Goal: Task Accomplishment & Management: Manage account settings

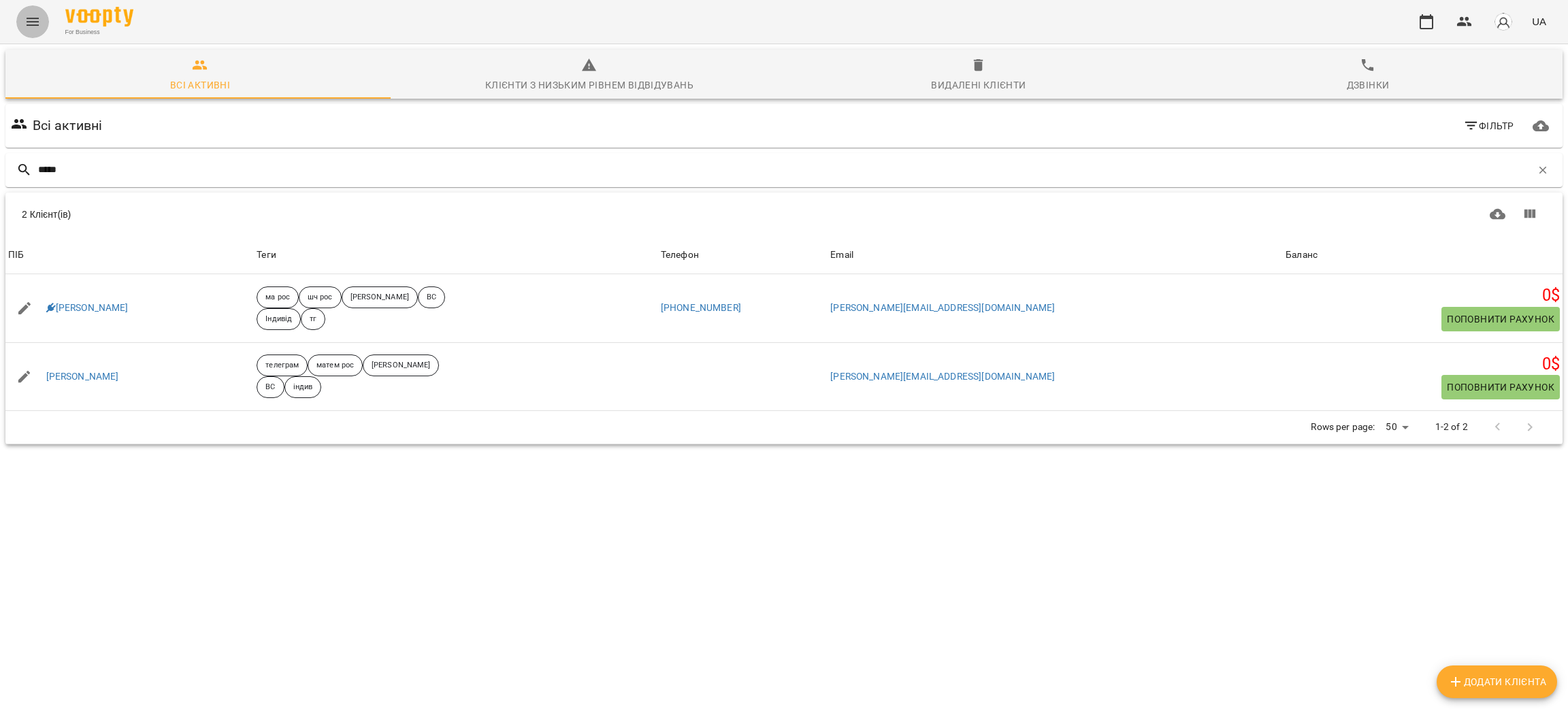
click at [31, 28] on icon "Menu" at bounding box center [33, 22] width 17 height 17
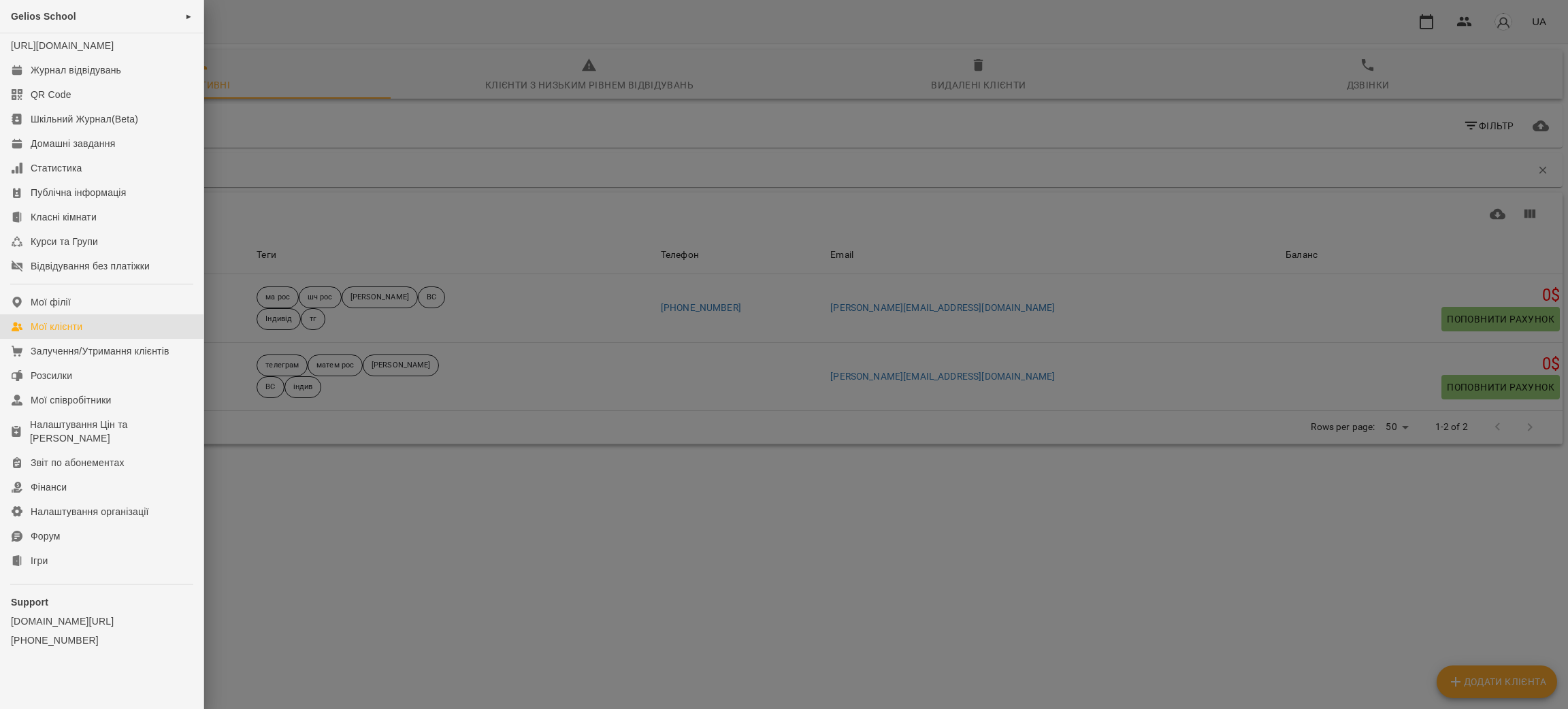
click at [630, 506] on div at bounding box center [784, 354] width 1568 height 709
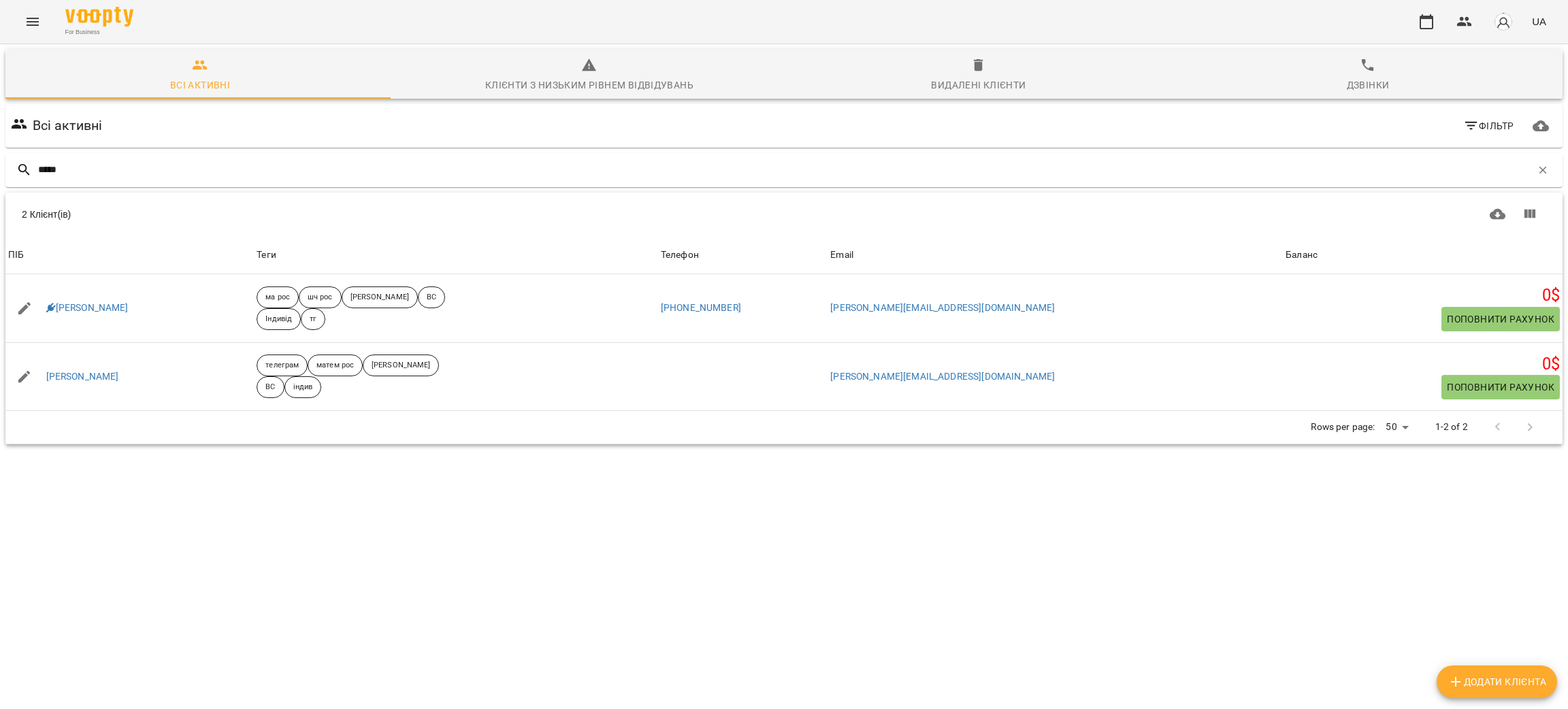
click at [29, 20] on icon "Menu" at bounding box center [33, 22] width 17 height 17
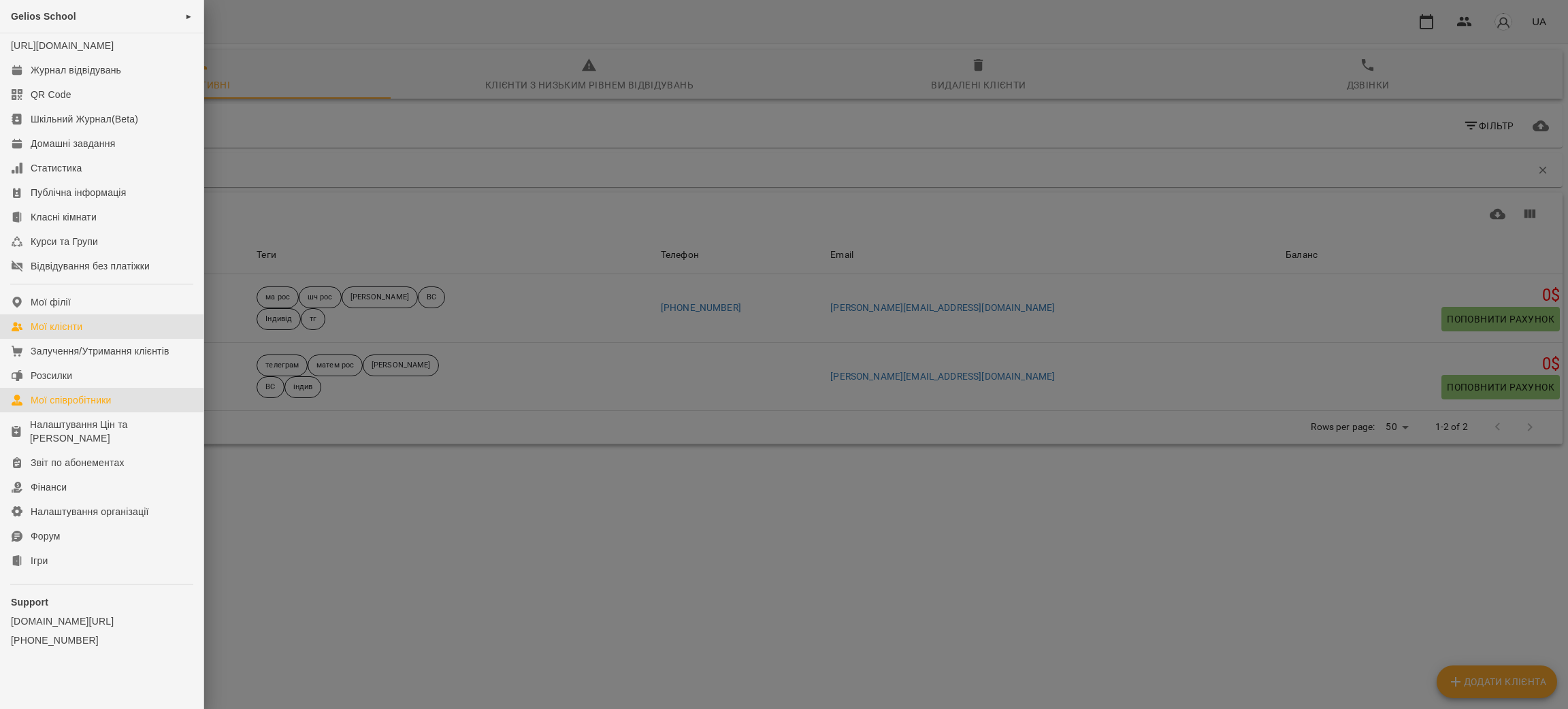
click at [92, 407] on div "Мої співробітники" at bounding box center [71, 400] width 81 height 14
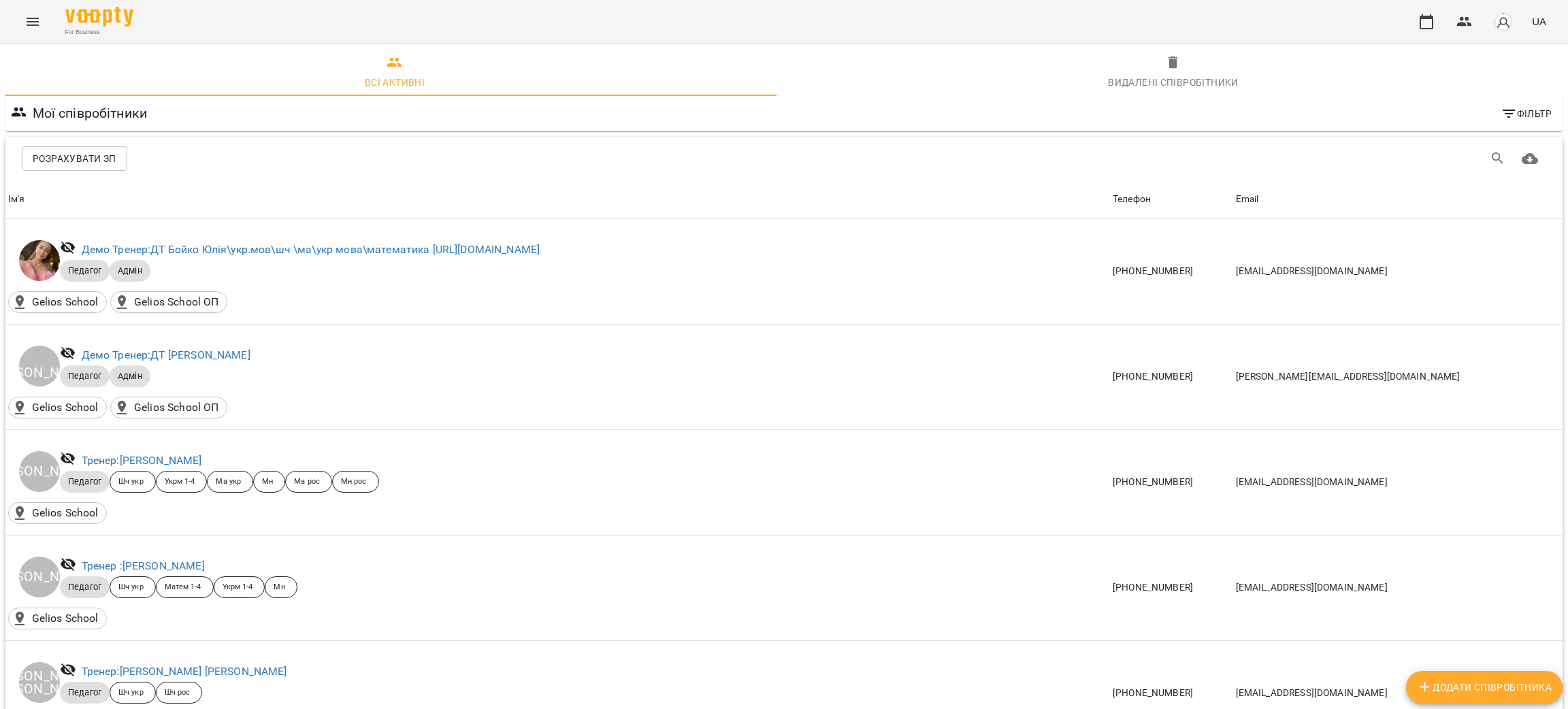
scroll to position [8165, 0]
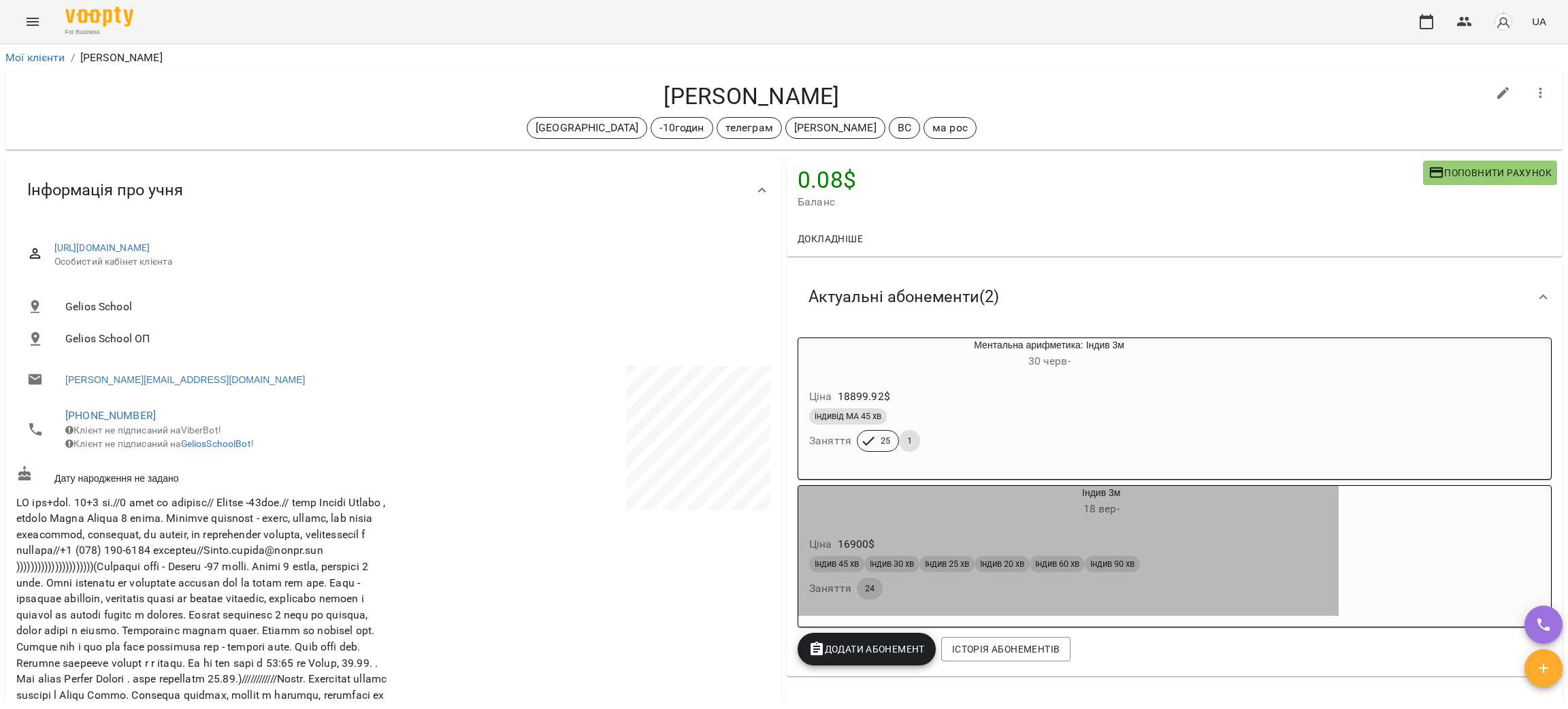
click at [1238, 534] on div "Ціна 16900 $ Індив 45 хв Індив 30 хв Індив 25 хв Індив 20 хв Індив 60 хв Індив …" at bounding box center [1069, 571] width 540 height 93
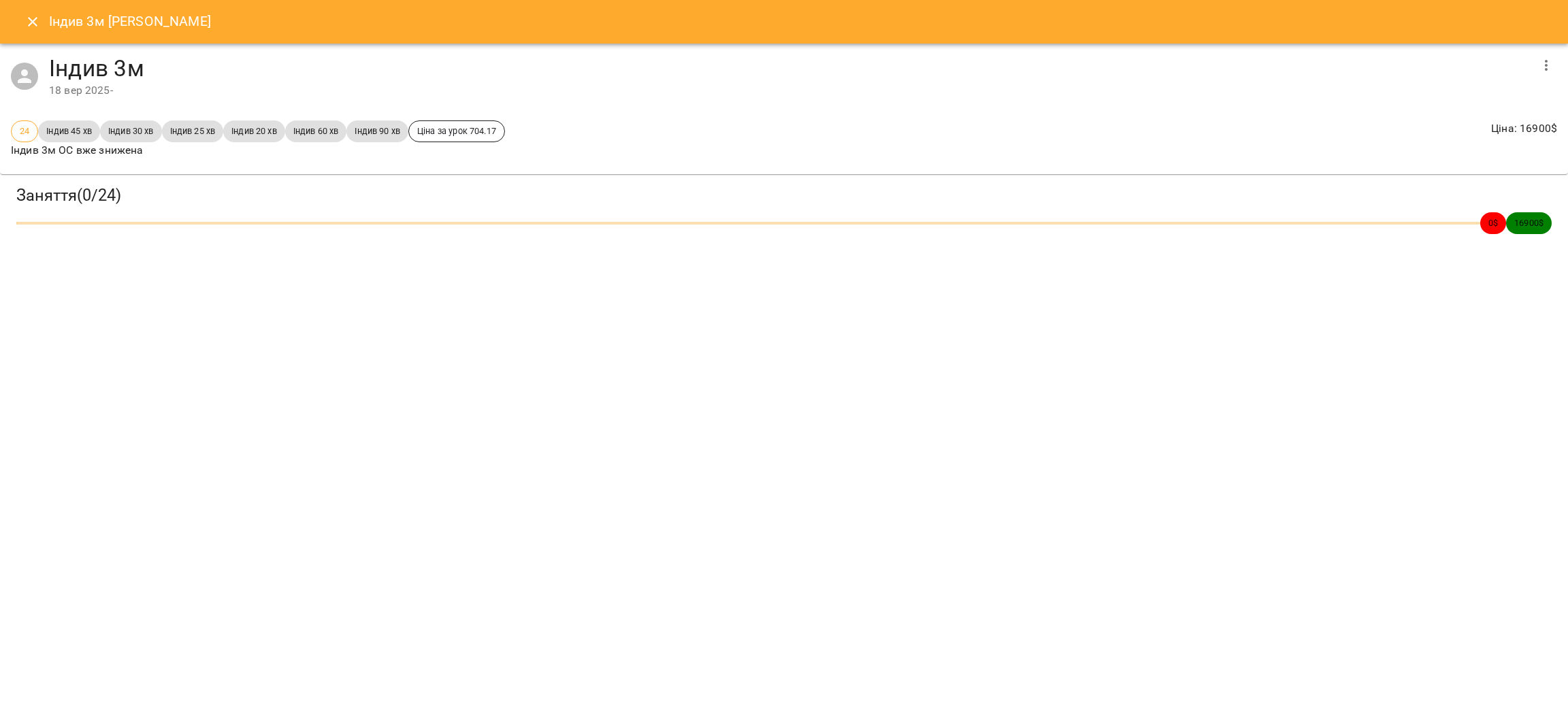
click at [1545, 60] on icon "button" at bounding box center [1547, 65] width 3 height 11
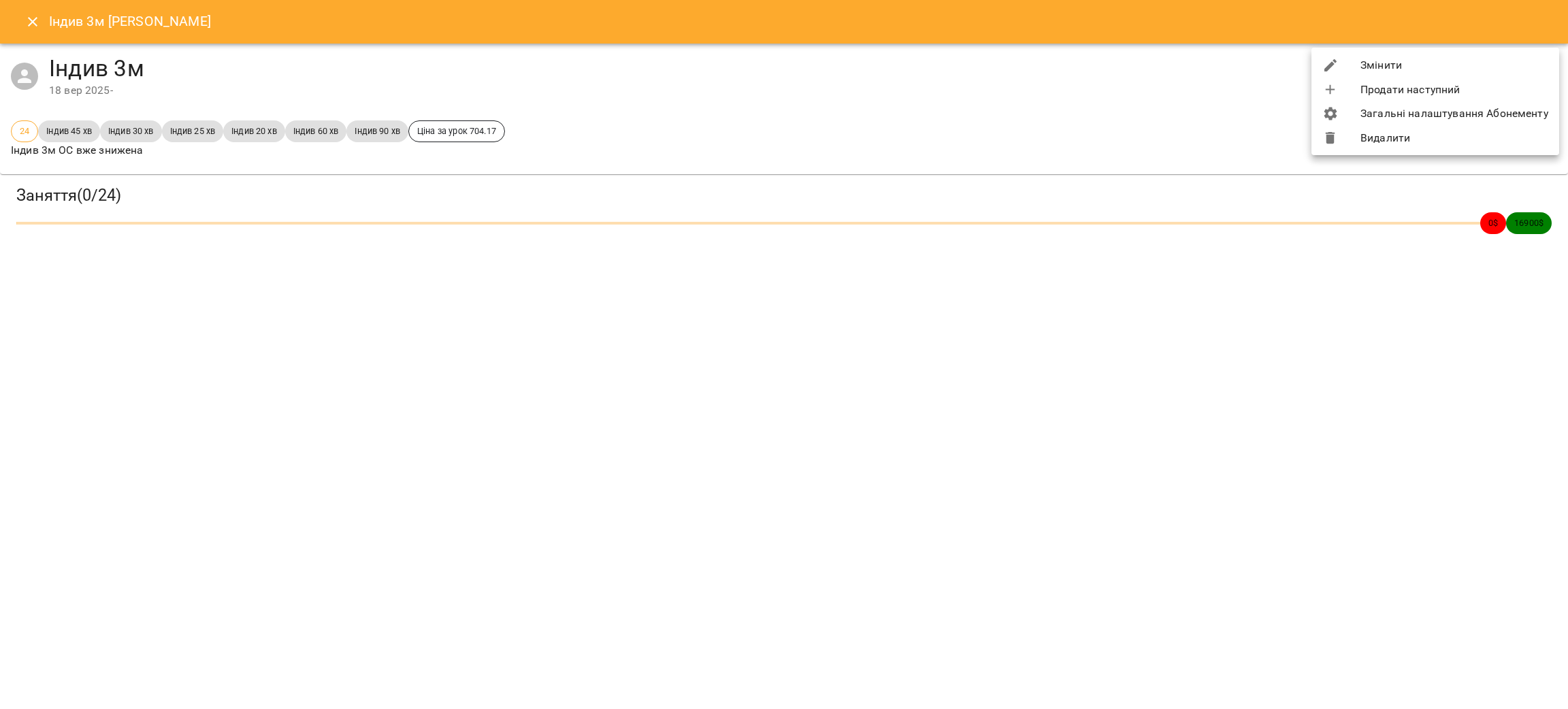
click at [992, 424] on div at bounding box center [784, 354] width 1568 height 709
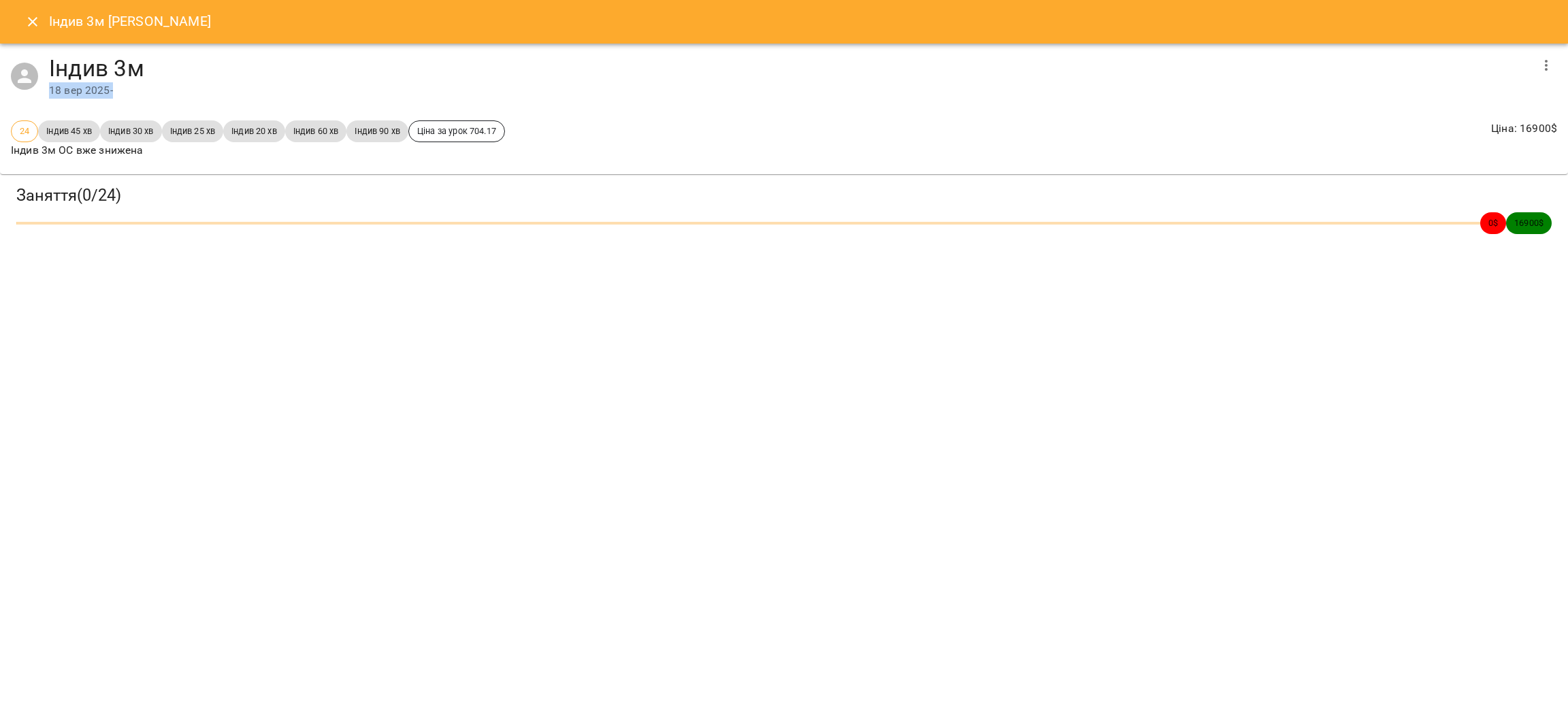
drag, startPoint x: 54, startPoint y: 90, endPoint x: 116, endPoint y: 105, distance: 63.8
click at [116, 105] on div "Індив 3м 18 вер 2025 -" at bounding box center [784, 76] width 1568 height 66
click at [624, 379] on div "Індив 3м Irene Dushyn Індив 3м 18 вер 2025 - 24 Індив 45 хв Індив 30 хв Індив 2…" at bounding box center [784, 354] width 1568 height 709
click at [28, 12] on button "Close" at bounding box center [33, 21] width 33 height 33
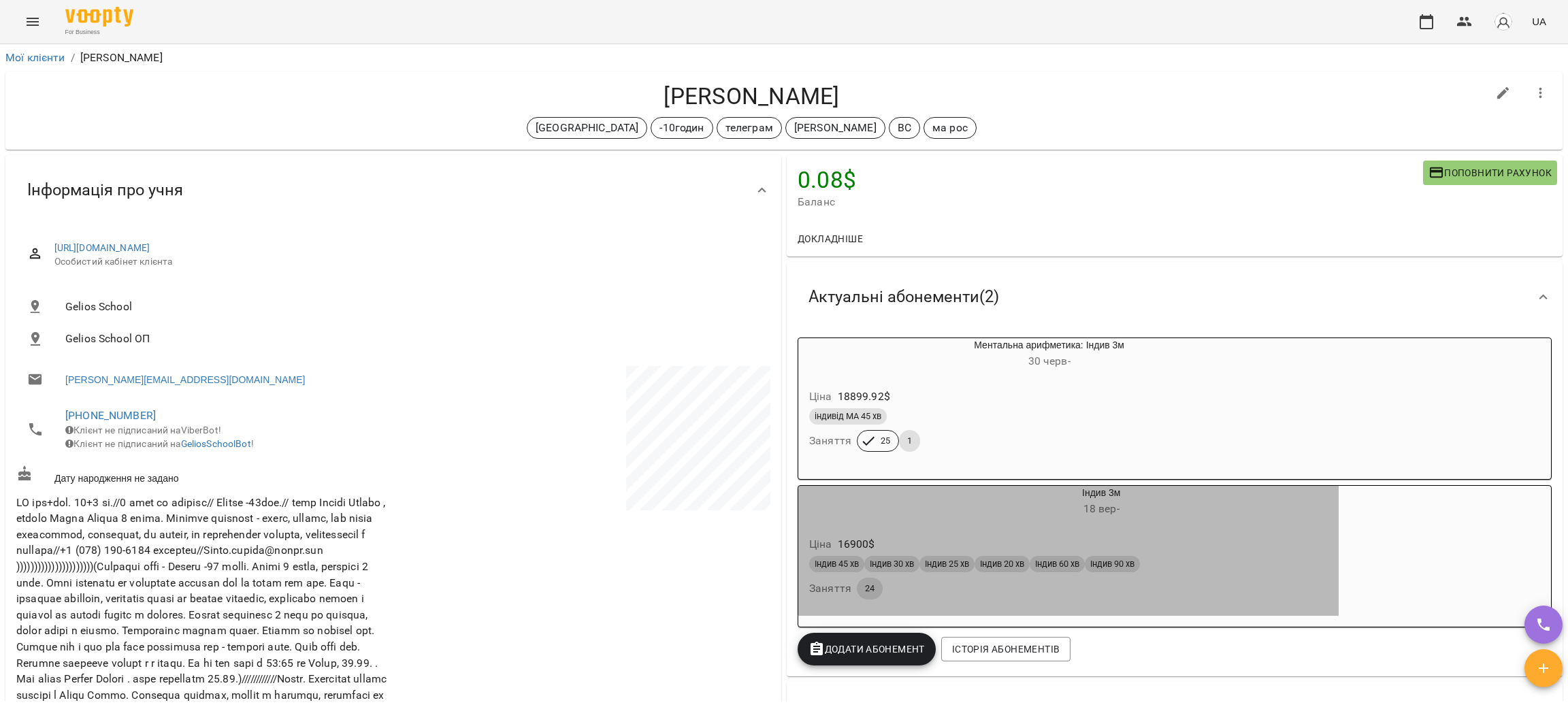
click at [940, 512] on h6 "18 вер -" at bounding box center [1101, 509] width 475 height 19
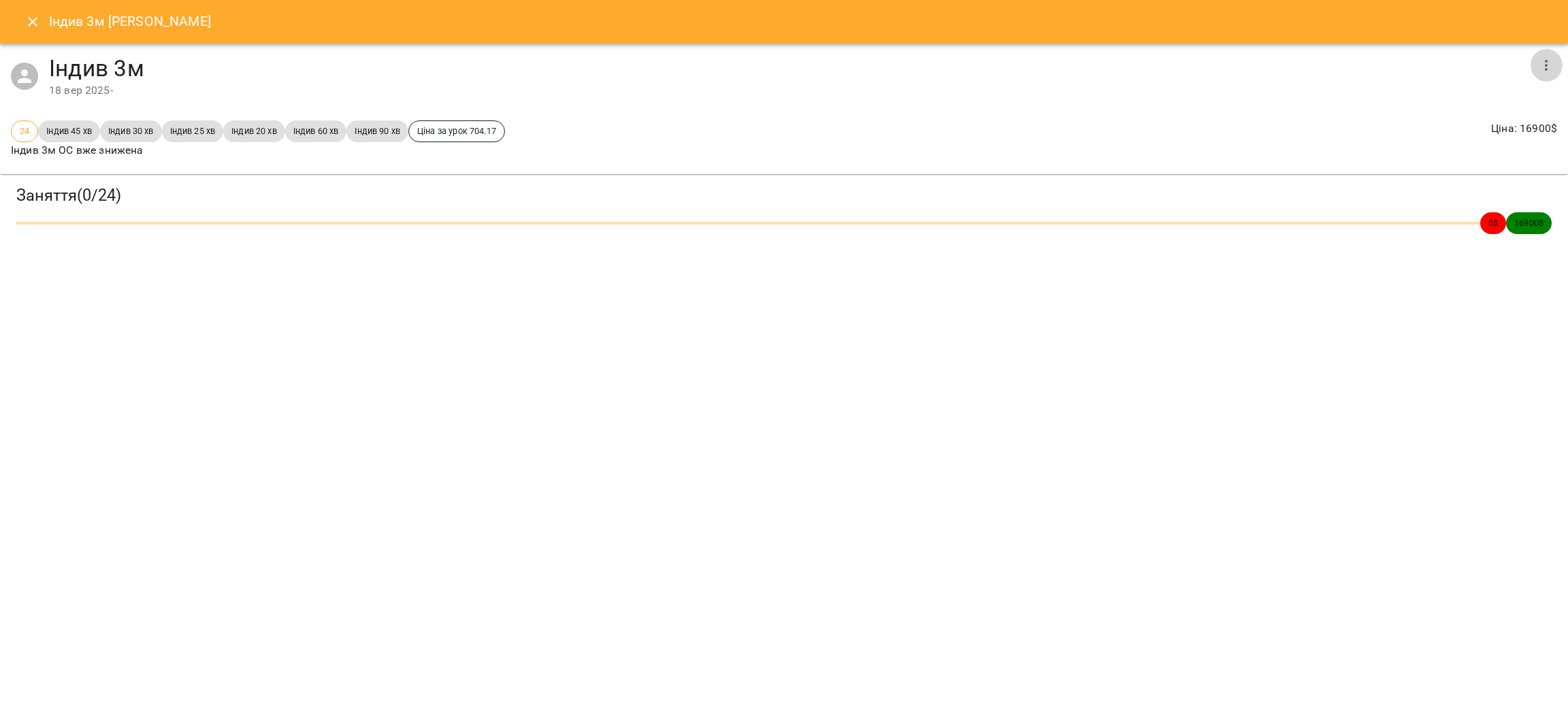
click at [1549, 60] on icon "button" at bounding box center [1547, 66] width 17 height 17
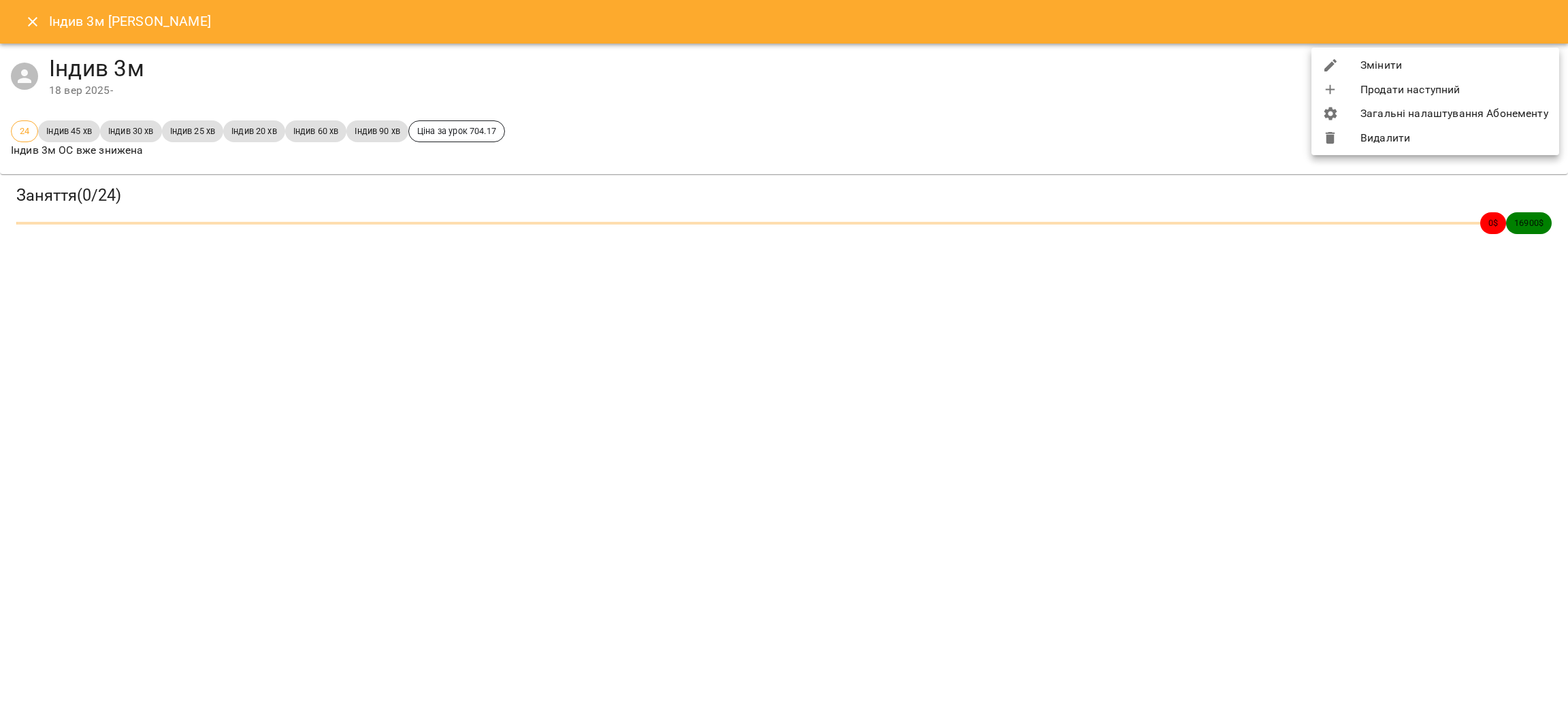
click at [1032, 93] on div at bounding box center [784, 354] width 1568 height 709
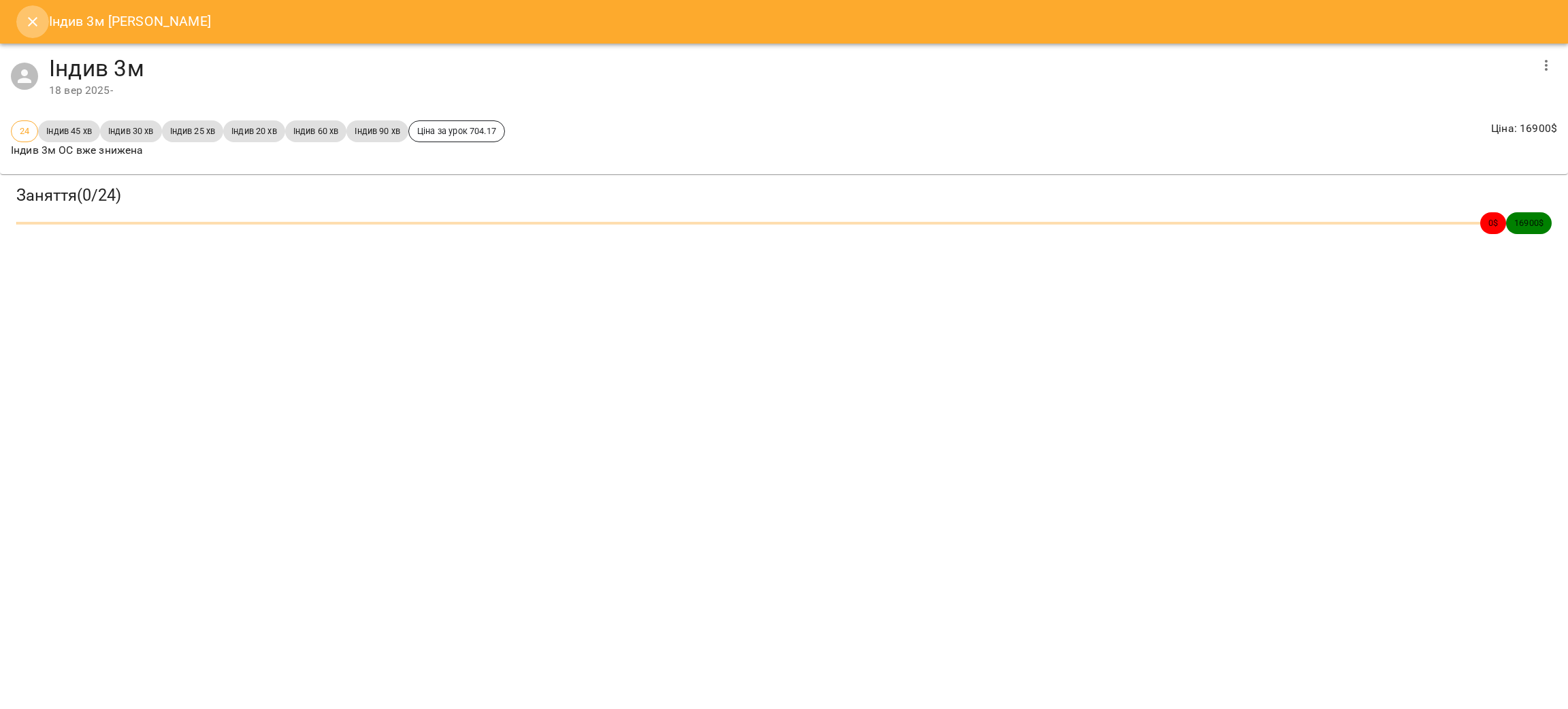
click at [35, 24] on icon "Close" at bounding box center [33, 22] width 10 height 10
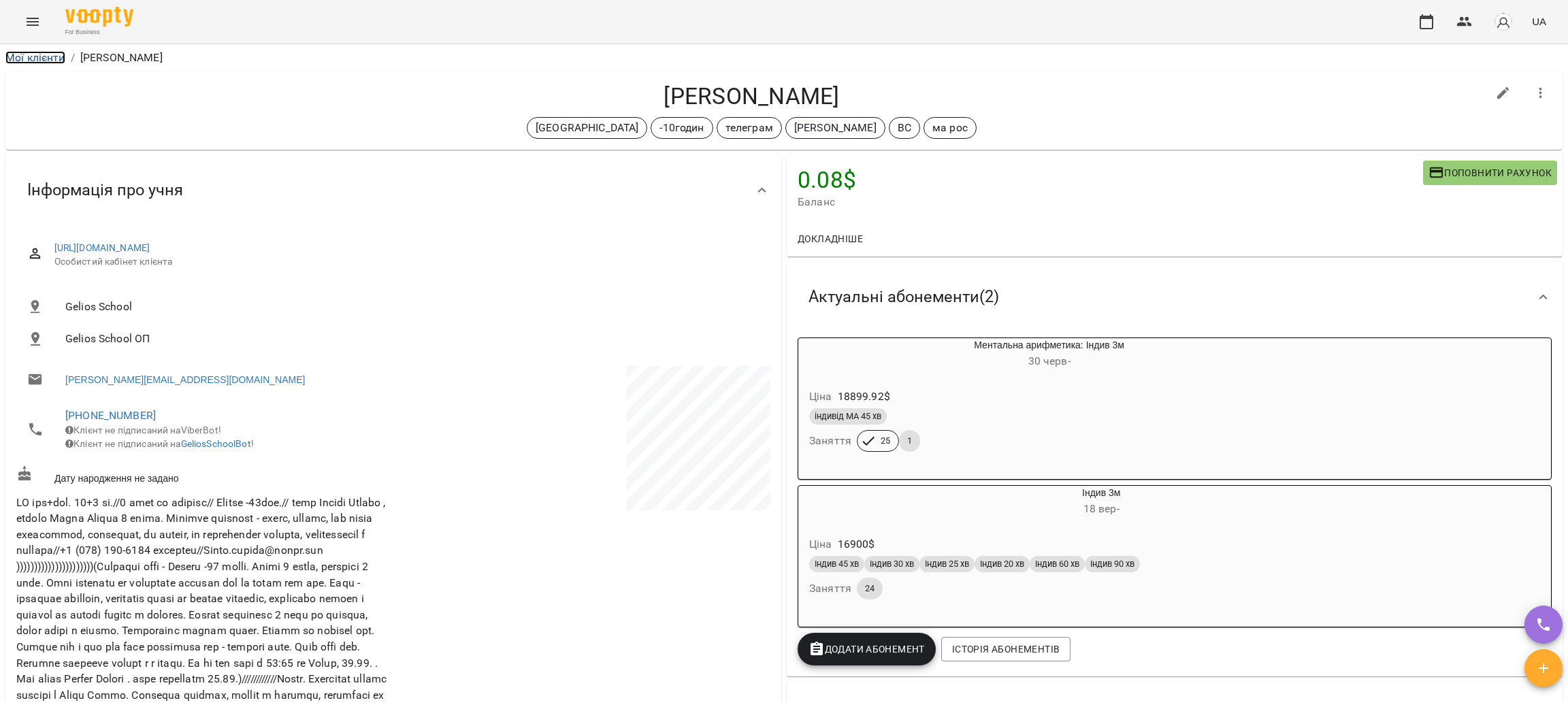
click at [35, 55] on link "Мої клієнти" at bounding box center [35, 57] width 60 height 13
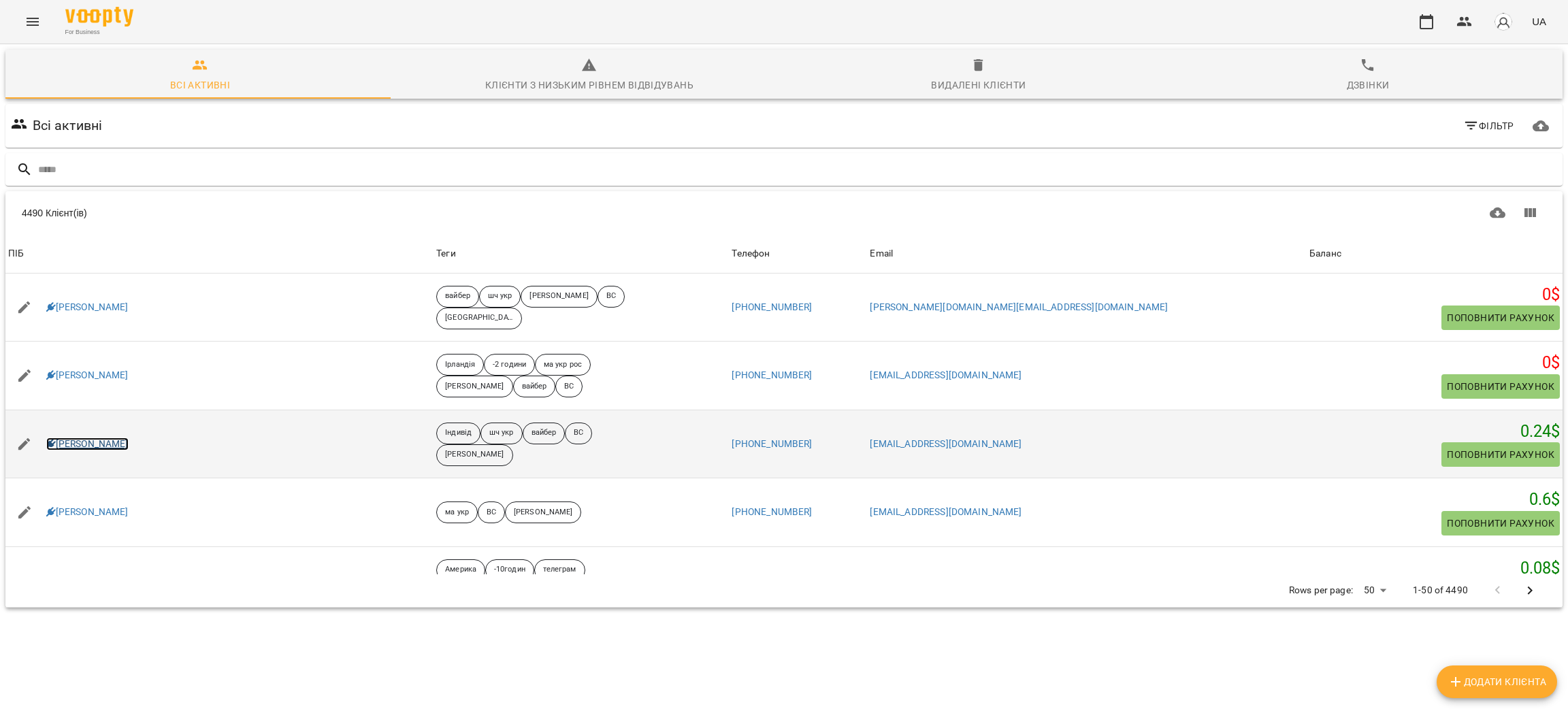
click at [129, 440] on link "Мартинюк Анжеліна Андріївна" at bounding box center [87, 445] width 82 height 14
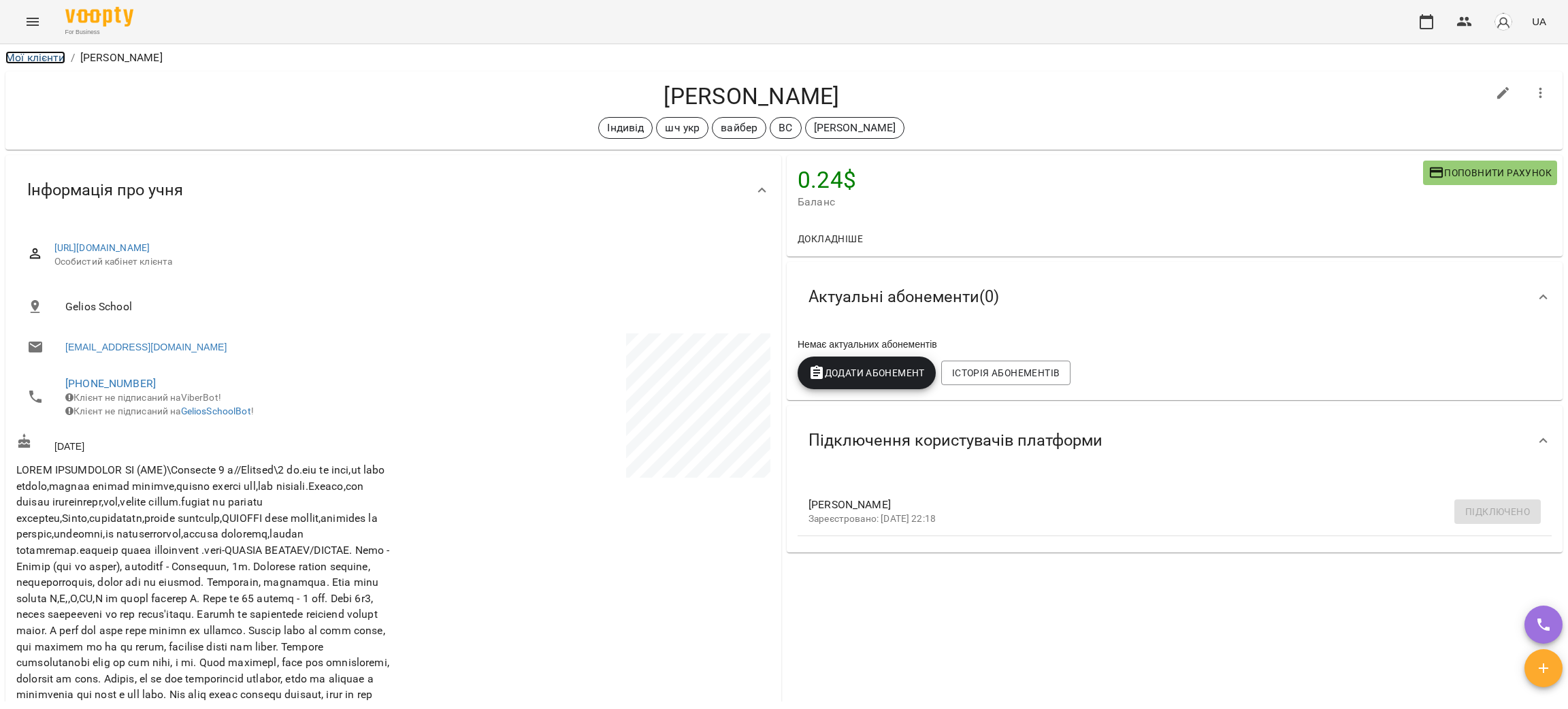
click at [39, 55] on link "Мої клієнти" at bounding box center [35, 57] width 60 height 13
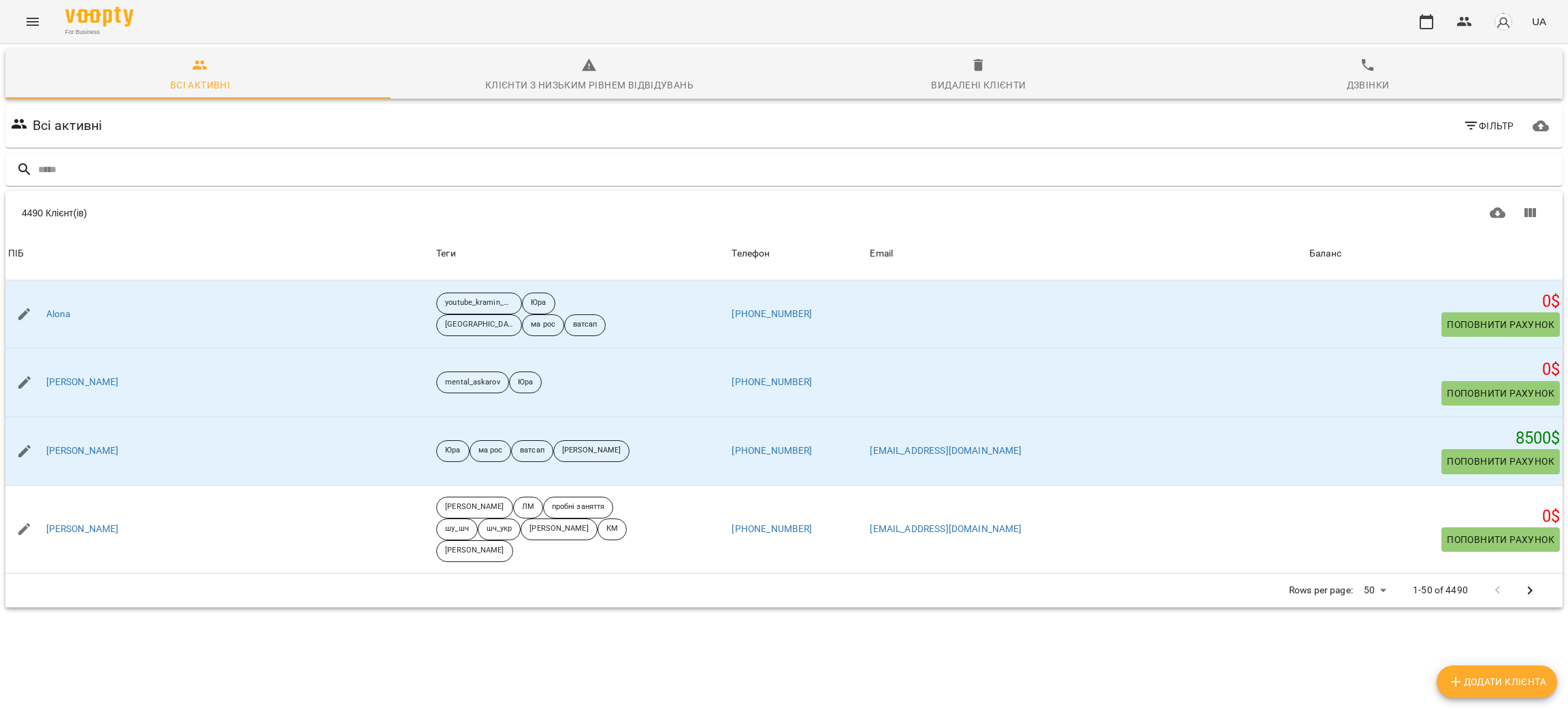
scroll to position [816, 0]
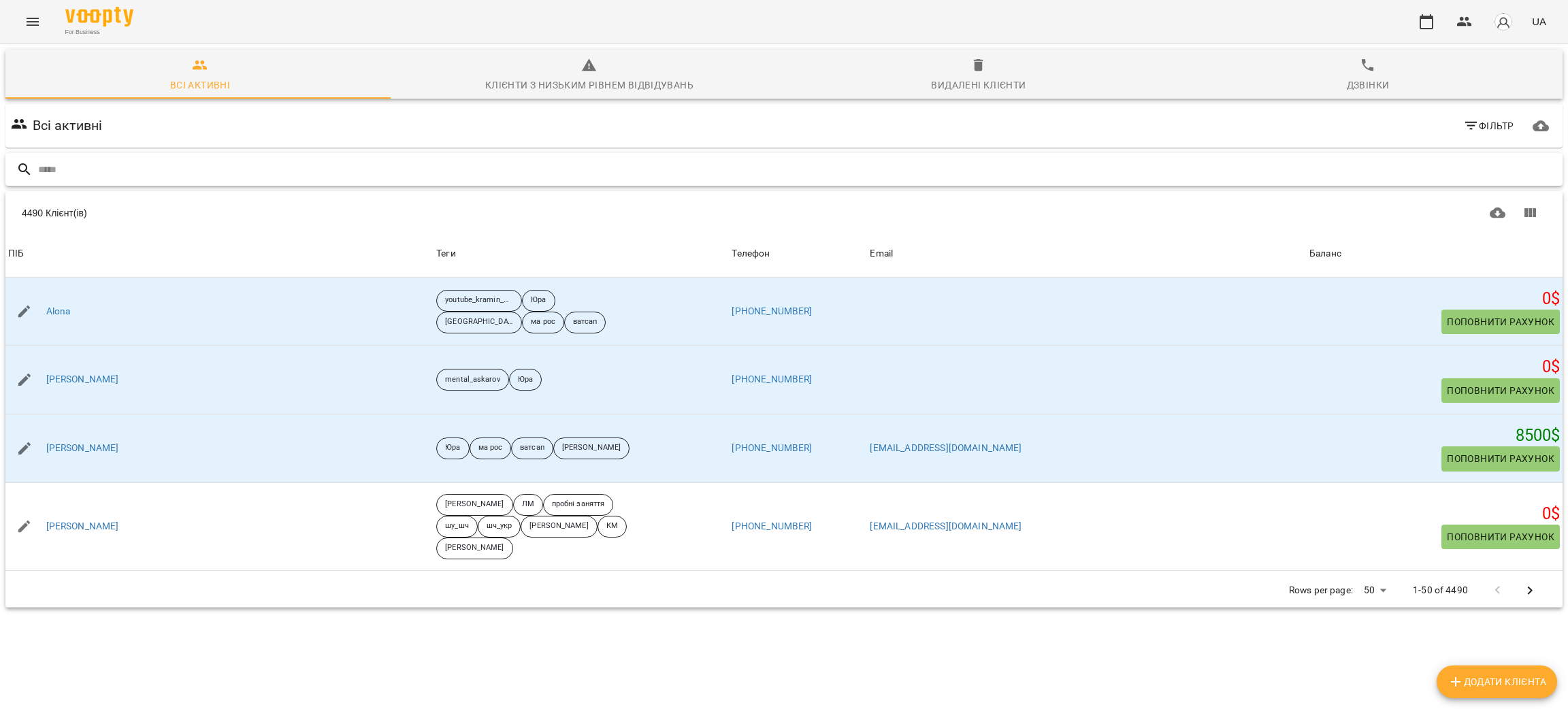
click at [167, 166] on input "text" at bounding box center [798, 170] width 1520 height 22
paste input "**********"
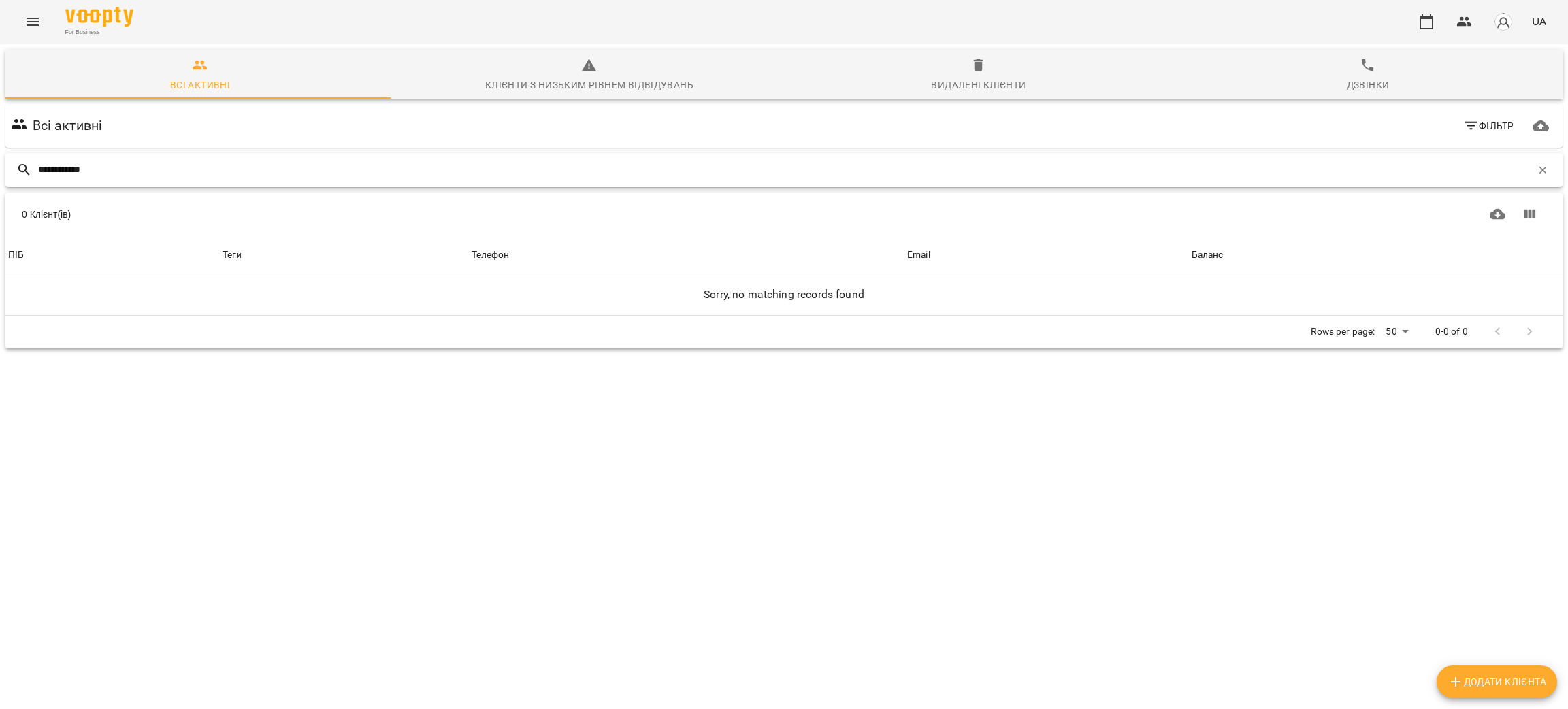
drag, startPoint x: 140, startPoint y: 175, endPoint x: 0, endPoint y: 163, distance: 140.5
click at [0, 163] on div "**********" at bounding box center [784, 246] width 1574 height 411
paste input "******"
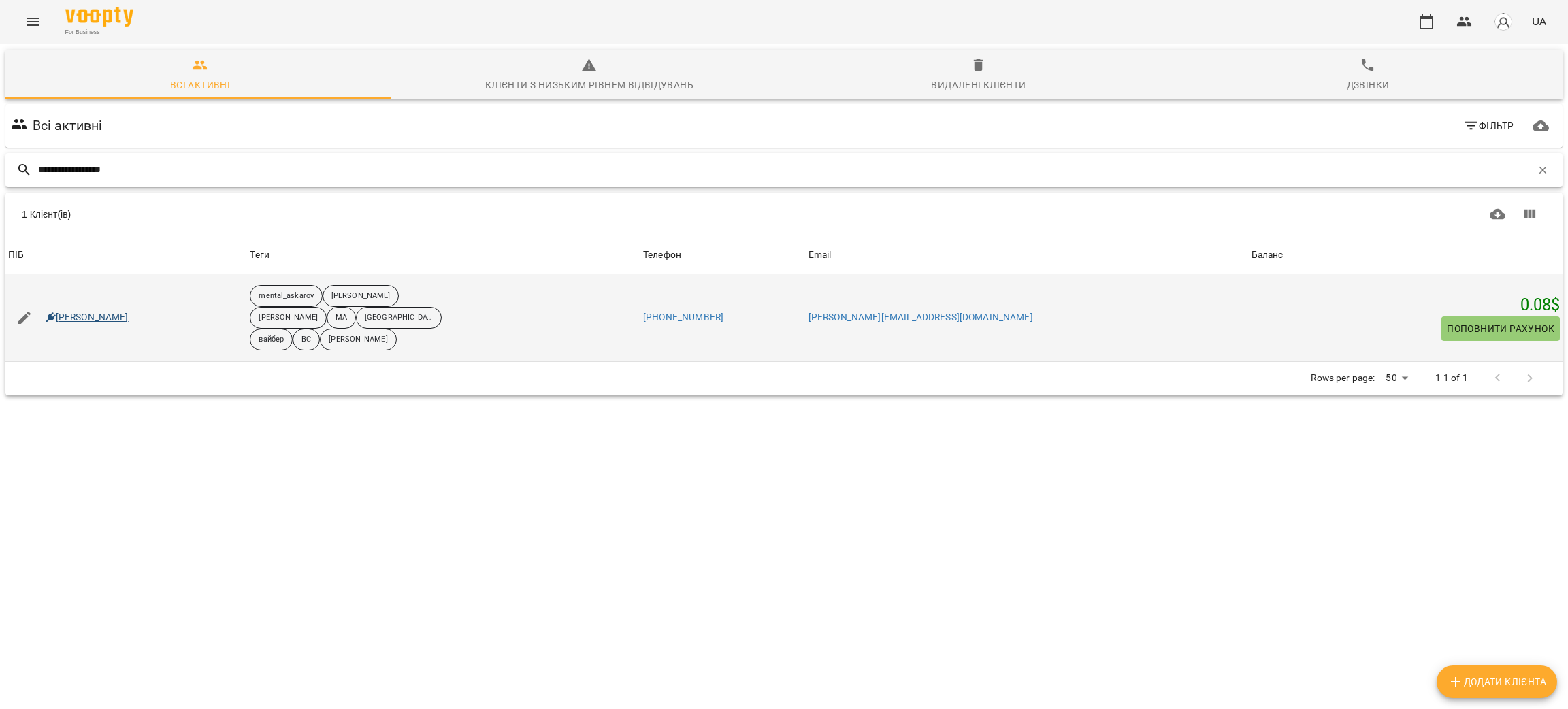
type input "**********"
click at [129, 316] on link "Слємзіна Мирослава" at bounding box center [87, 318] width 82 height 14
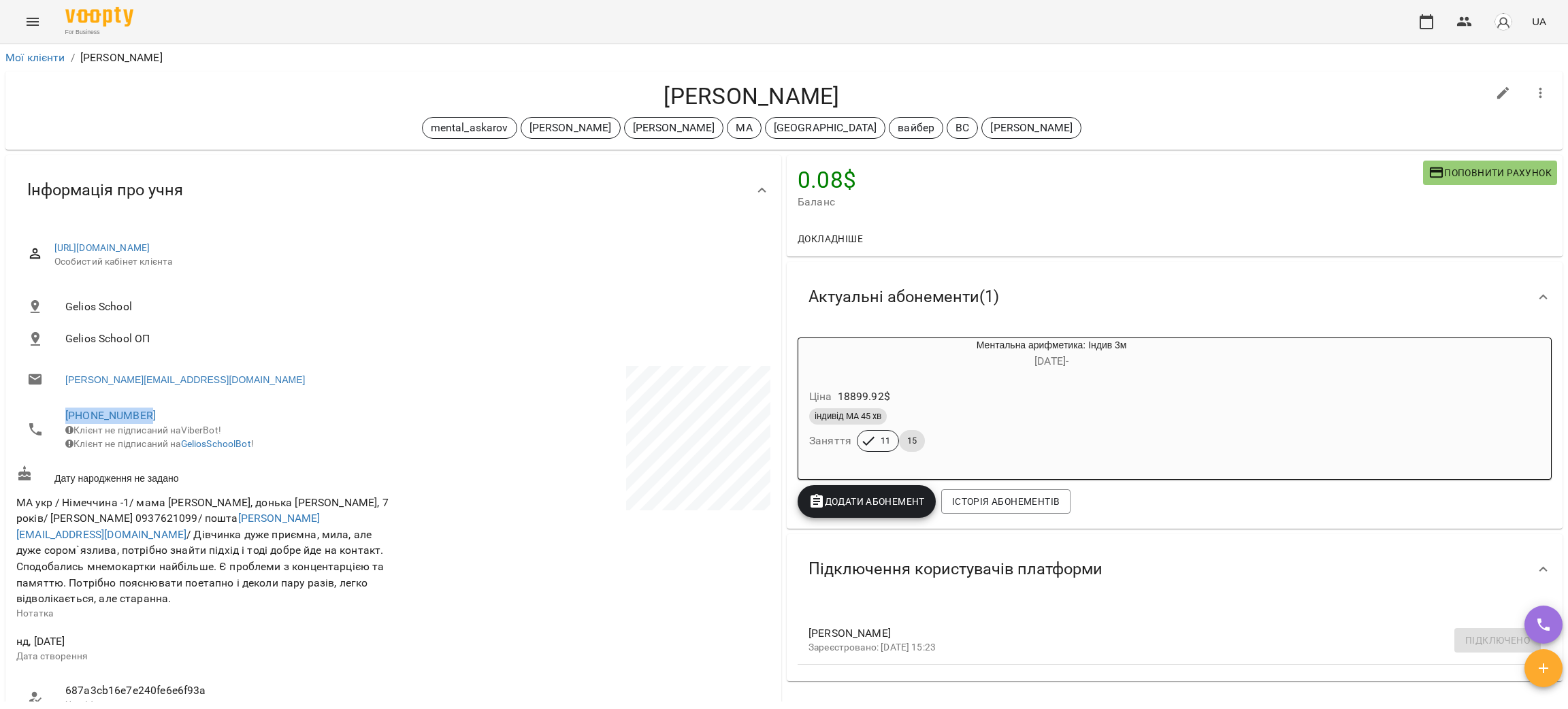
drag, startPoint x: 145, startPoint y: 413, endPoint x: 62, endPoint y: 418, distance: 83.2
click at [62, 418] on li "+380937621099 Клієнт не підписаний на ViberBot! Клієнт не підписаний на GeliosS…" at bounding box center [204, 429] width 375 height 62
copy link "+380937621099"
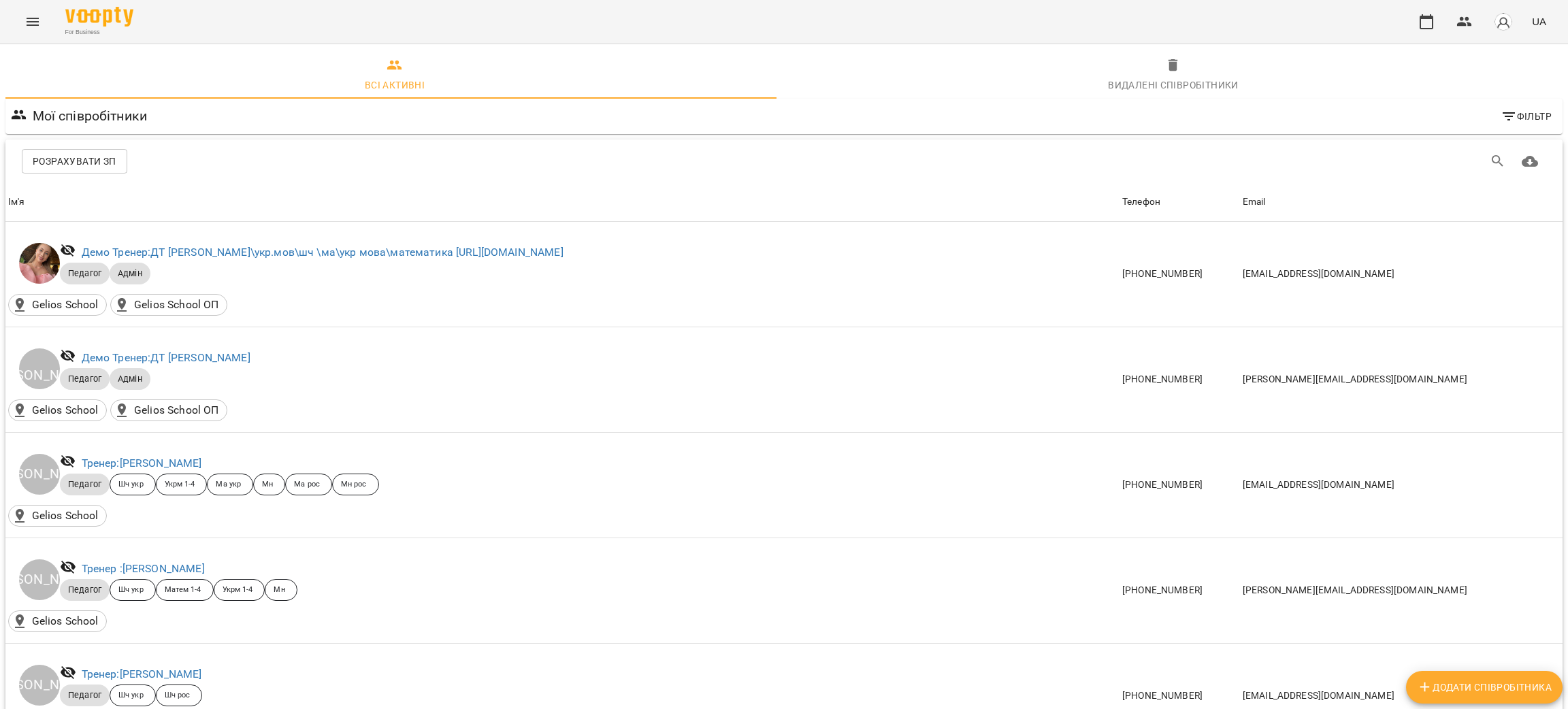
scroll to position [8165, 0]
click at [31, 28] on icon "Menu" at bounding box center [33, 22] width 17 height 17
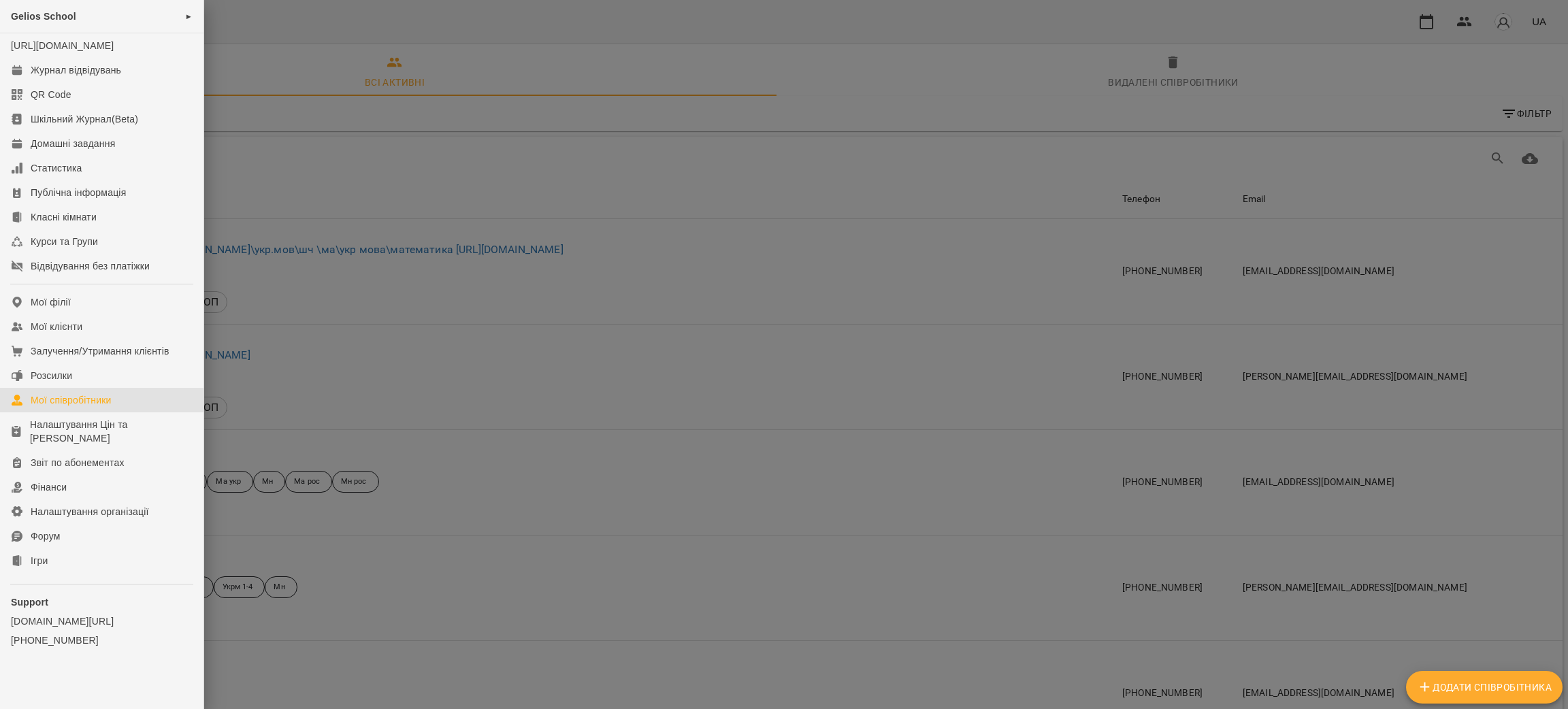
click at [700, 280] on div at bounding box center [784, 354] width 1568 height 709
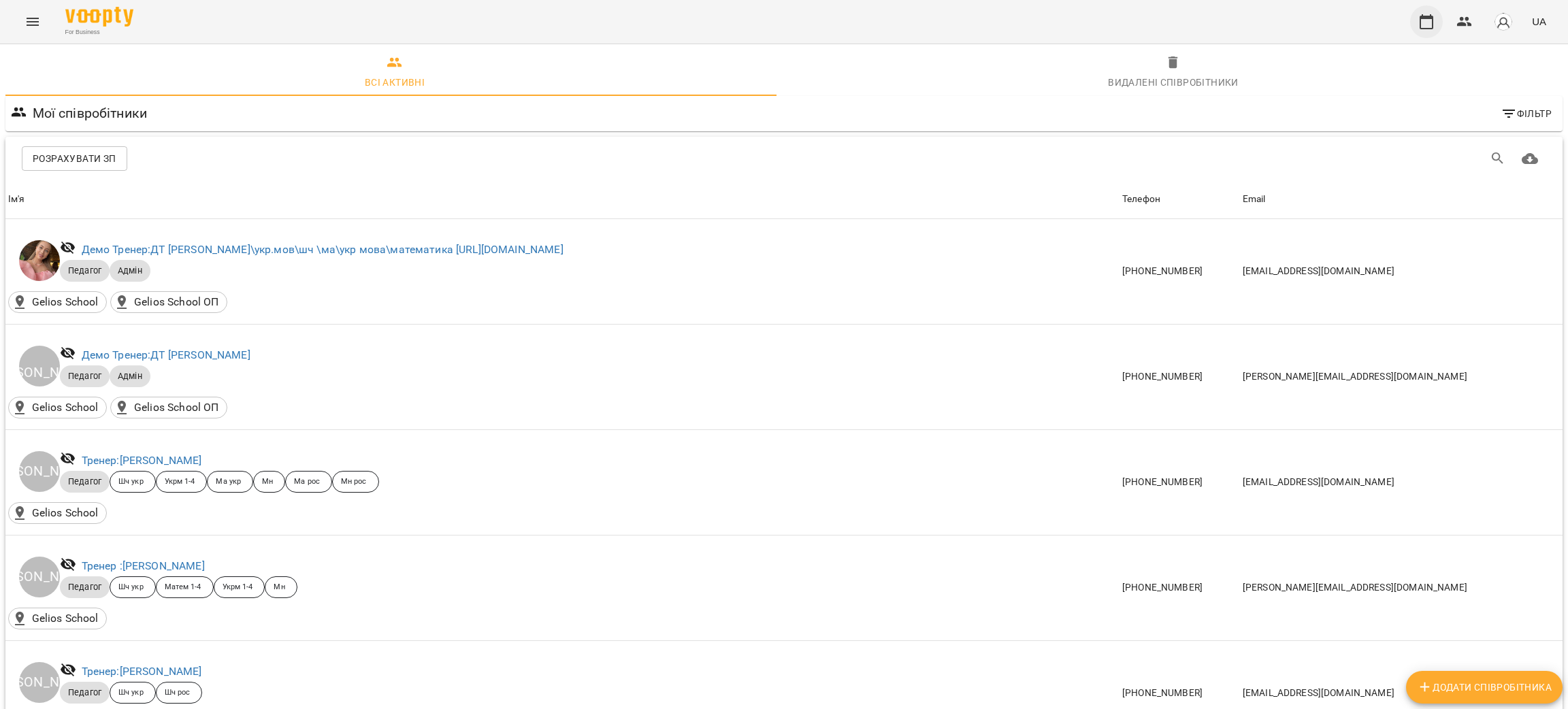
click at [1433, 21] on icon "button" at bounding box center [1427, 22] width 14 height 15
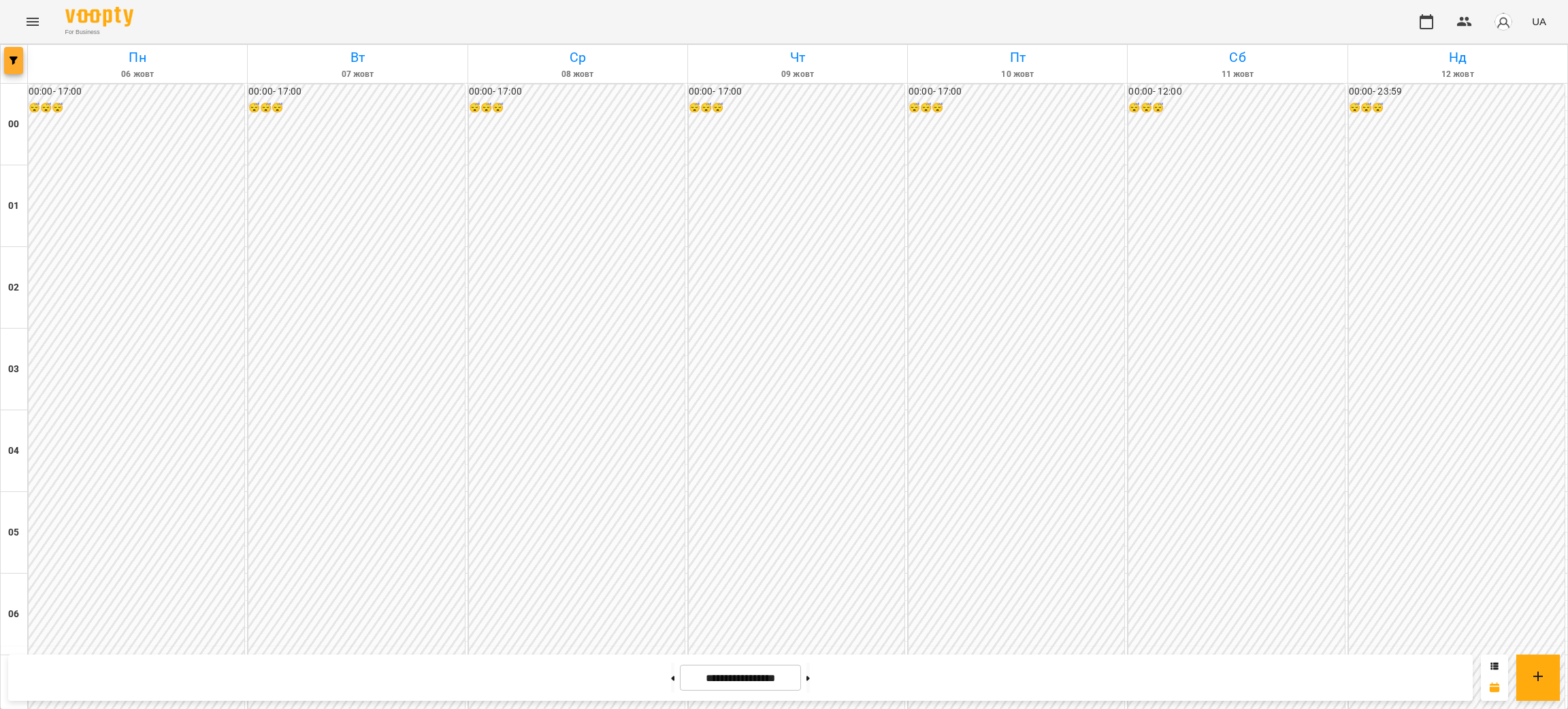
click at [12, 63] on icon "button" at bounding box center [14, 61] width 8 height 8
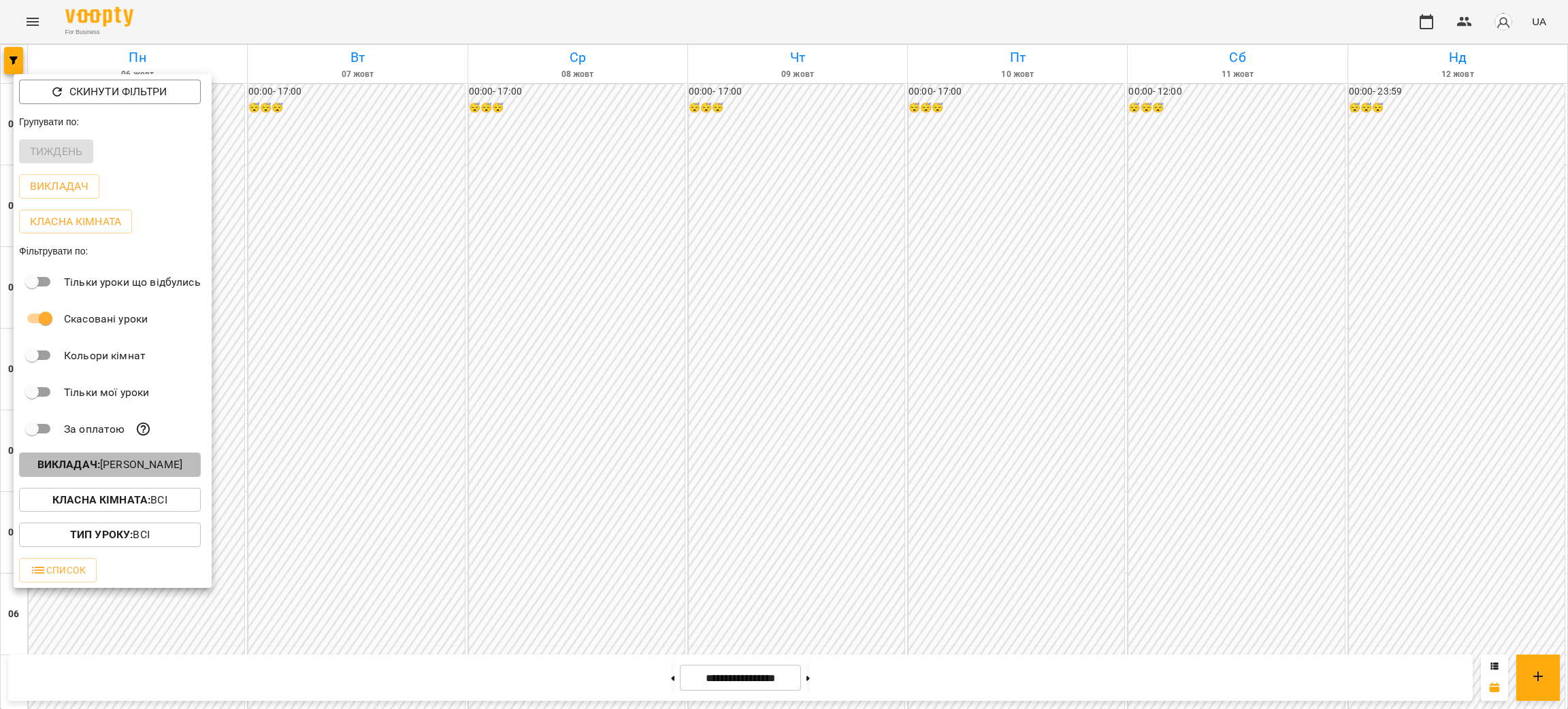
click at [140, 467] on p "Викладач : Танасова Оксана" at bounding box center [109, 465] width 145 height 17
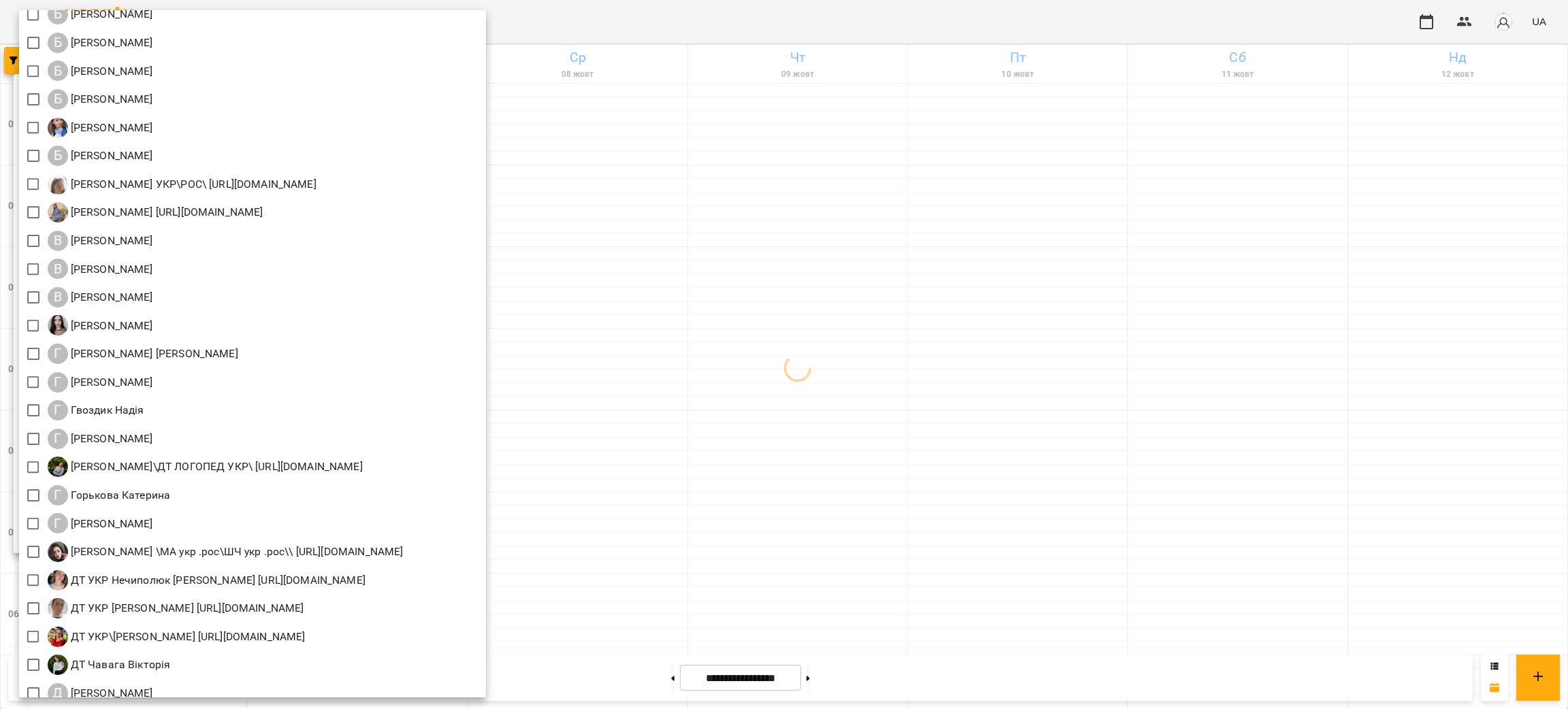
scroll to position [305, 0]
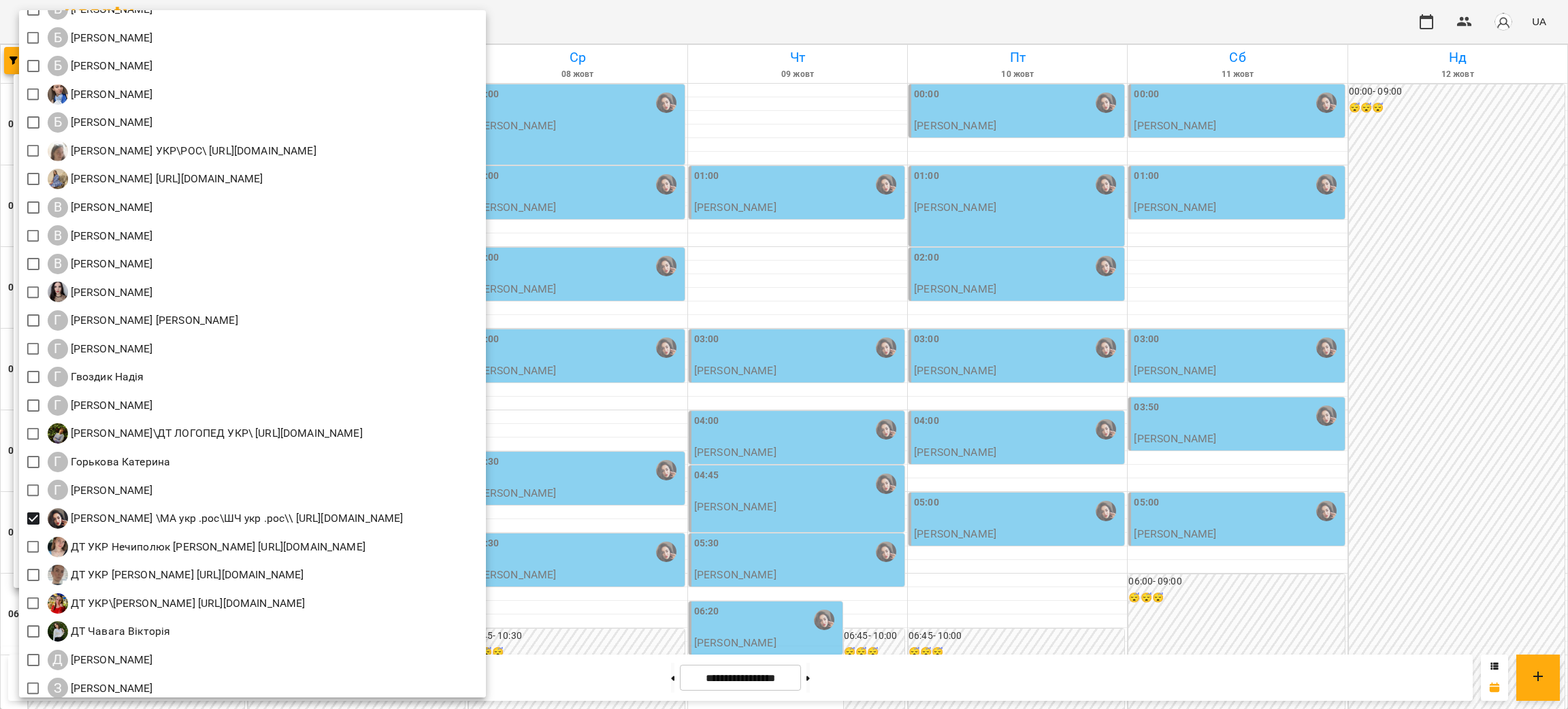
click at [908, 688] on div at bounding box center [784, 354] width 1568 height 709
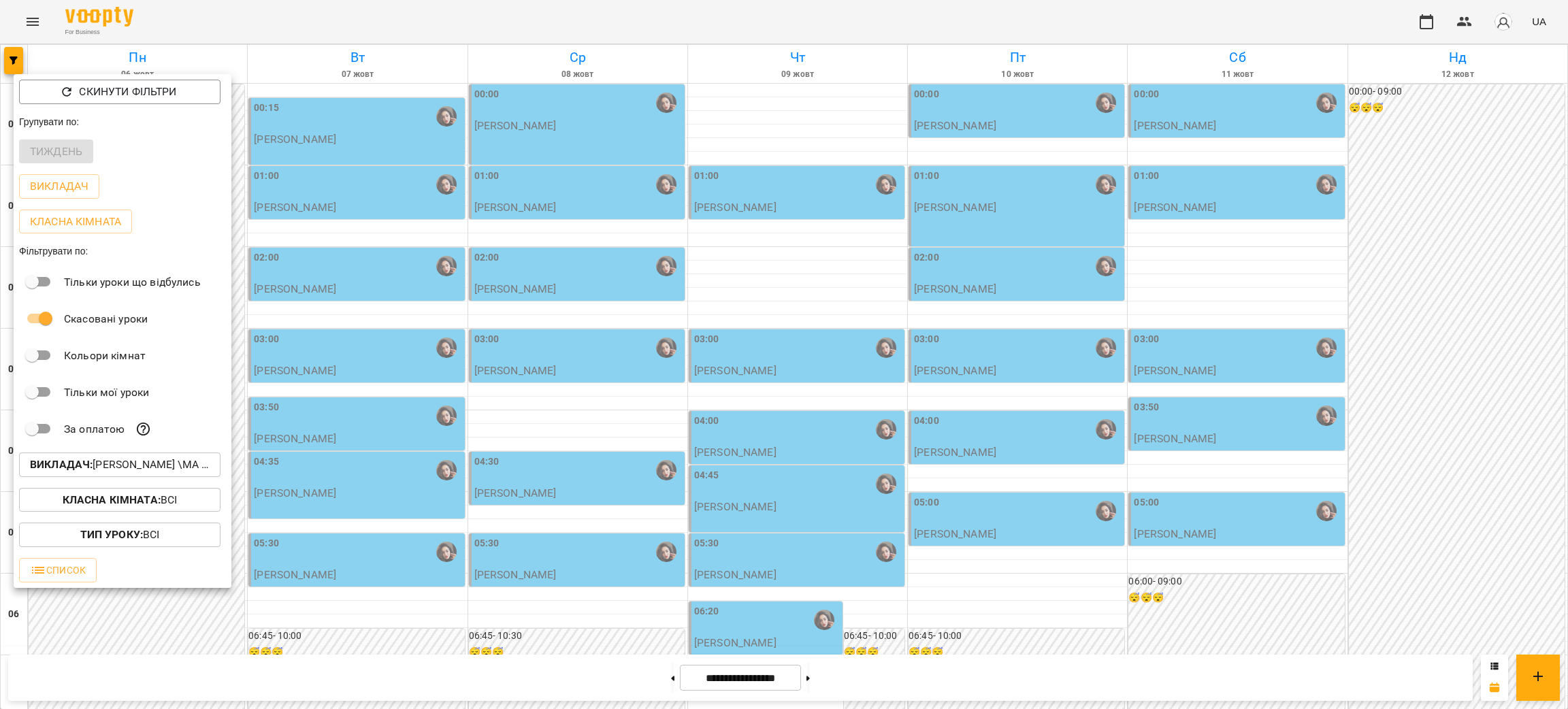
click at [230, 11] on div at bounding box center [784, 354] width 1568 height 709
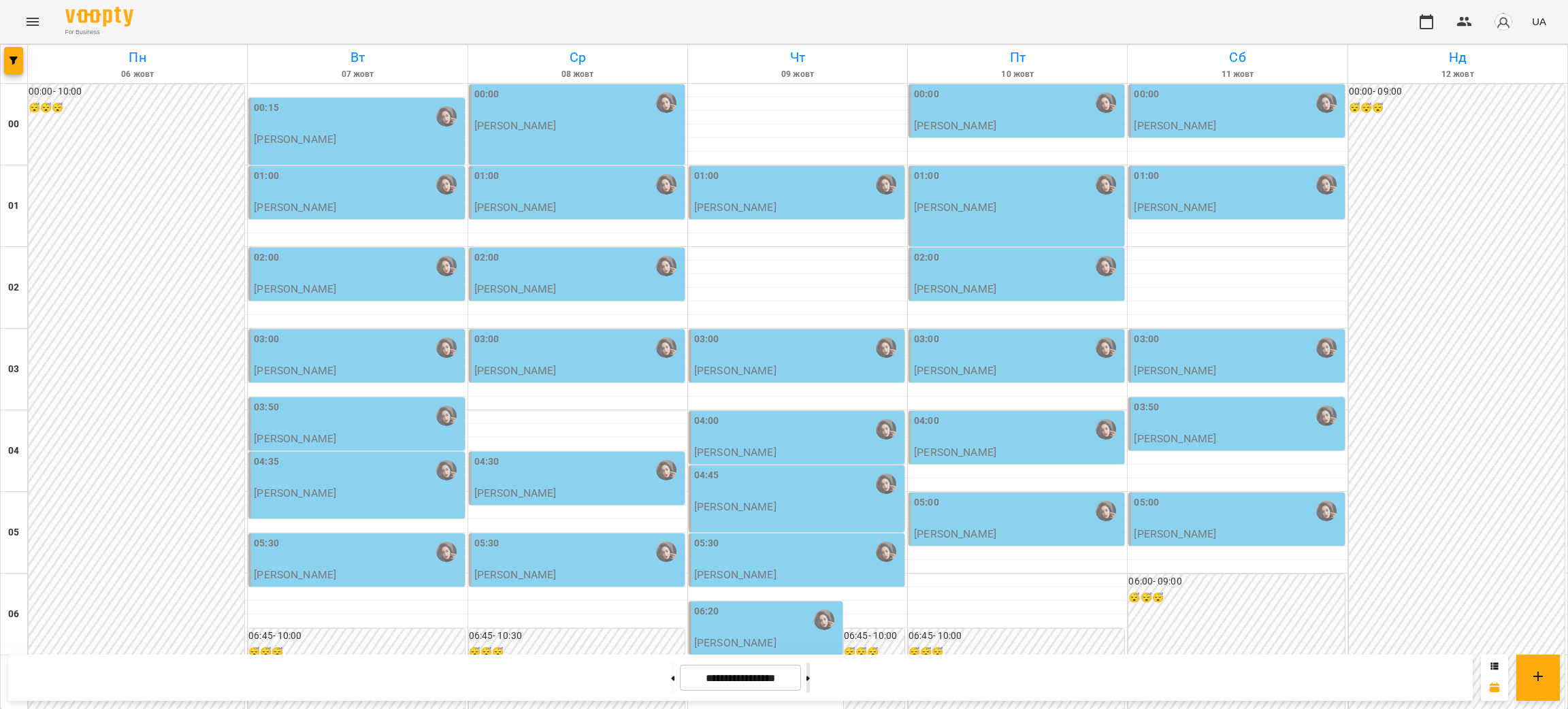
click at [810, 685] on button at bounding box center [808, 677] width 3 height 30
click at [11, 69] on button "button" at bounding box center [14, 60] width 19 height 27
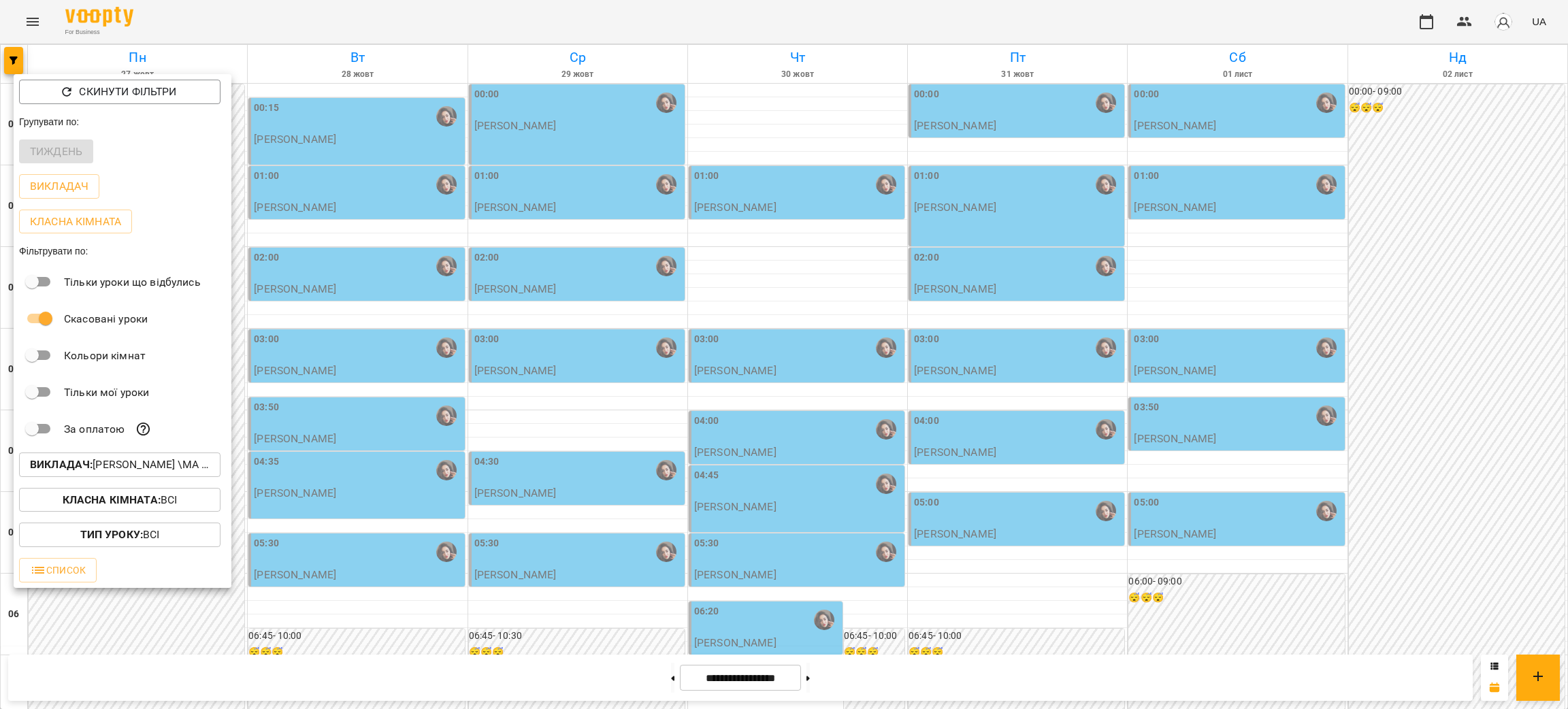
click at [139, 465] on p "Викладач : Гусак Олена Армаїсівна \МА укр .рос\ШЧ укр .рос\\ https://us06web.zo…" at bounding box center [119, 465] width 179 height 17
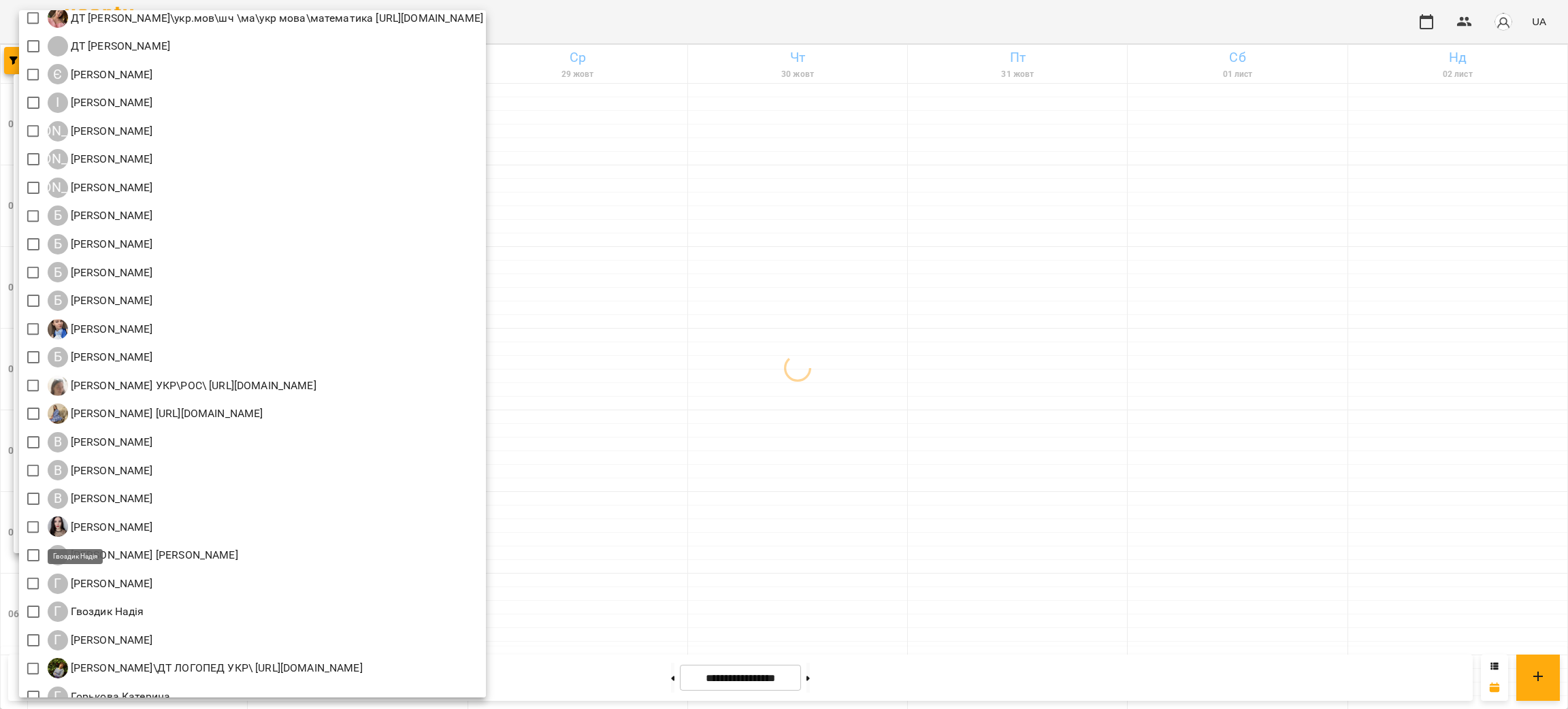
scroll to position [102, 0]
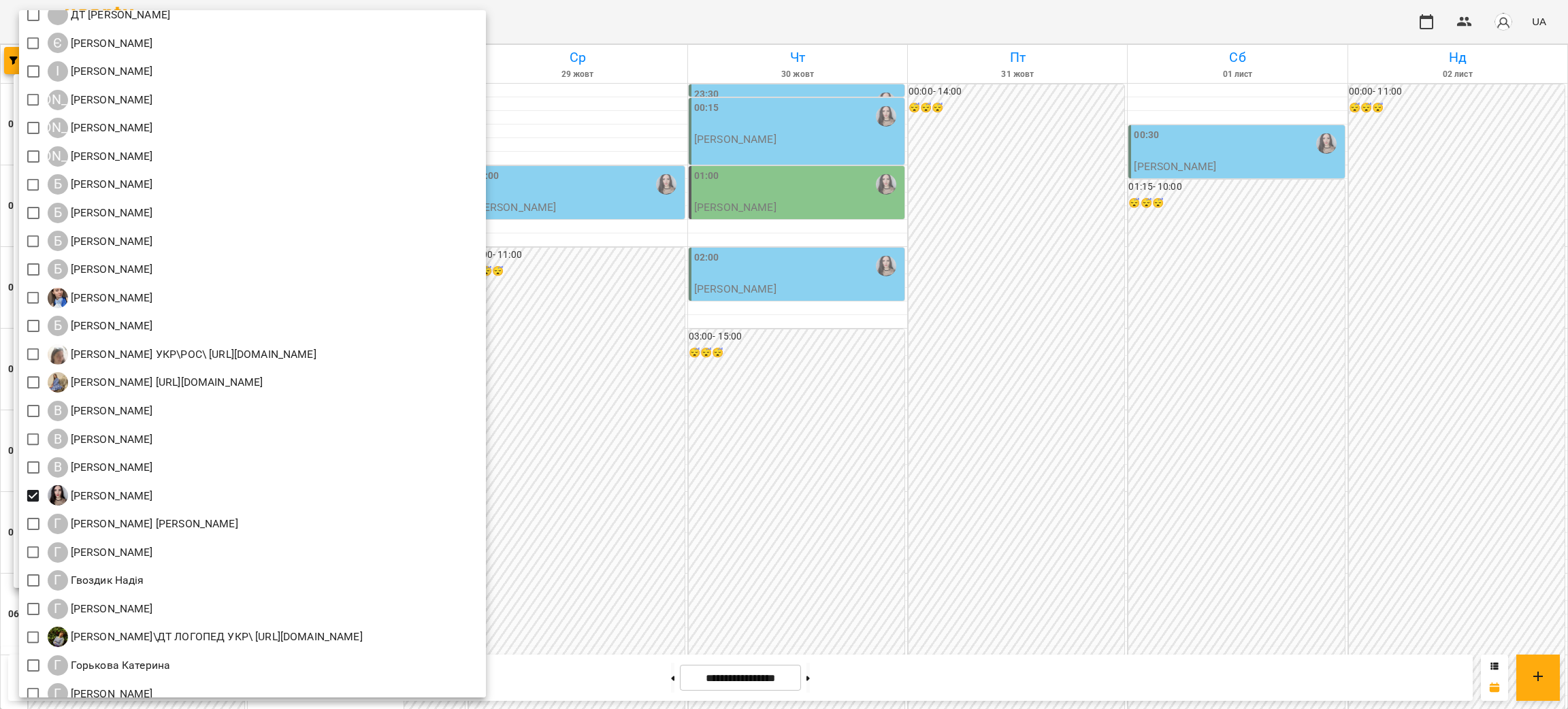
click at [973, 521] on div at bounding box center [784, 354] width 1568 height 709
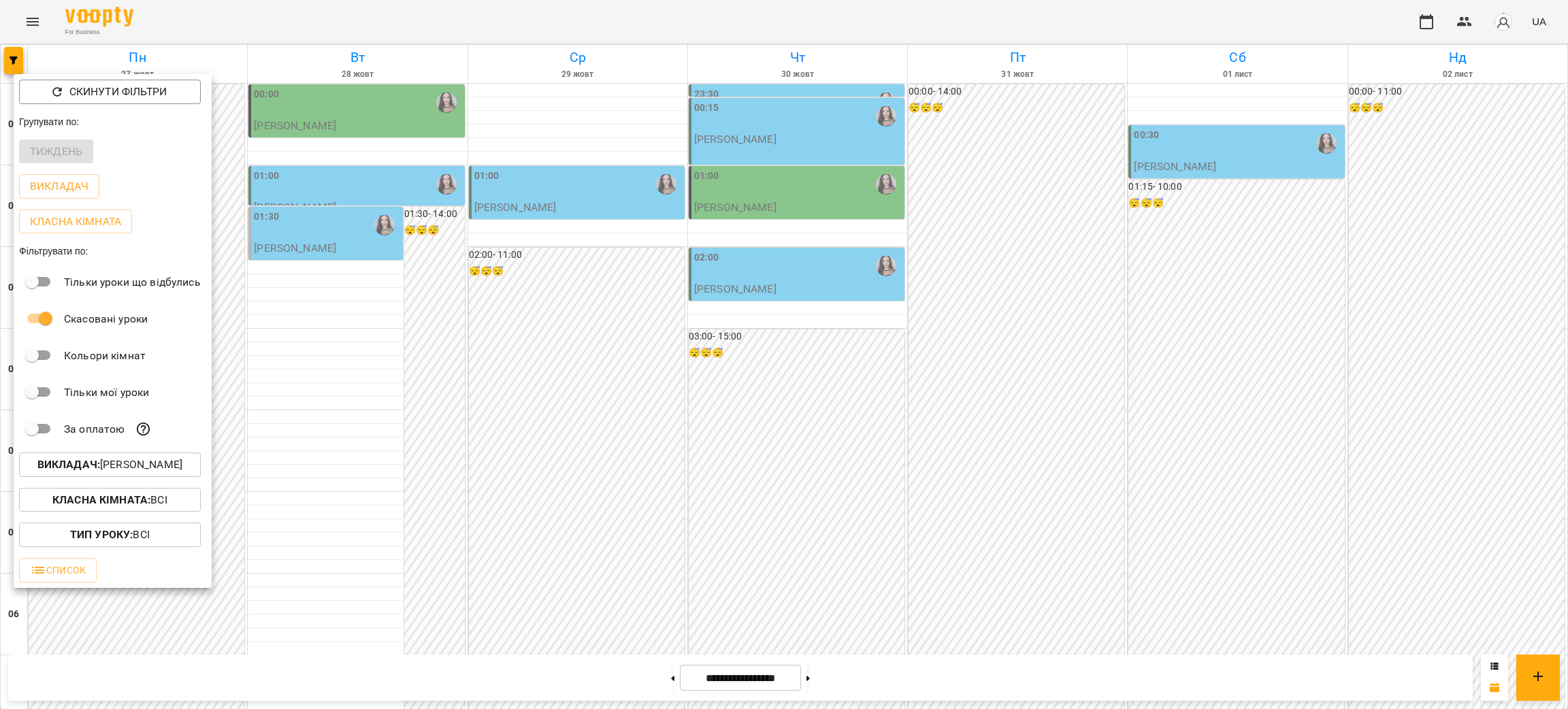
click at [296, 10] on div at bounding box center [784, 354] width 1568 height 709
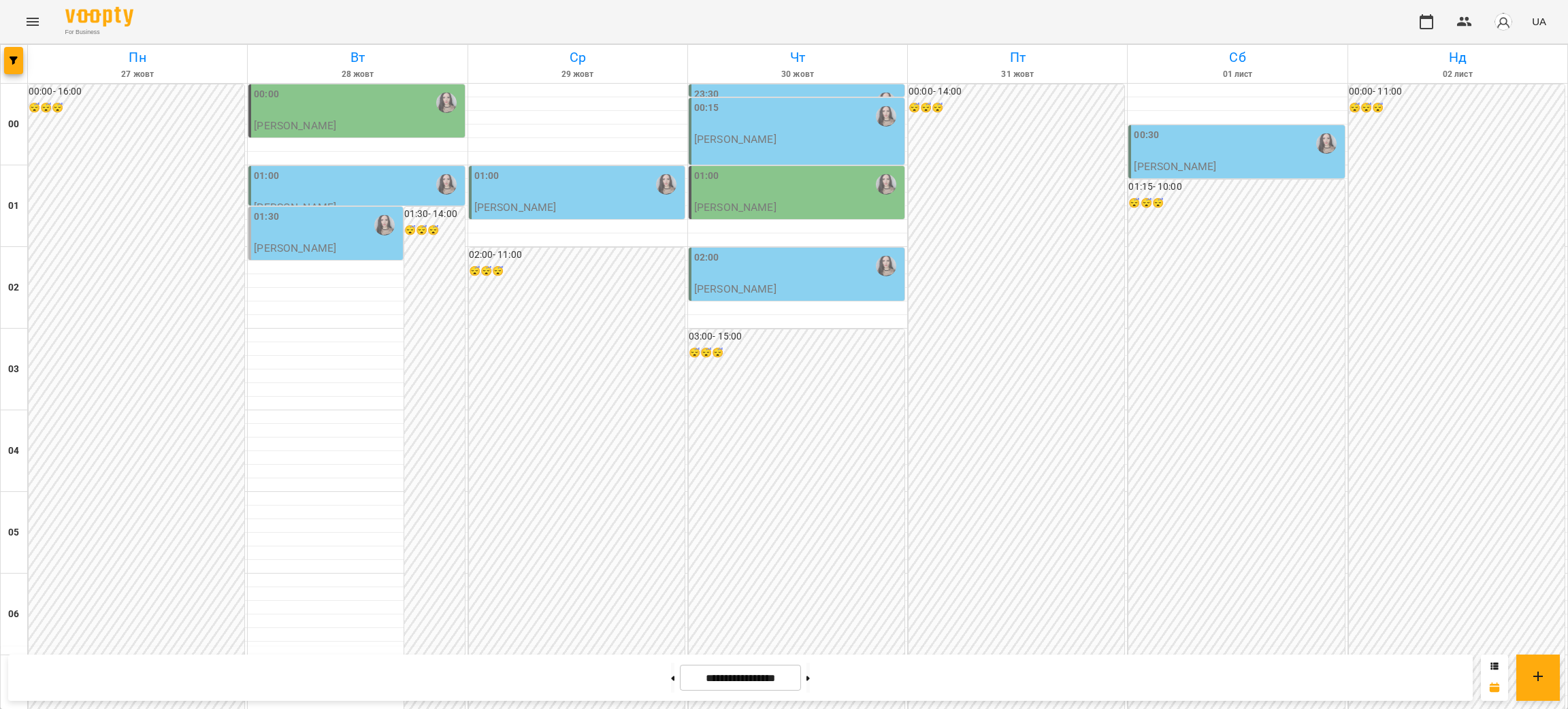
click at [321, 248] on p "Габорак [PERSON_NAME]" at bounding box center [295, 248] width 82 height 12
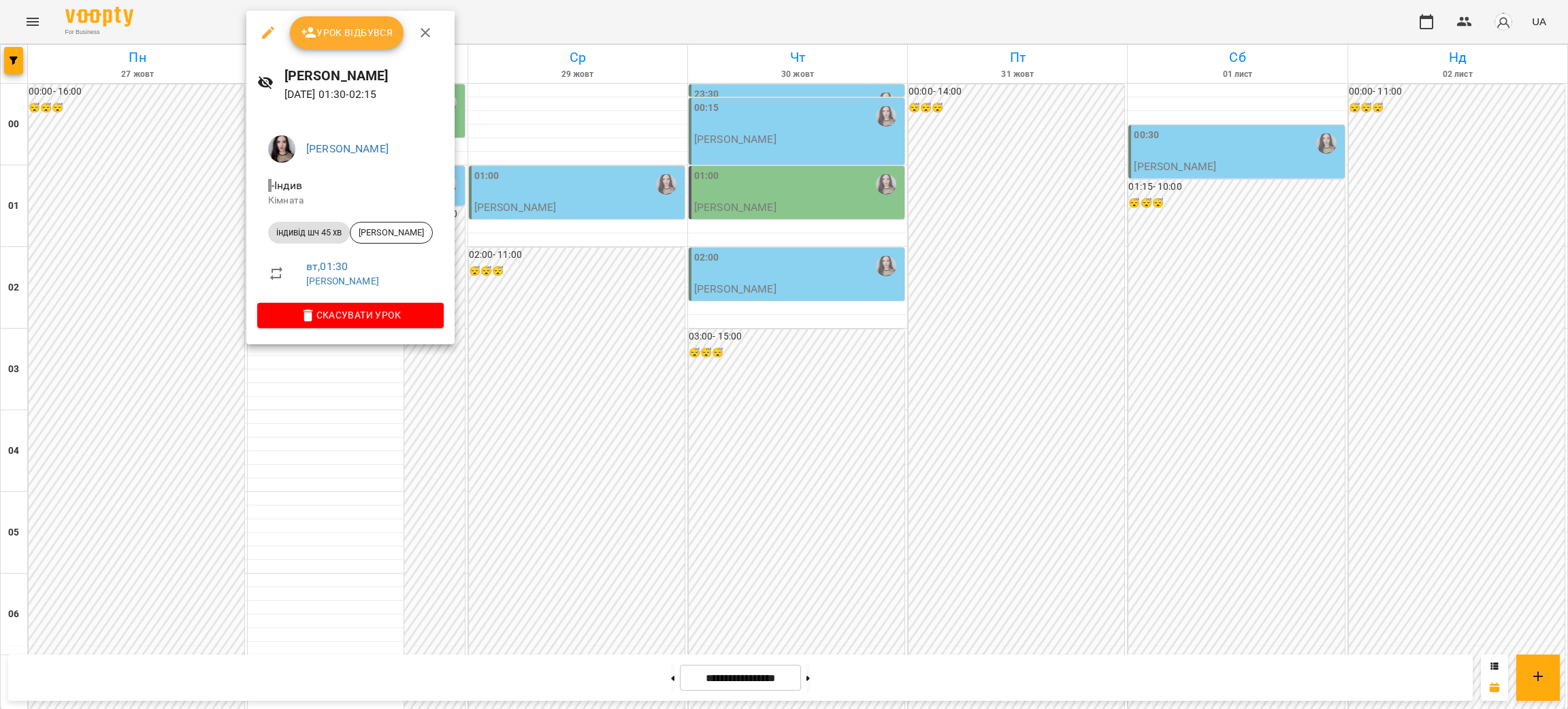
click at [569, 199] on div at bounding box center [784, 354] width 1568 height 709
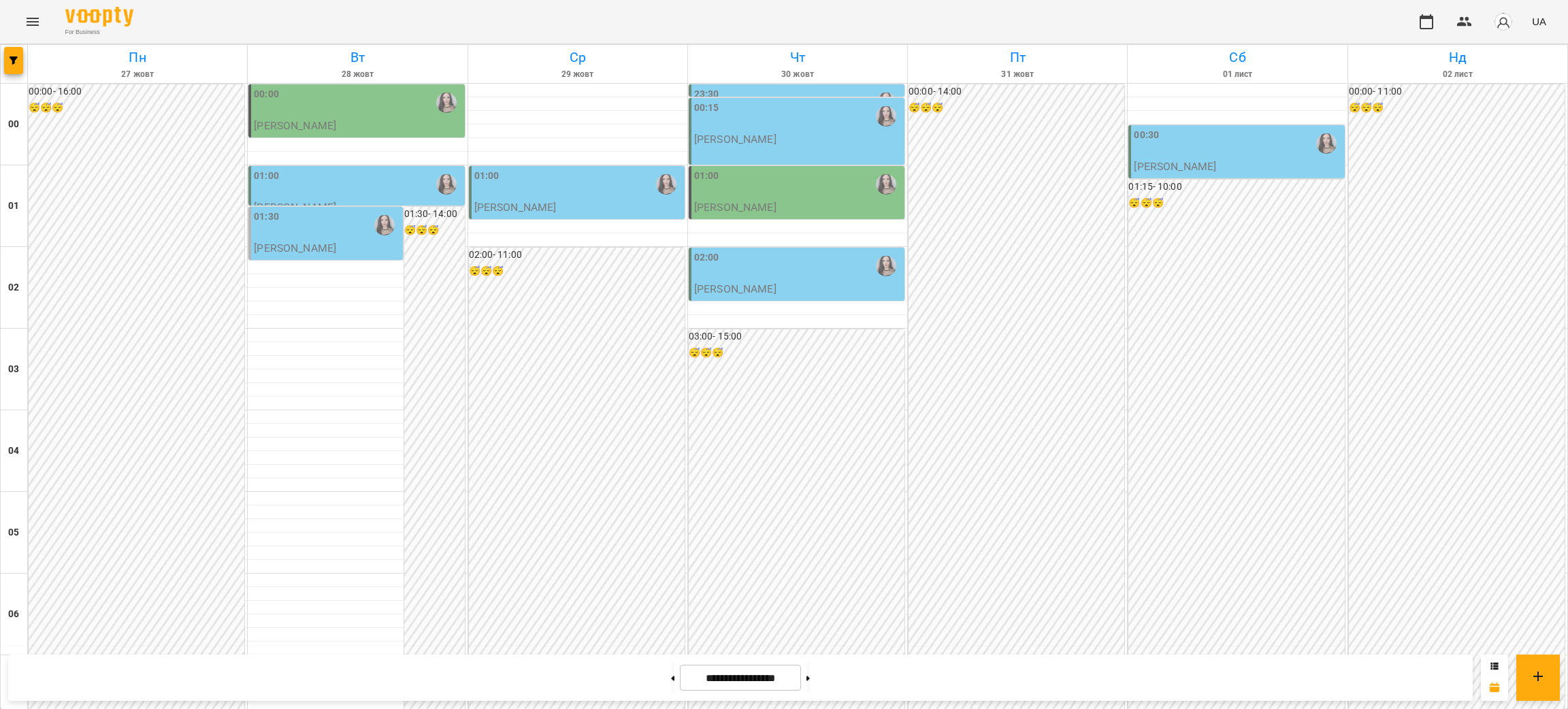
click at [569, 199] on div "01:00" at bounding box center [578, 184] width 208 height 31
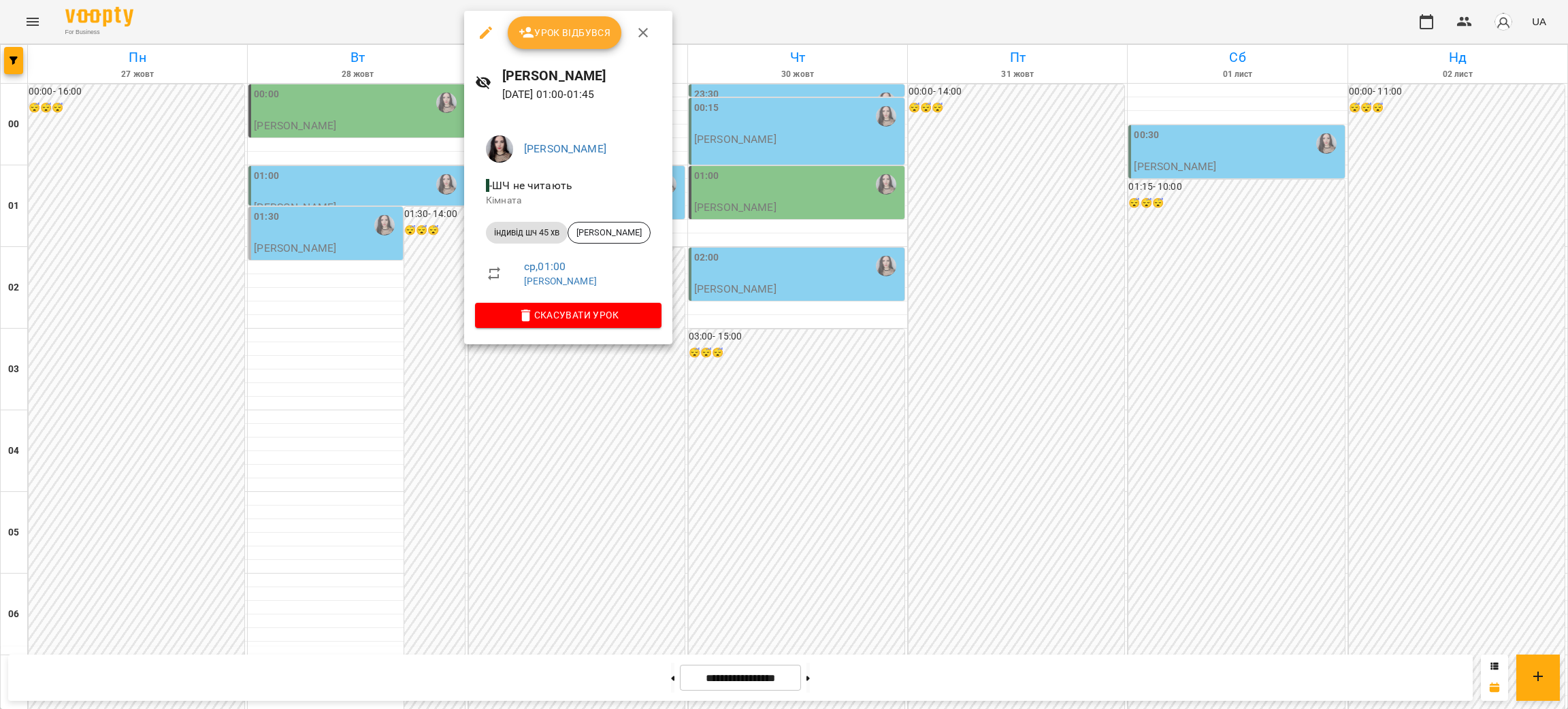
drag, startPoint x: 754, startPoint y: 288, endPoint x: 765, endPoint y: 285, distance: 11.4
click at [754, 288] on div at bounding box center [784, 354] width 1568 height 709
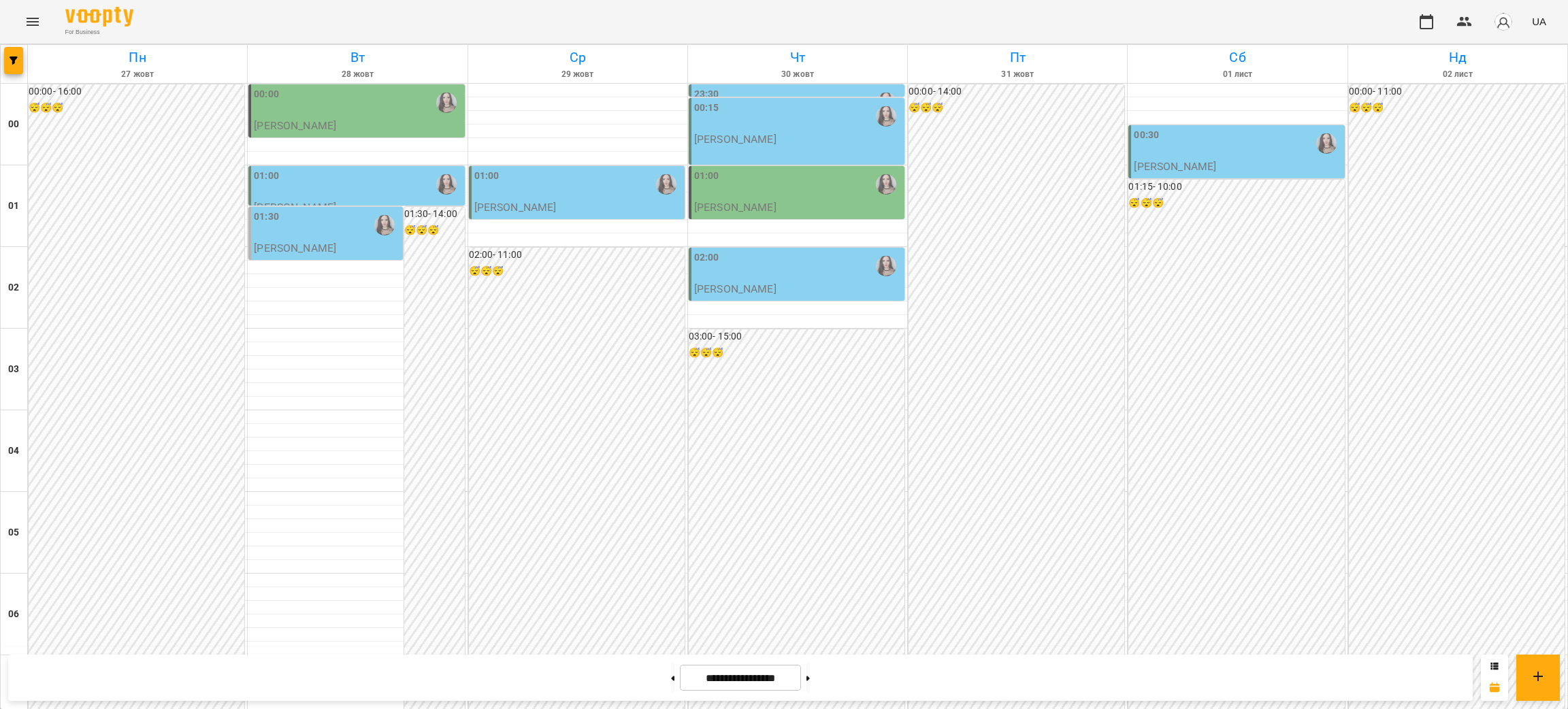
click at [799, 273] on div "02:00" at bounding box center [799, 266] width 208 height 31
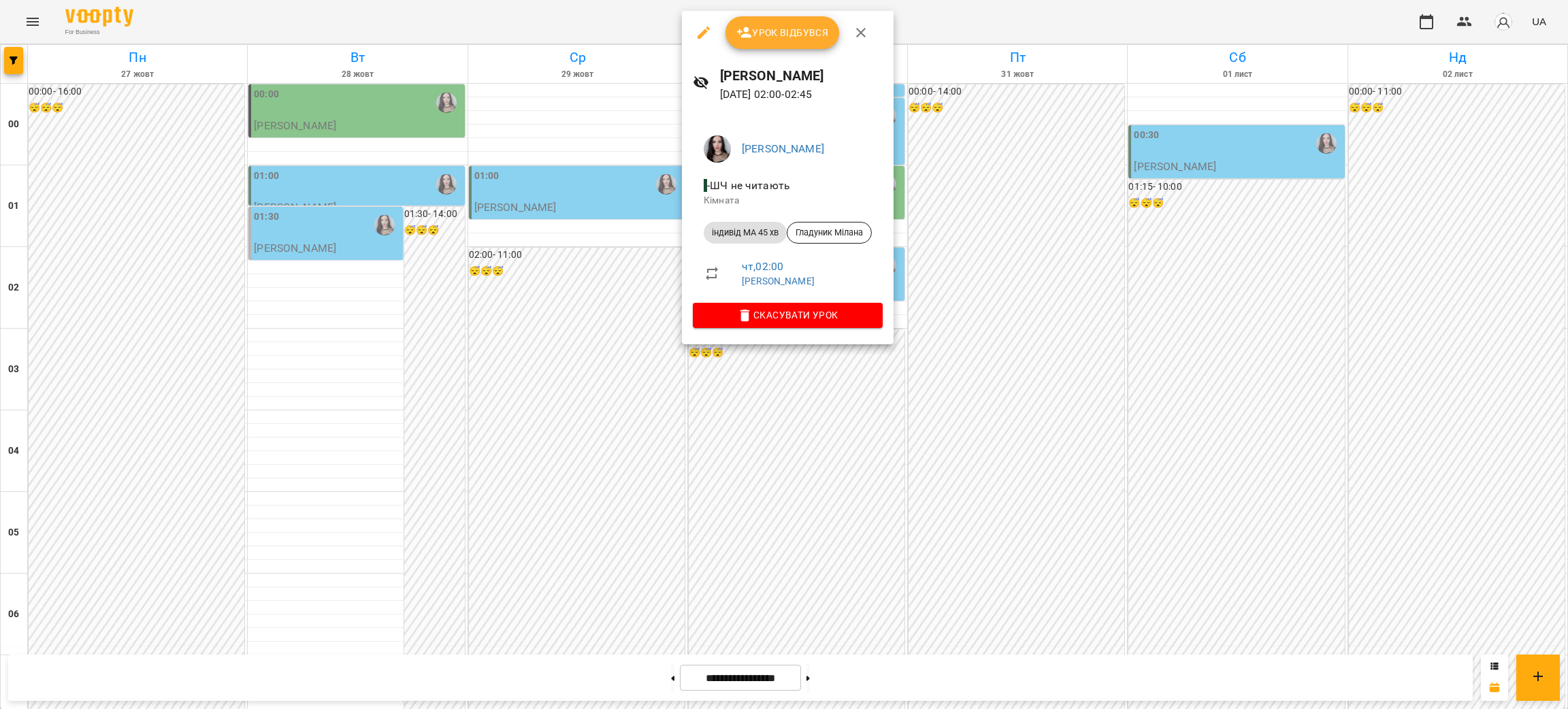
click at [366, 129] on div at bounding box center [784, 354] width 1568 height 709
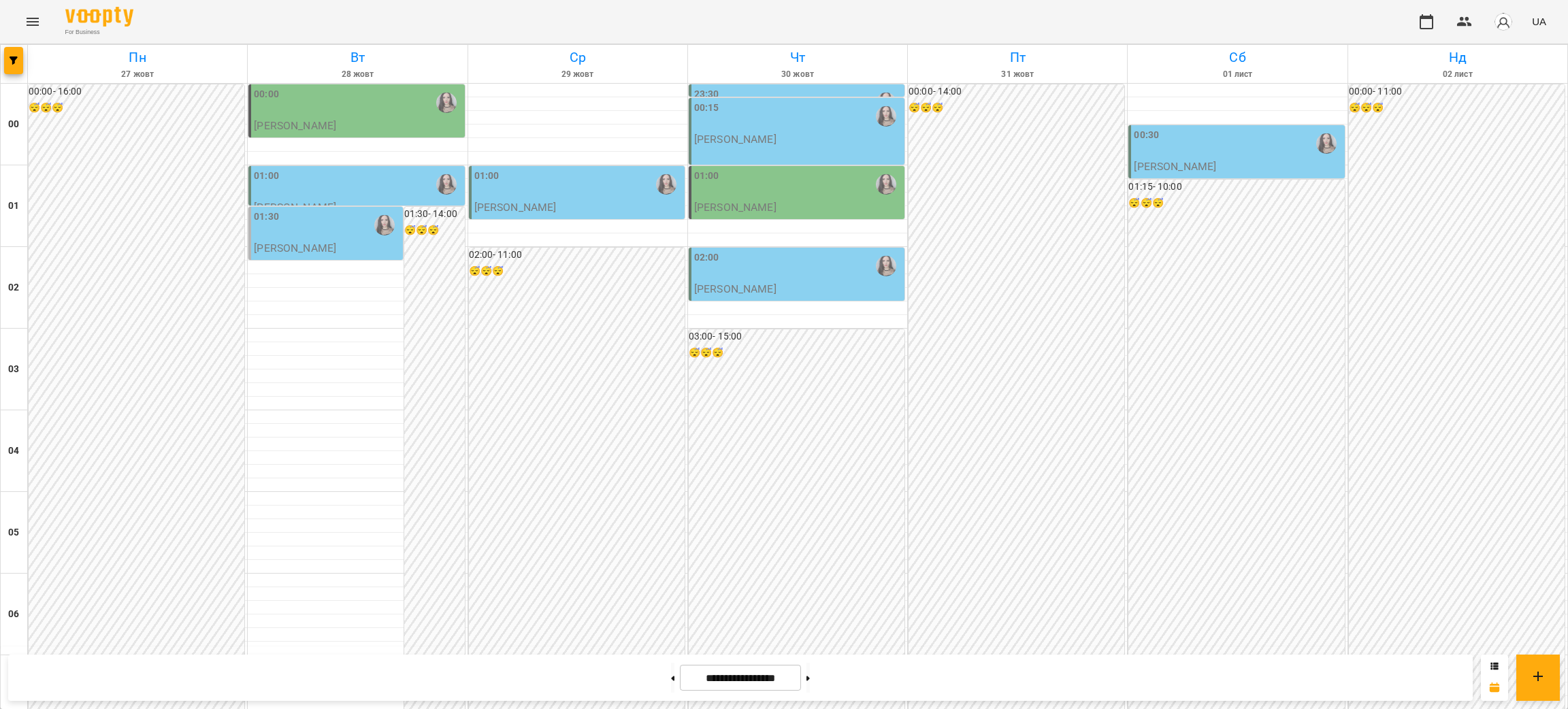
click at [378, 104] on div "00:00" at bounding box center [358, 102] width 208 height 31
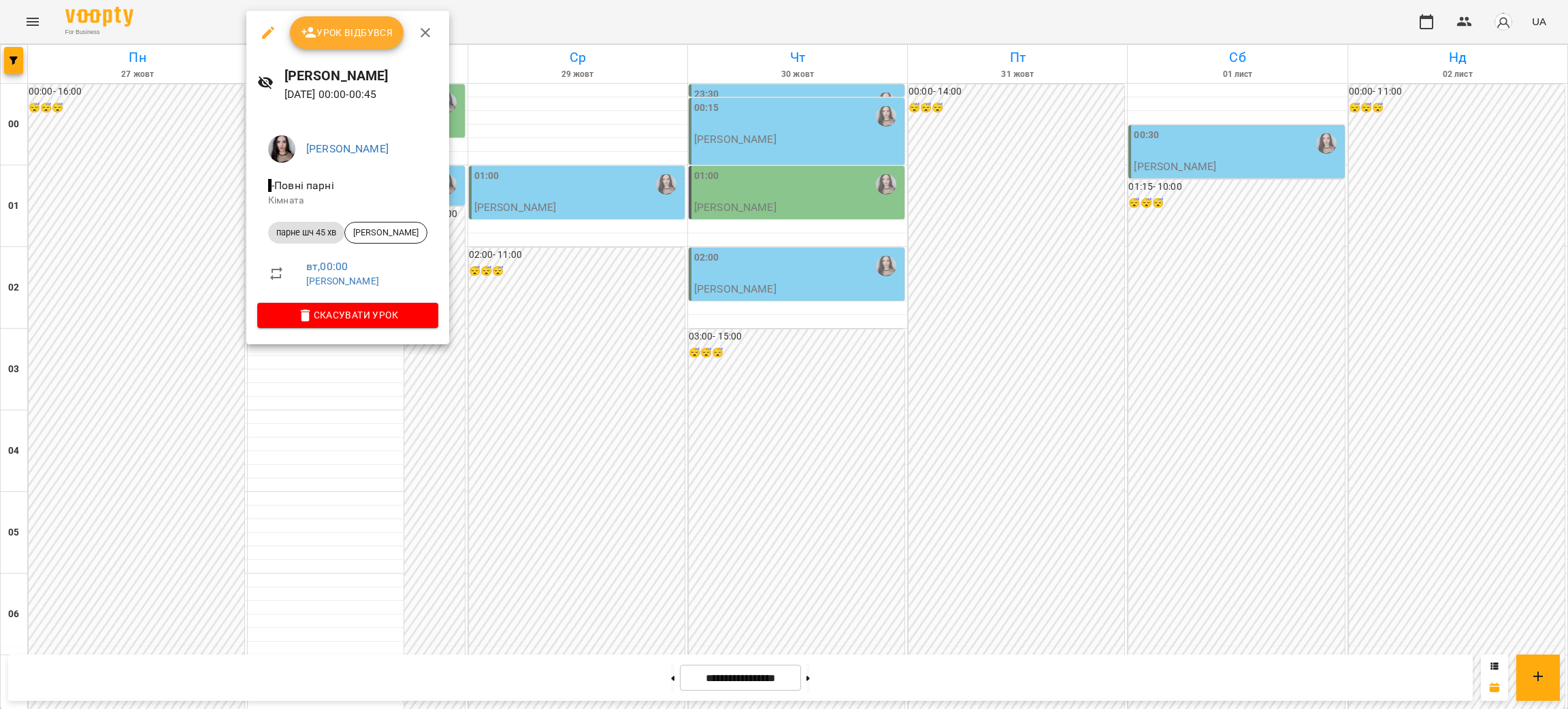
click at [1197, 152] on div at bounding box center [784, 354] width 1568 height 709
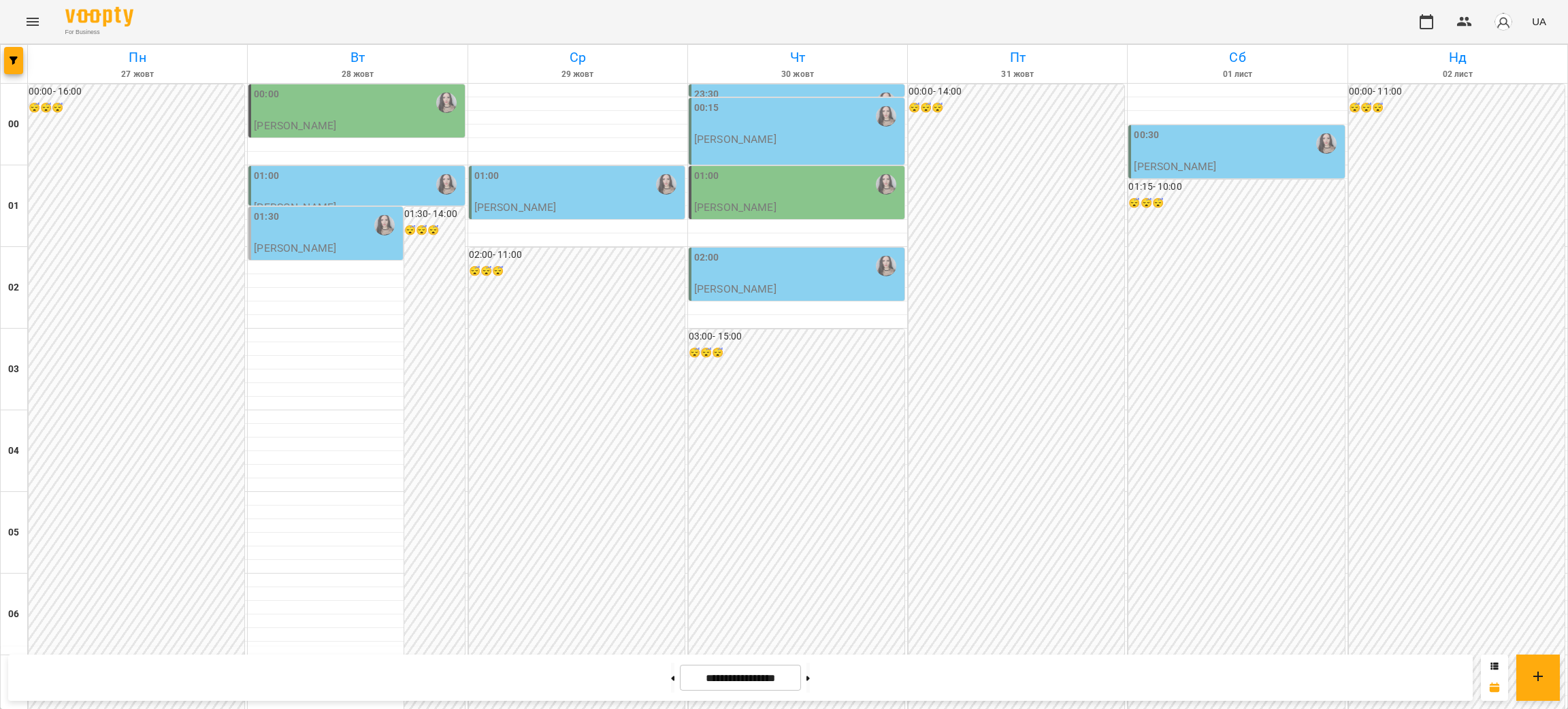
click at [1240, 154] on div "00:30" at bounding box center [1238, 143] width 208 height 31
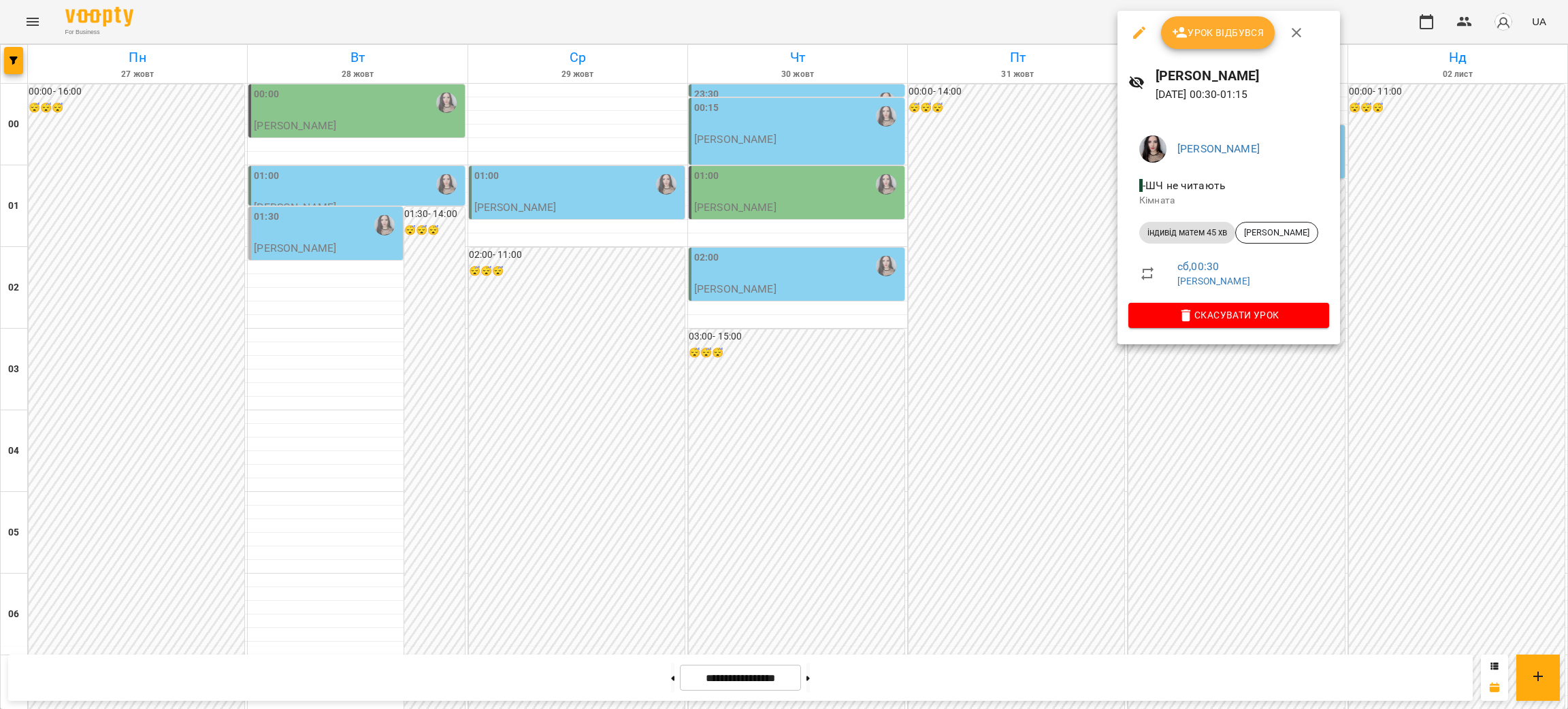
click at [785, 124] on div at bounding box center [784, 354] width 1568 height 709
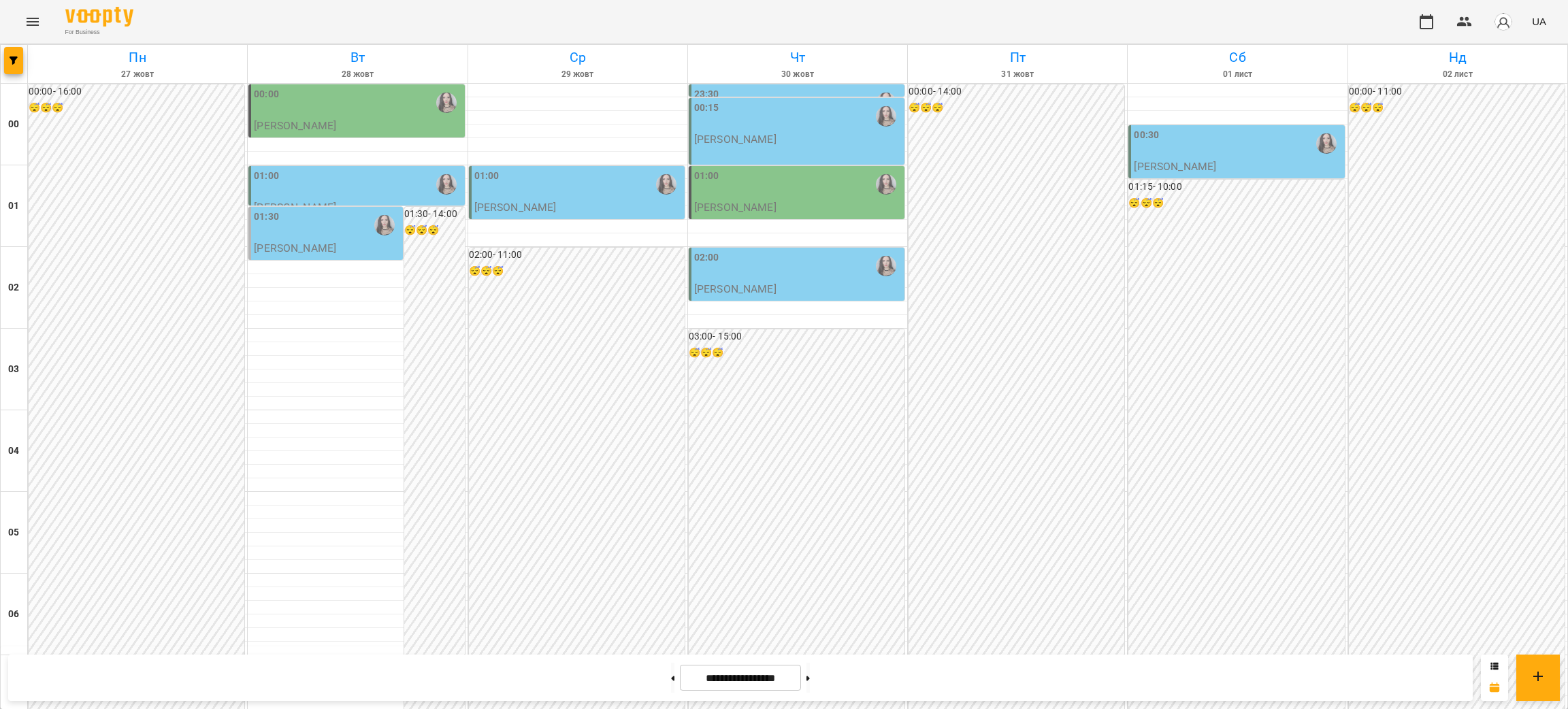
click at [814, 129] on div "00:15" at bounding box center [799, 116] width 208 height 31
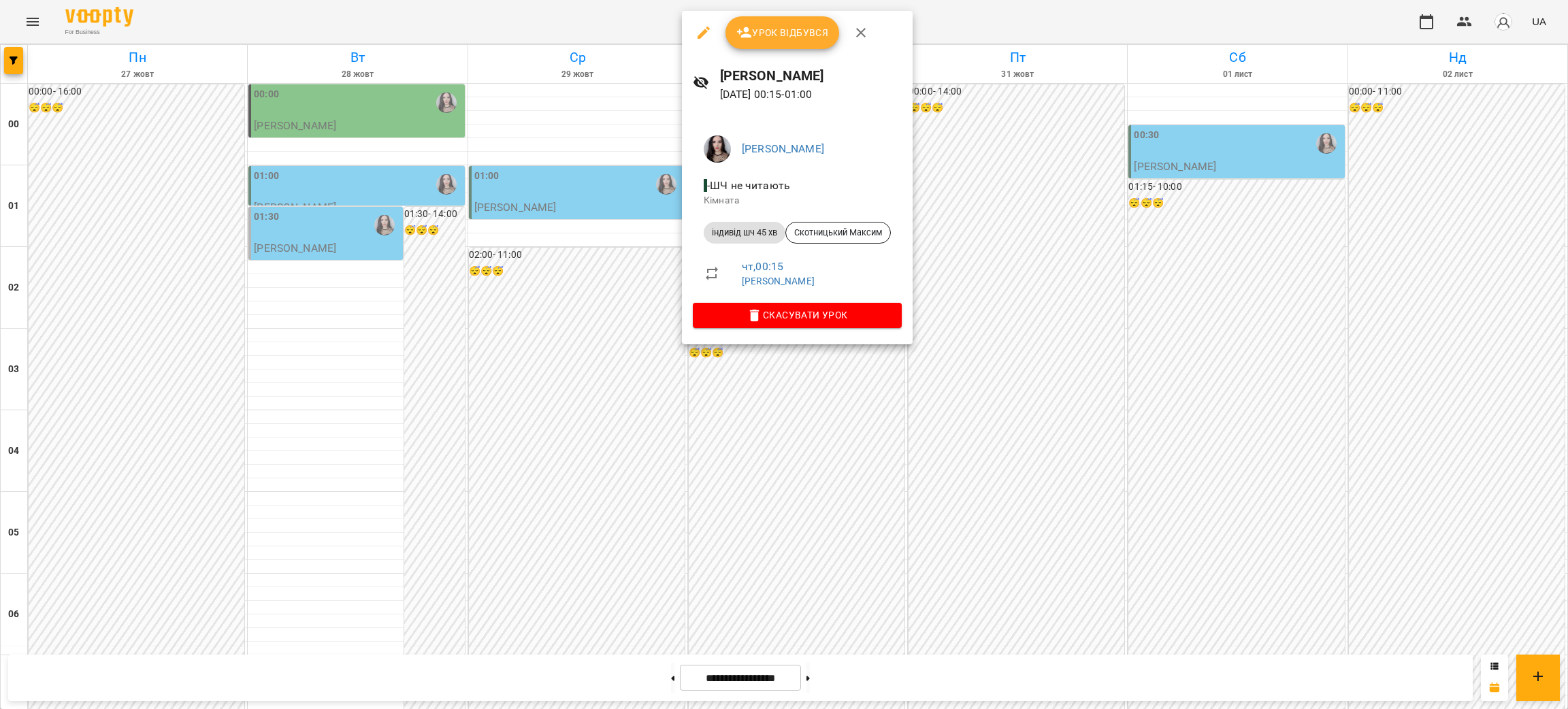
click at [889, 170] on li "- ШЧ не читають Кімната" at bounding box center [798, 192] width 209 height 48
click at [324, 415] on div at bounding box center [784, 354] width 1568 height 709
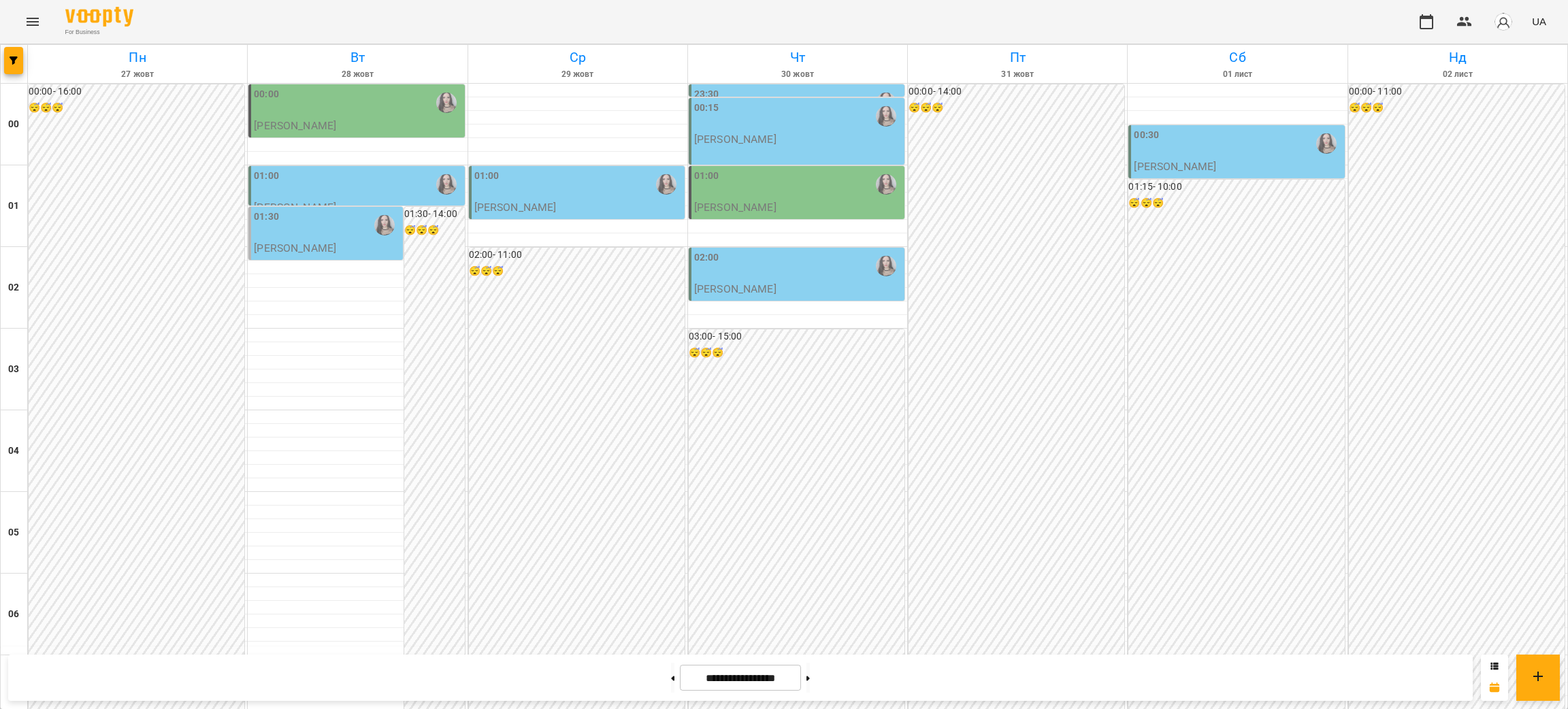
click at [565, 191] on div "01:00" at bounding box center [578, 184] width 208 height 31
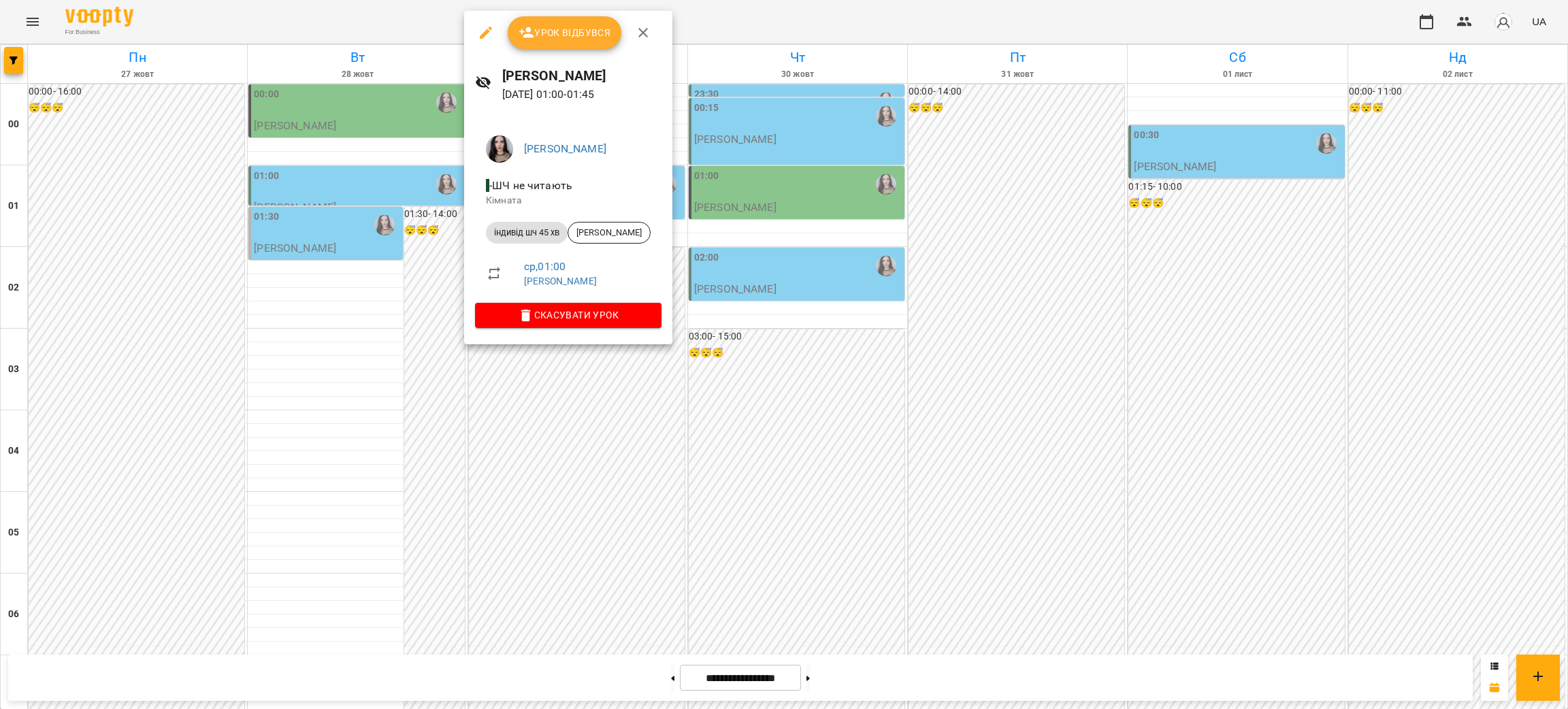
click at [321, 397] on div at bounding box center [784, 354] width 1568 height 709
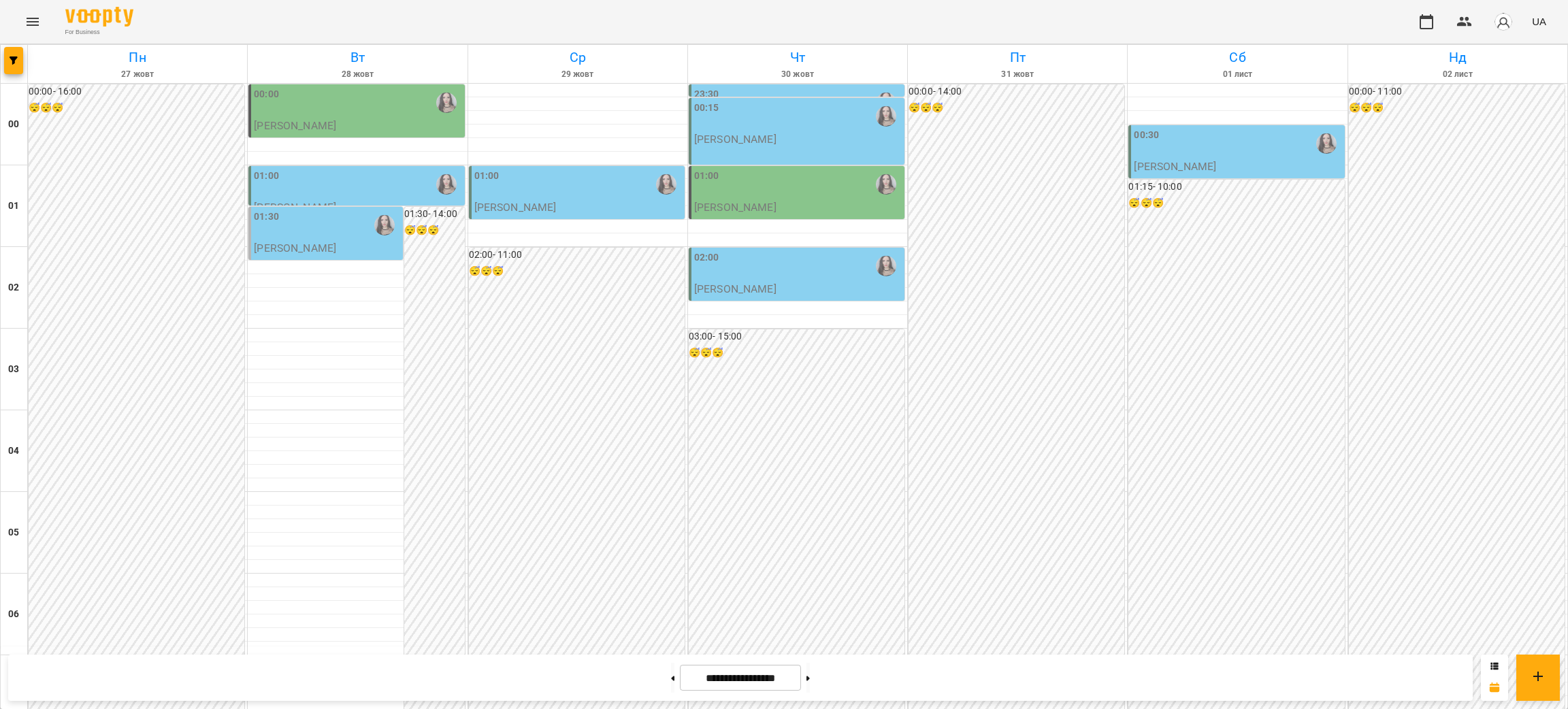
scroll to position [1327, 0]
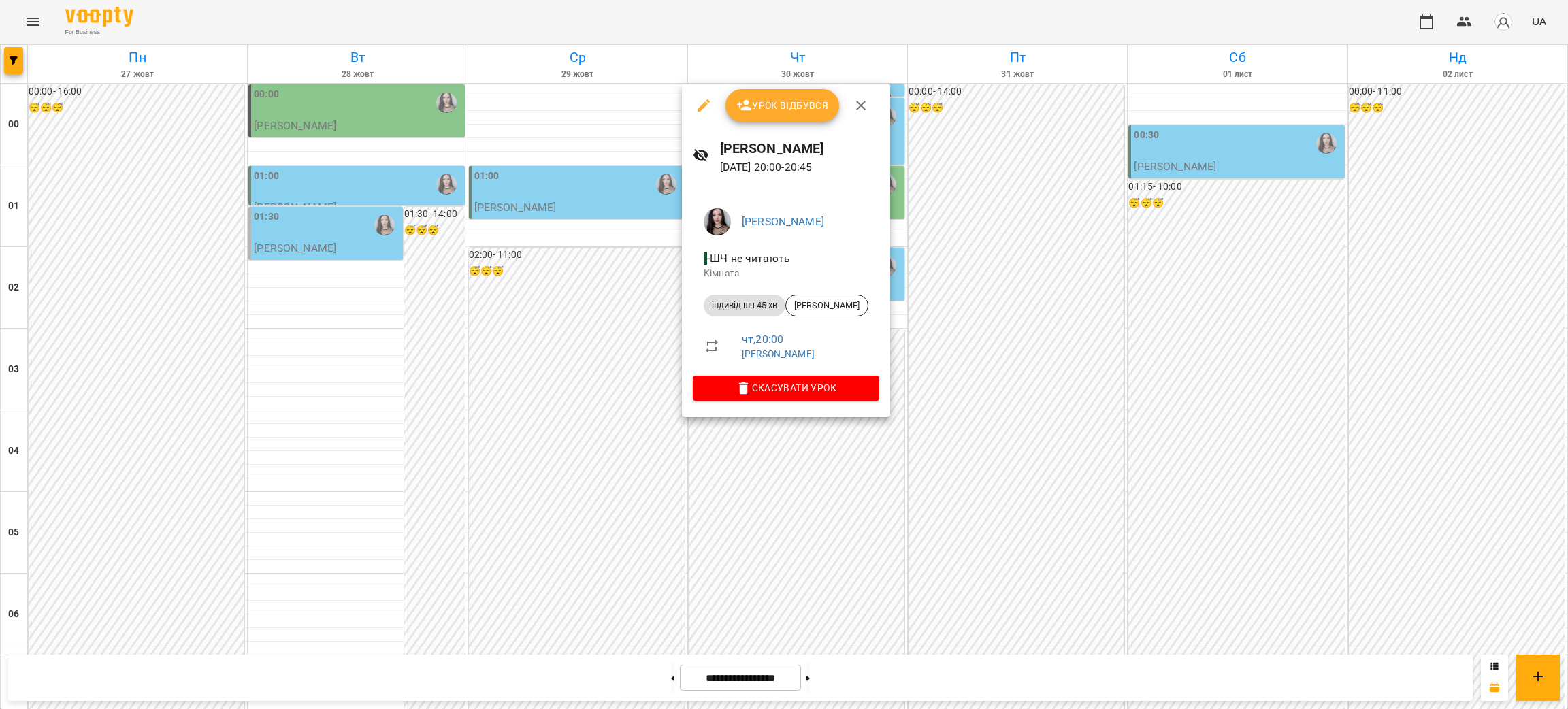
click at [1019, 416] on div at bounding box center [784, 354] width 1568 height 709
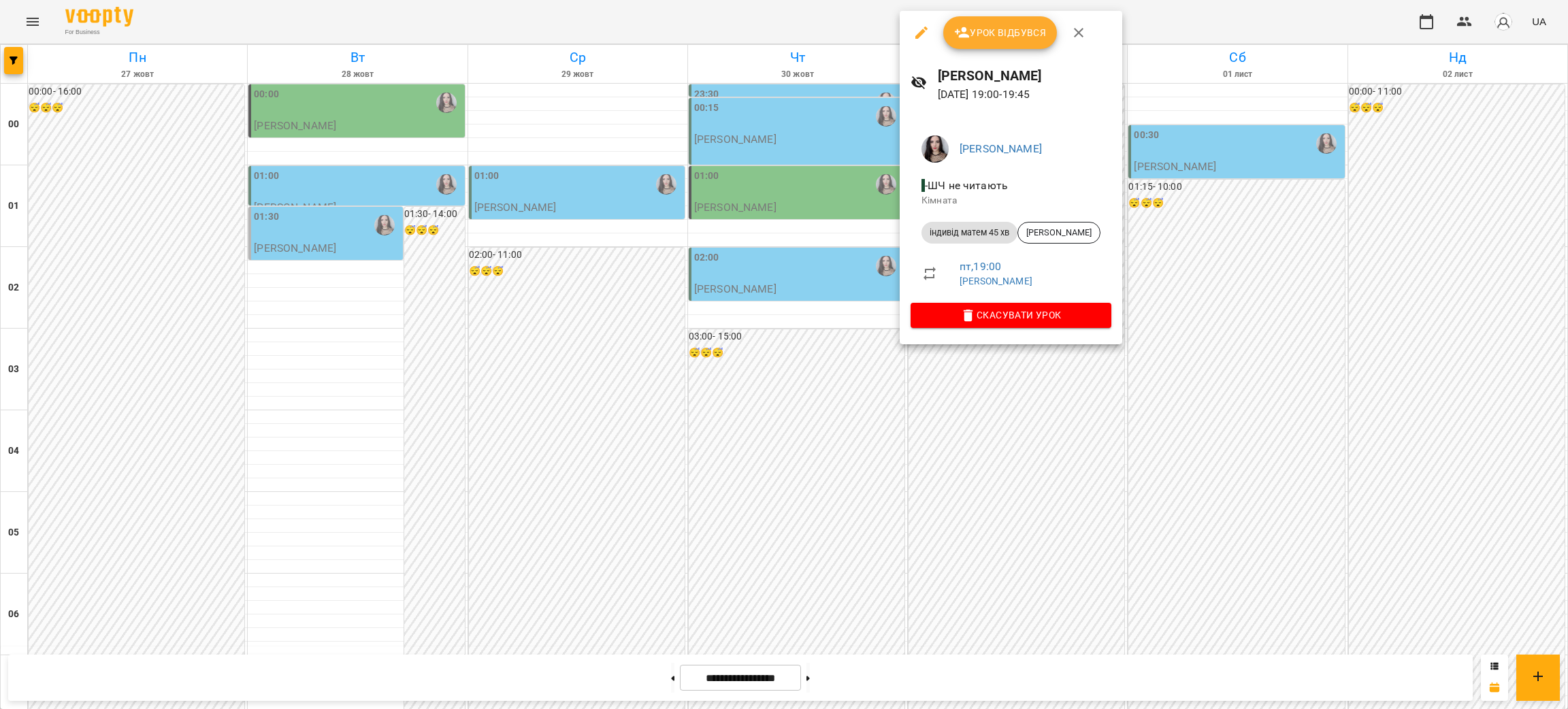
click at [1034, 488] on div at bounding box center [784, 354] width 1568 height 709
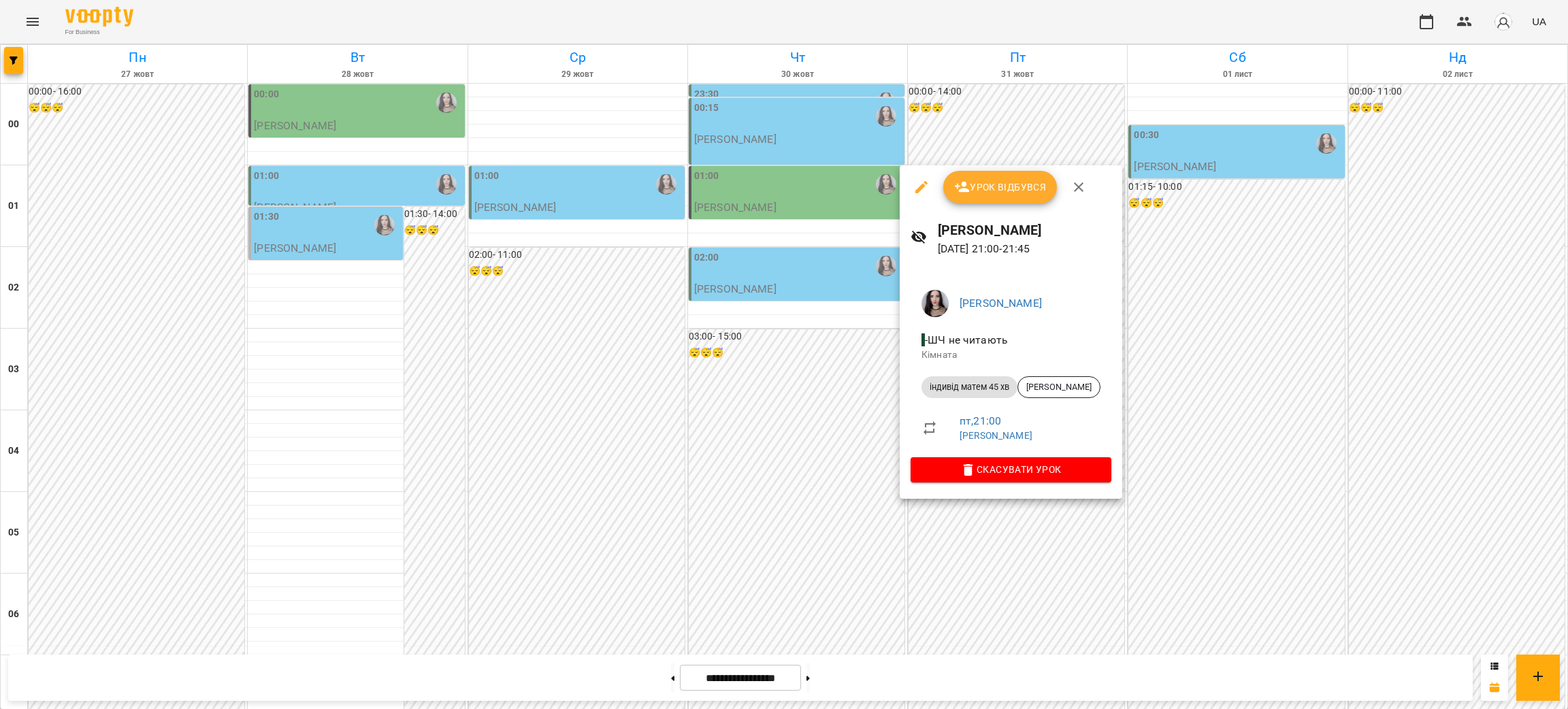
click at [359, 352] on div at bounding box center [784, 354] width 1568 height 709
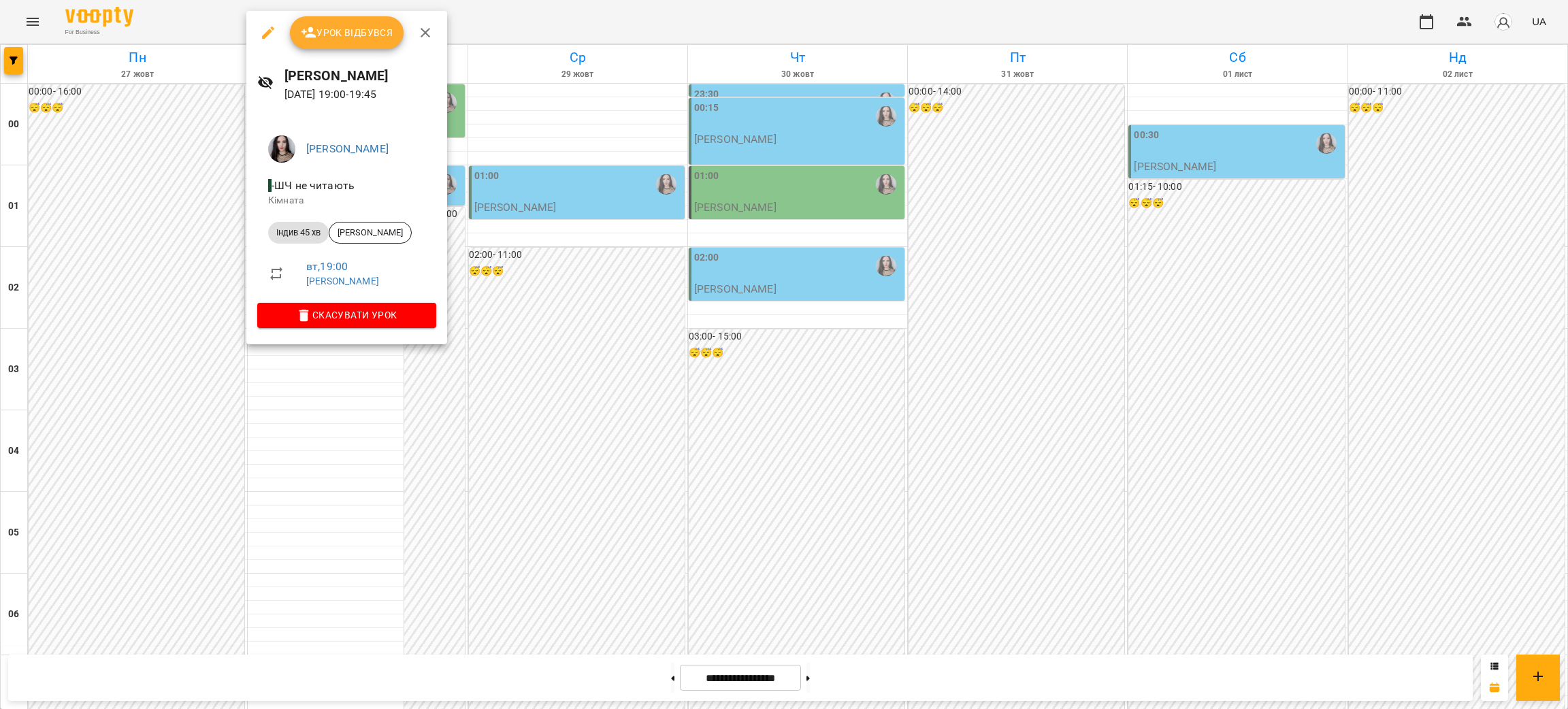
click at [161, 265] on div at bounding box center [784, 354] width 1568 height 709
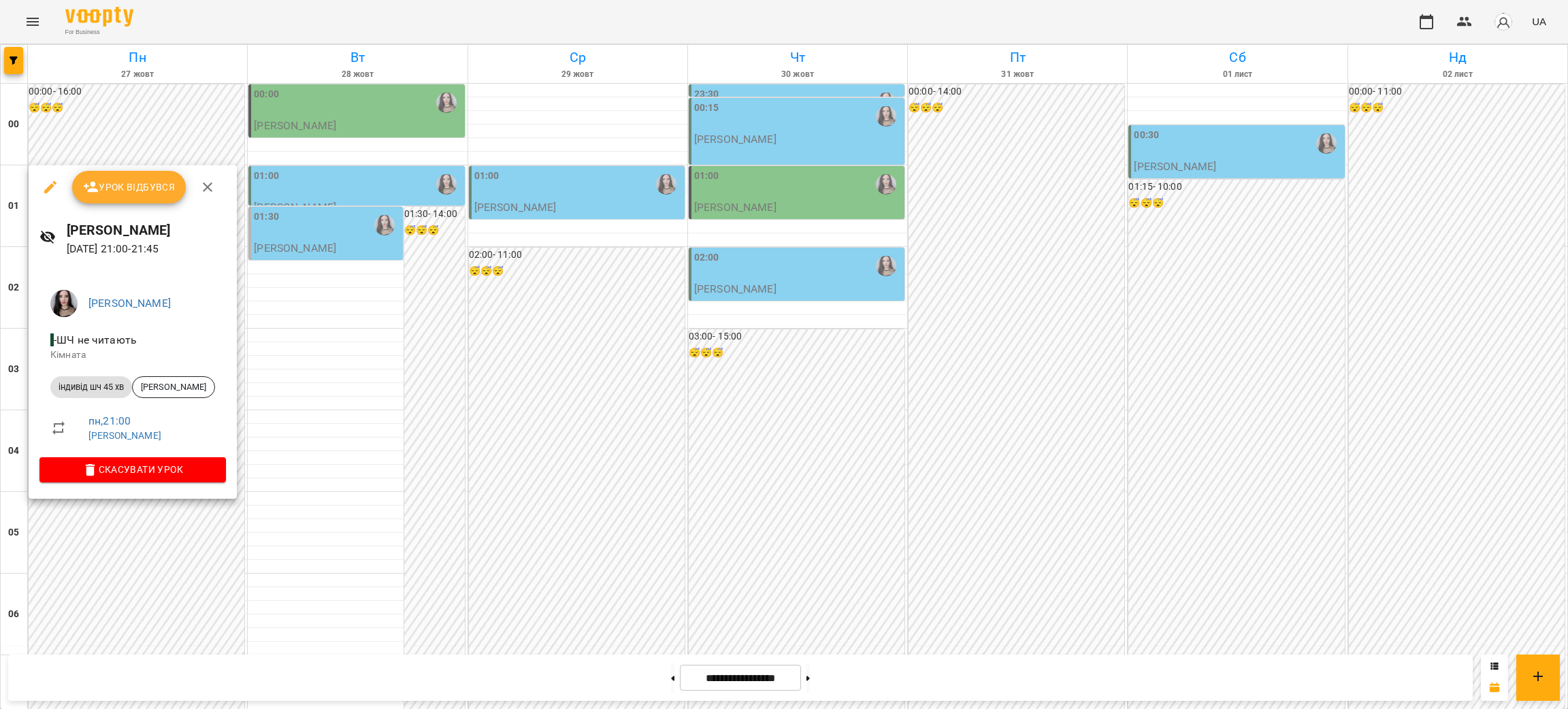
click at [314, 593] on div at bounding box center [784, 354] width 1568 height 709
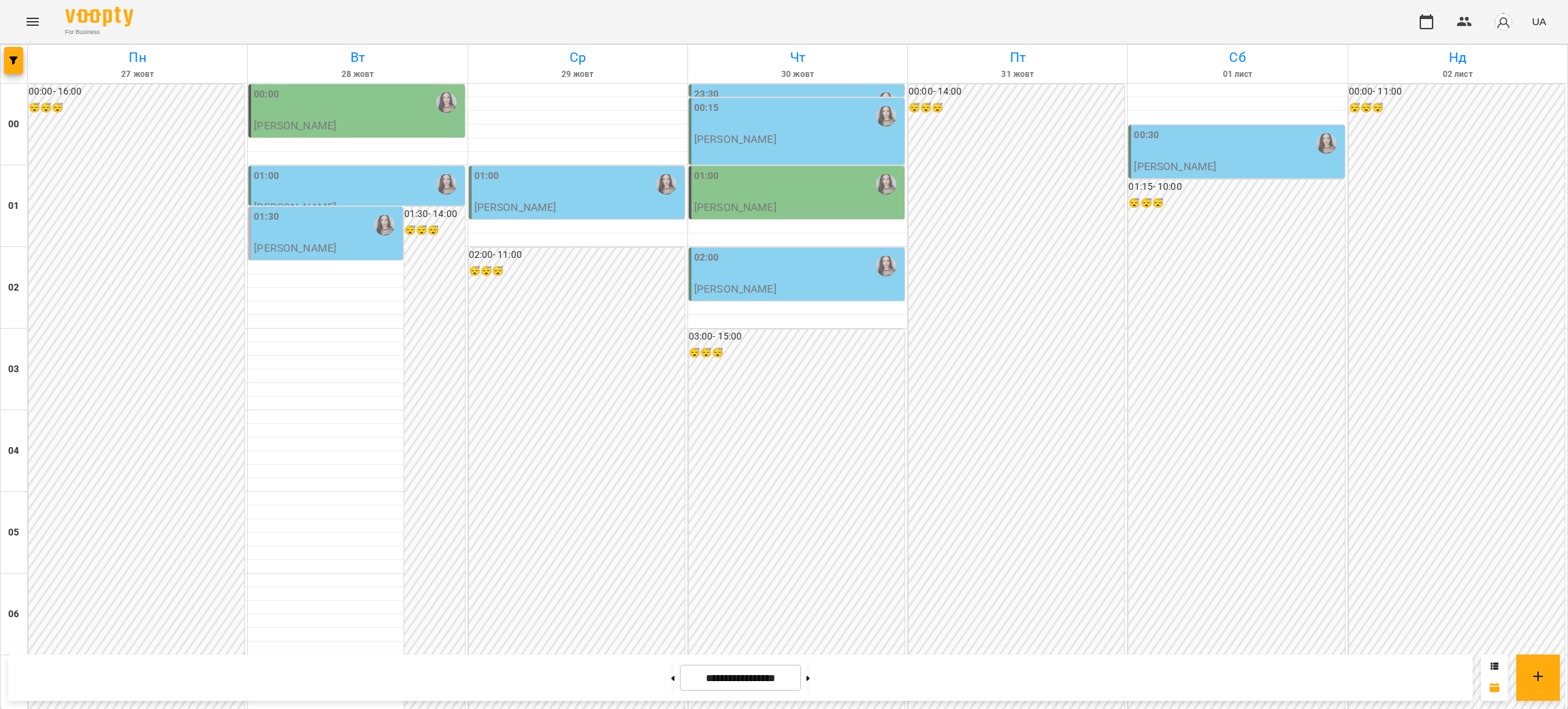
scroll to position [0, 0]
click at [12, 60] on icon "button" at bounding box center [14, 61] width 8 height 8
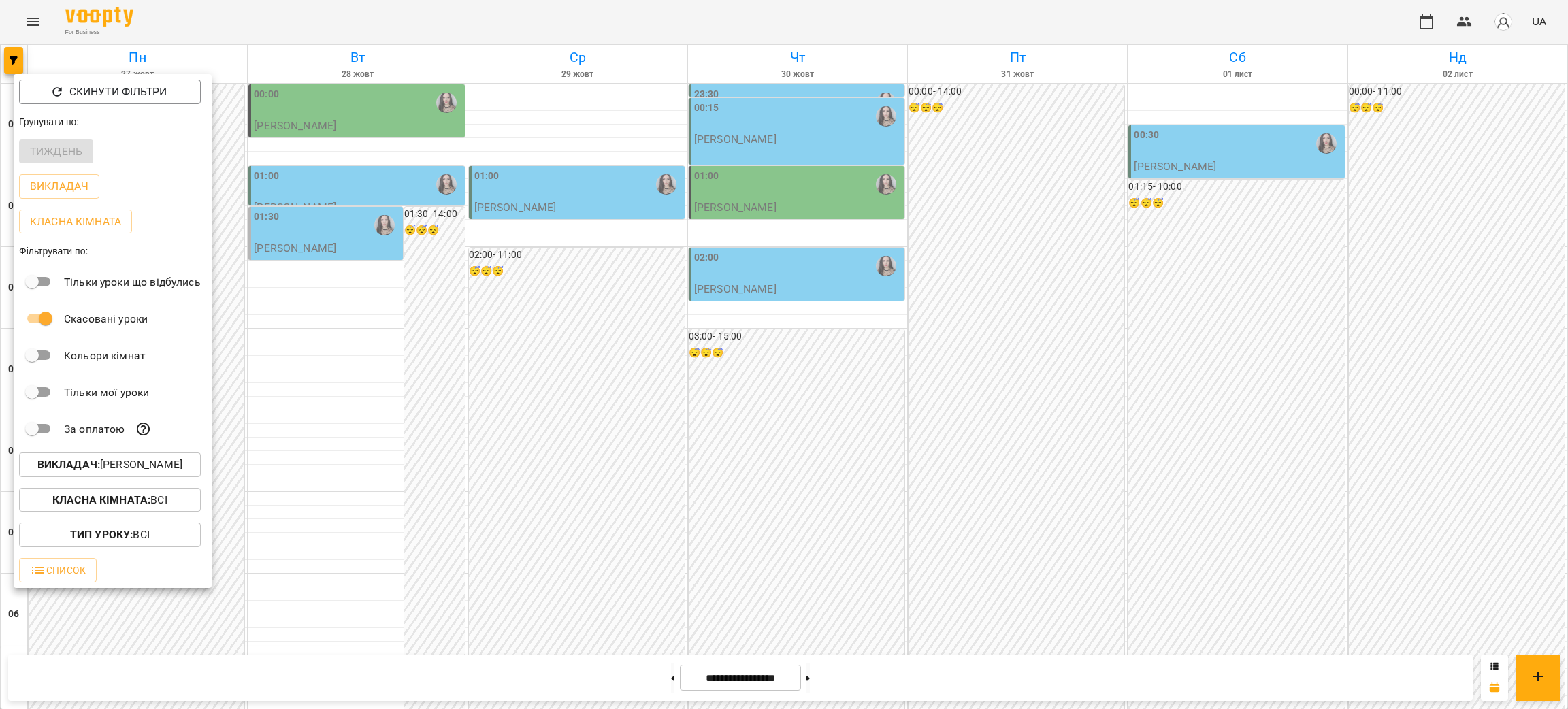
click at [30, 17] on div at bounding box center [784, 354] width 1568 height 709
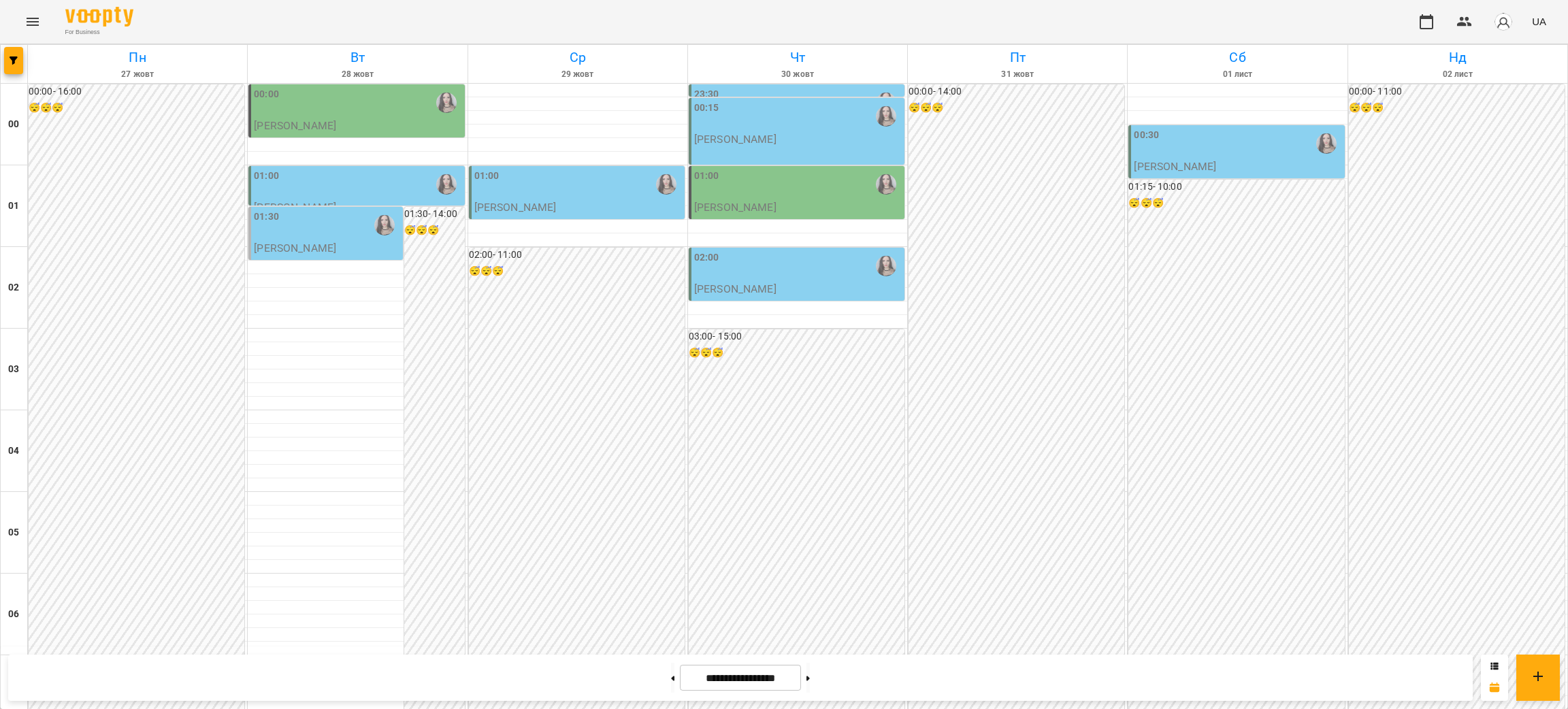
click at [33, 21] on icon "Menu" at bounding box center [33, 22] width 12 height 8
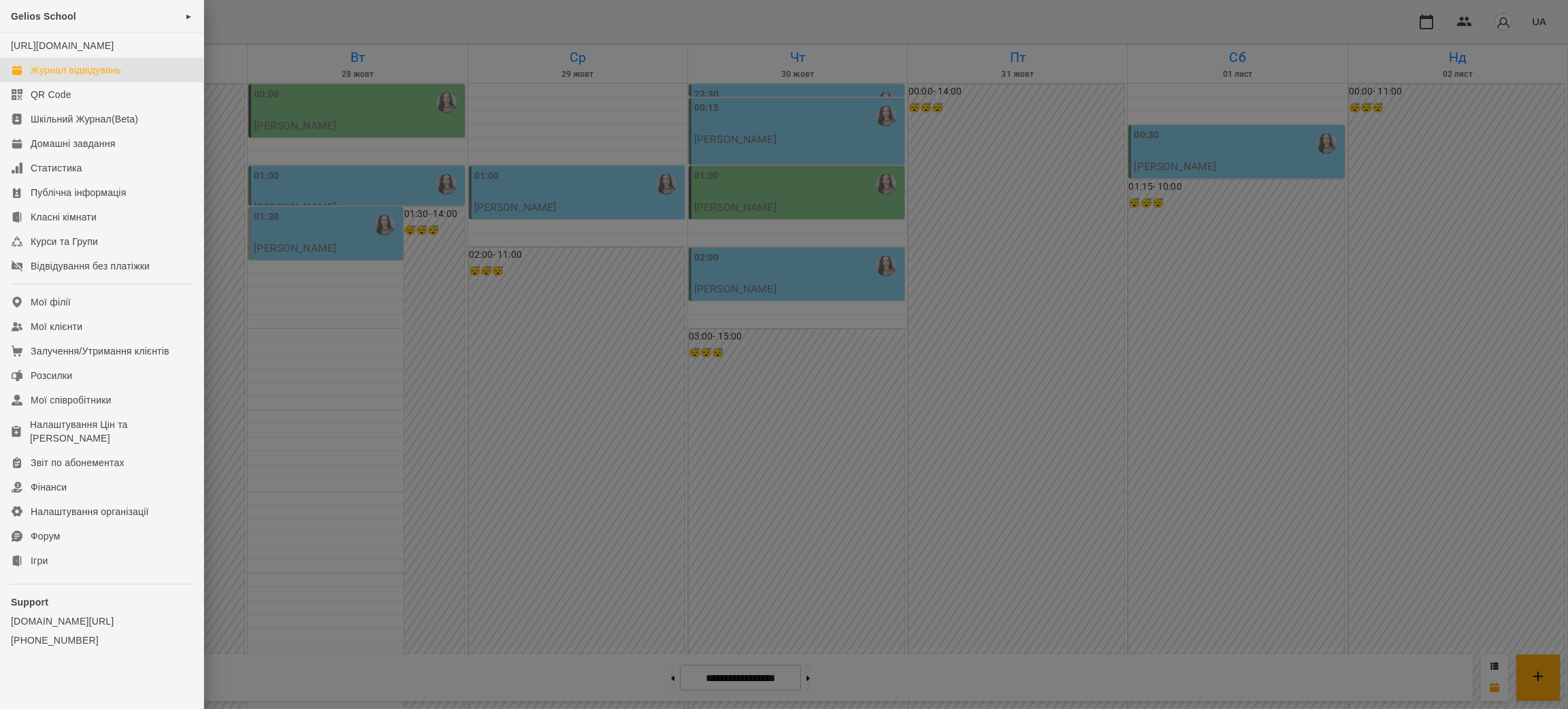
drag, startPoint x: 368, startPoint y: 374, endPoint x: 190, endPoint y: 233, distance: 227.1
click at [367, 373] on div at bounding box center [784, 354] width 1568 height 709
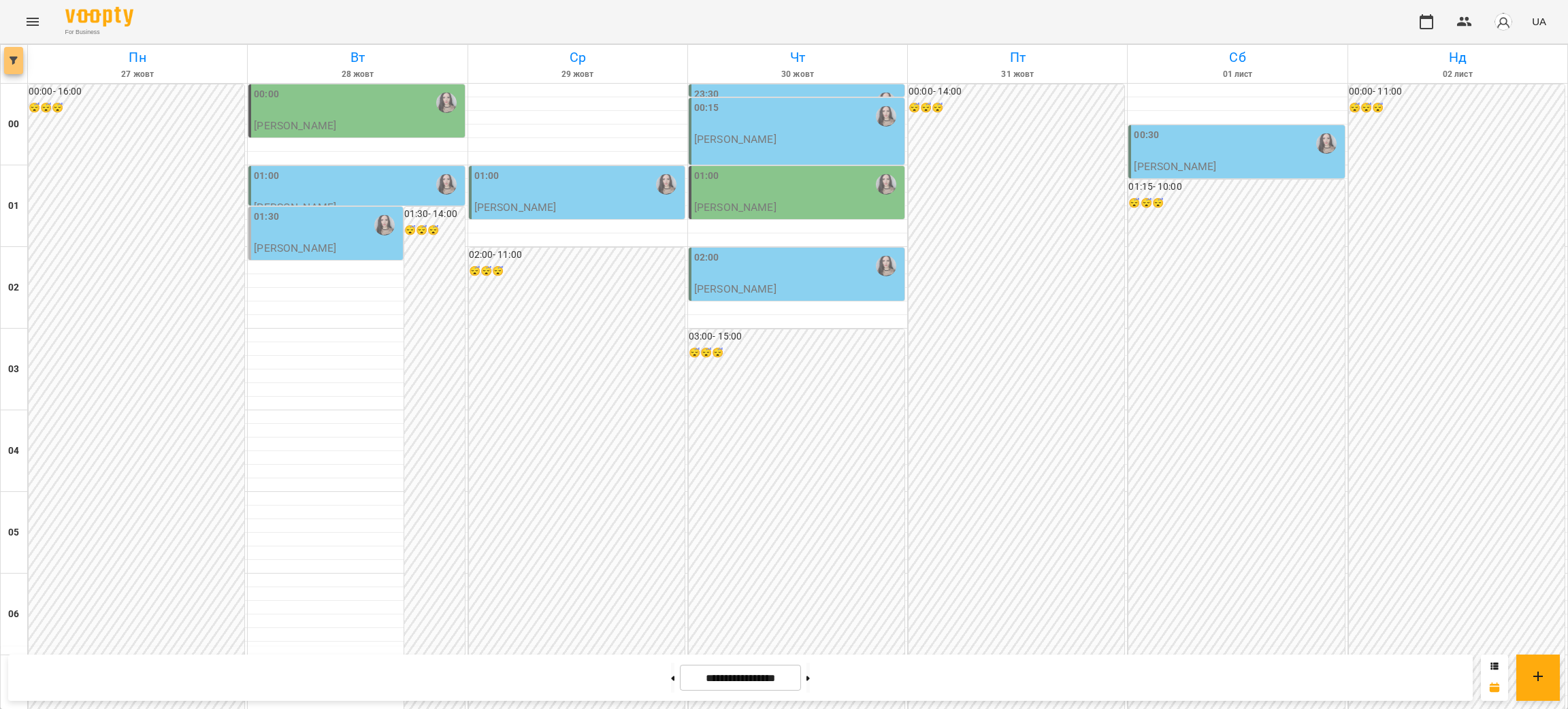
click at [6, 55] on button "button" at bounding box center [14, 60] width 19 height 27
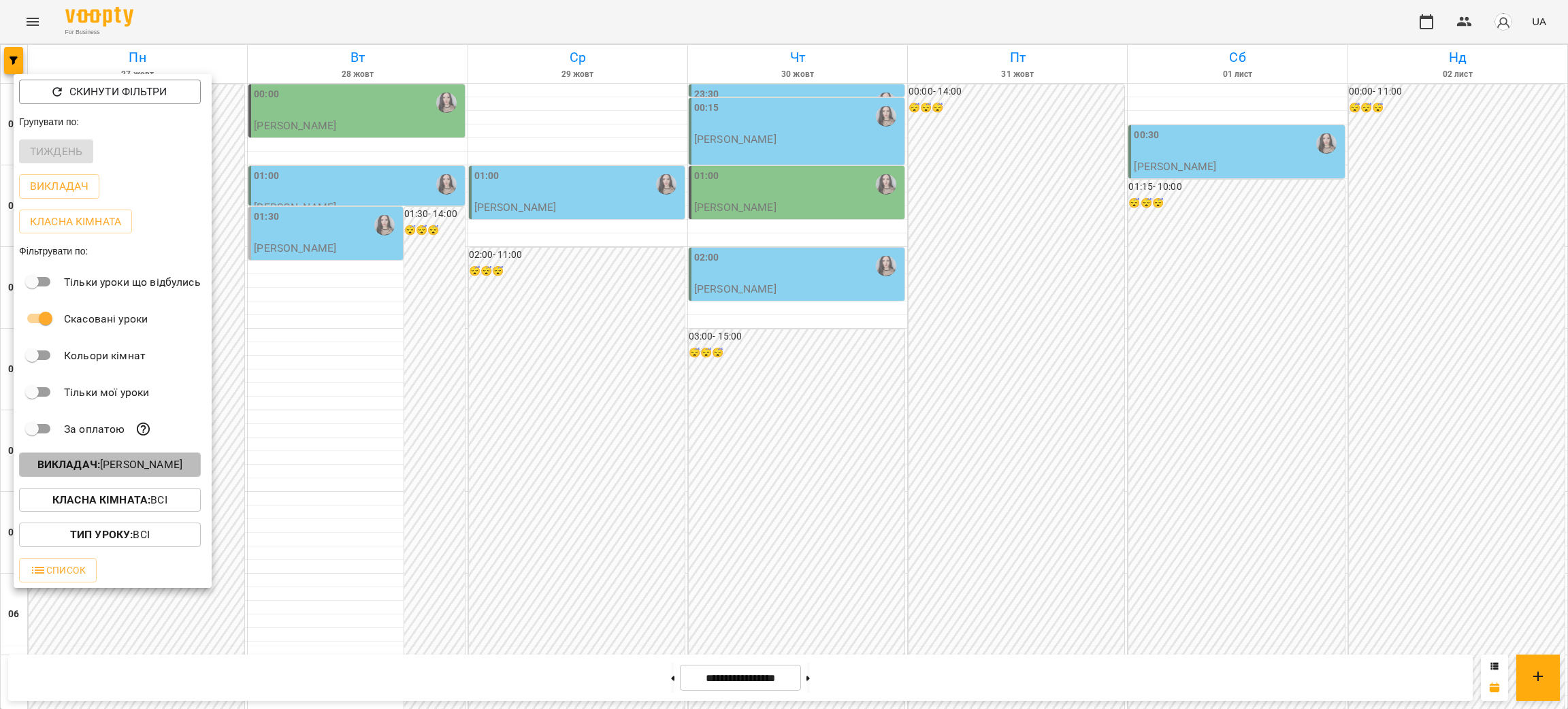
click at [164, 472] on p "Викладач : Габорак Галина" at bounding box center [109, 465] width 145 height 17
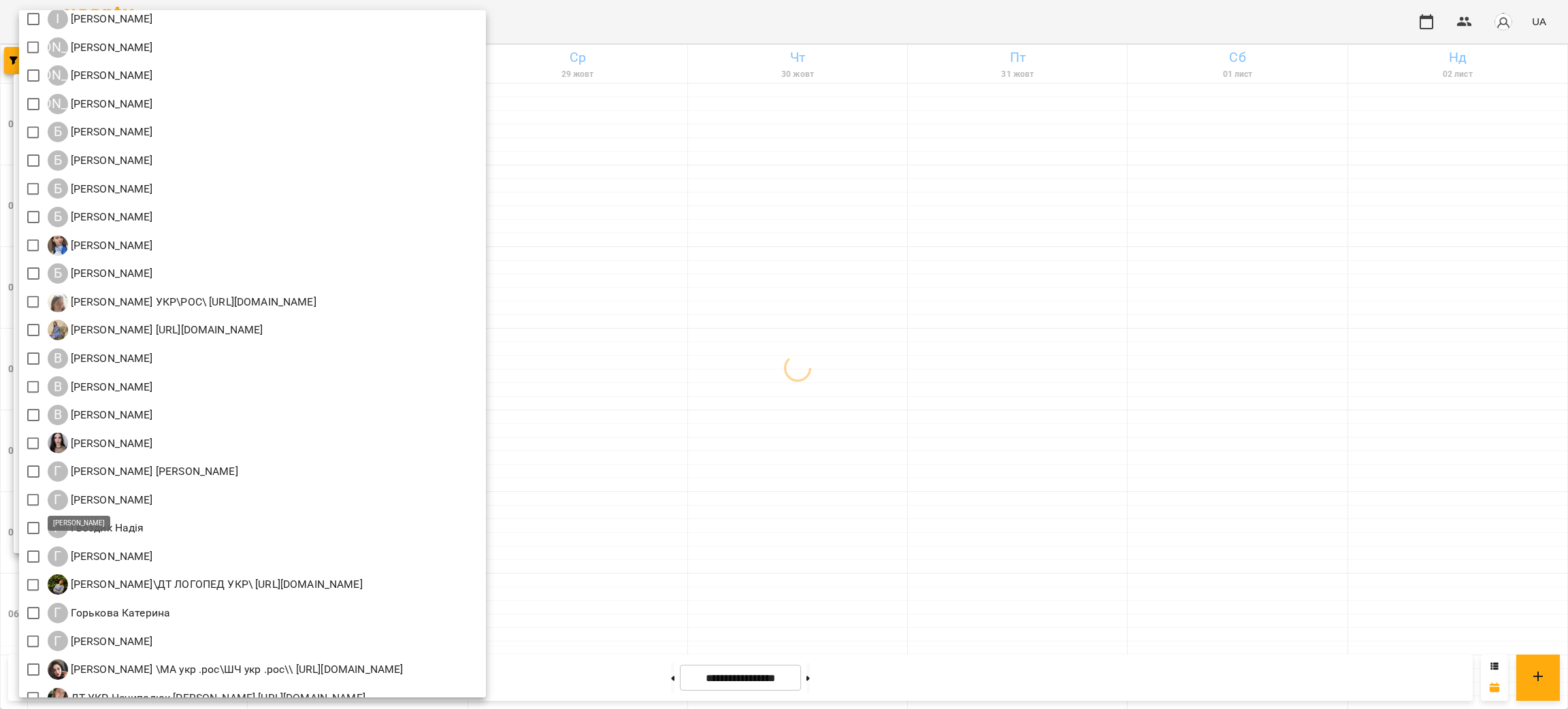
scroll to position [204, 0]
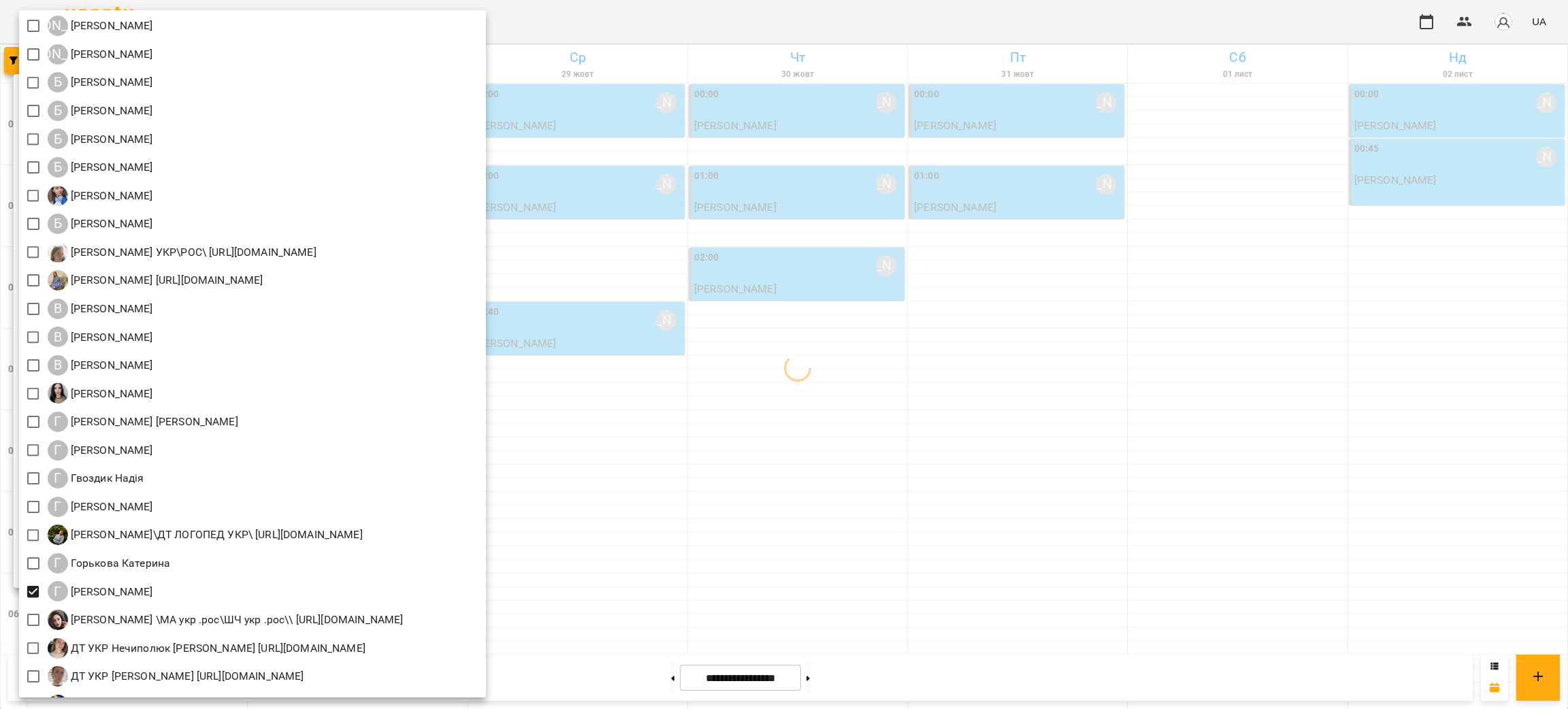
click at [974, 593] on div at bounding box center [784, 354] width 1568 height 709
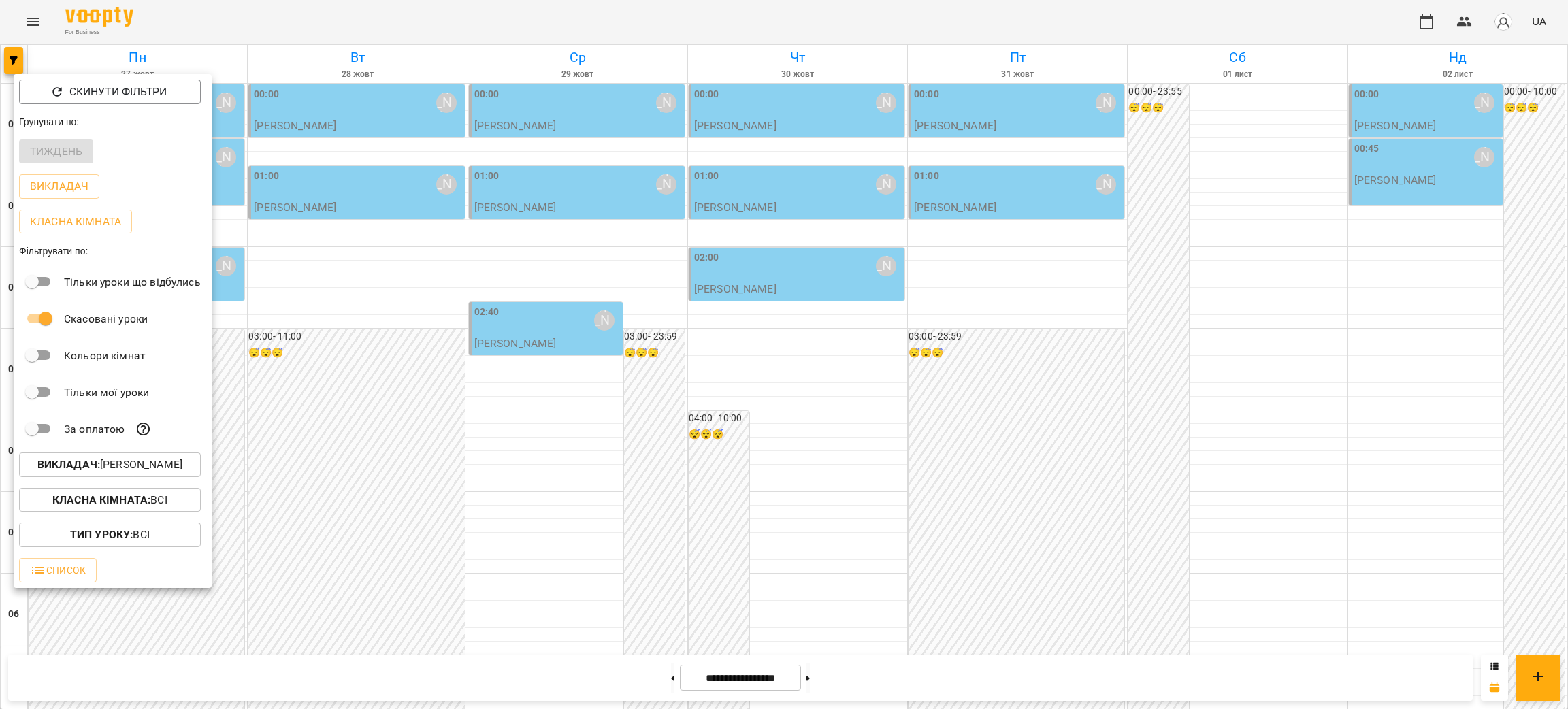
click at [389, 261] on div at bounding box center [784, 354] width 1568 height 709
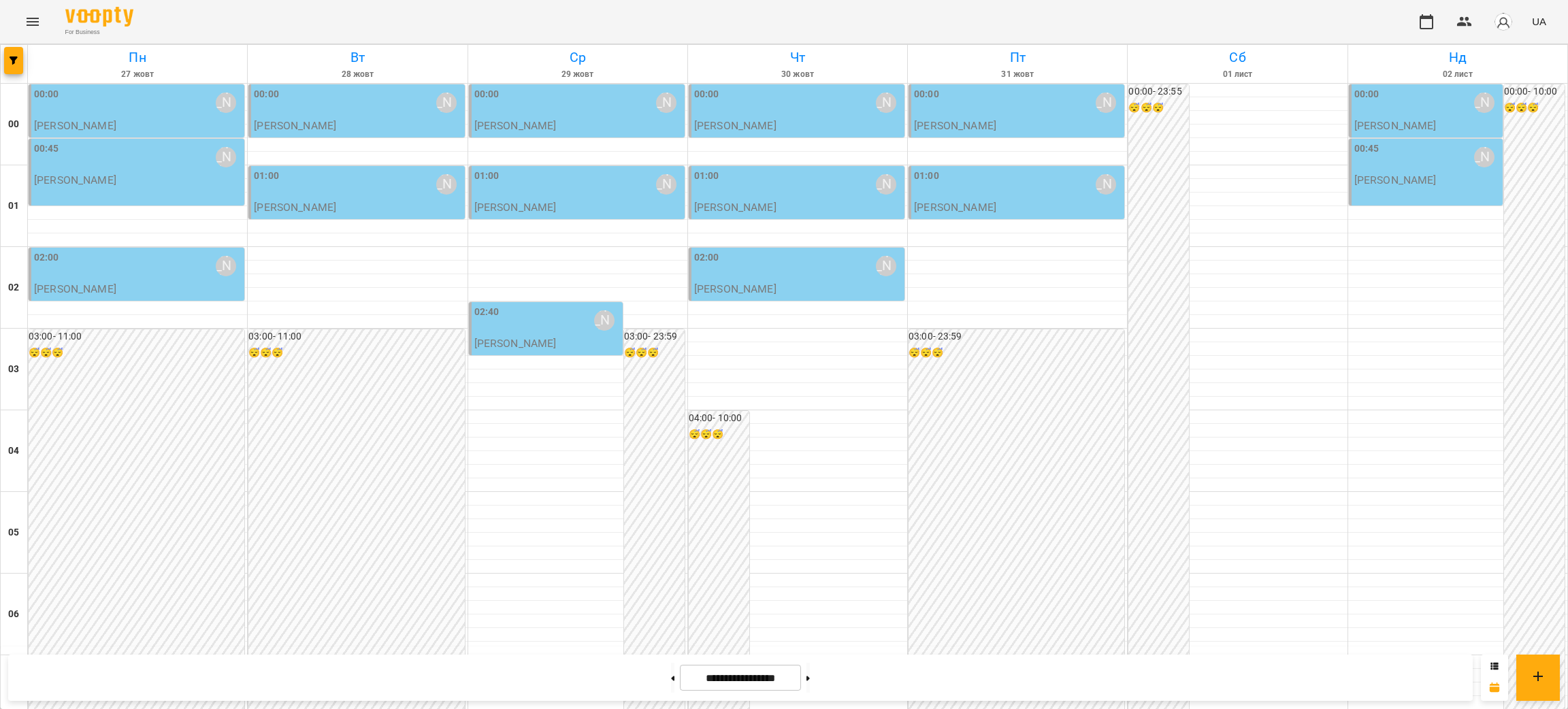
scroll to position [0, 0]
click at [671, 685] on button at bounding box center [672, 677] width 3 height 30
click at [810, 688] on button at bounding box center [808, 677] width 3 height 30
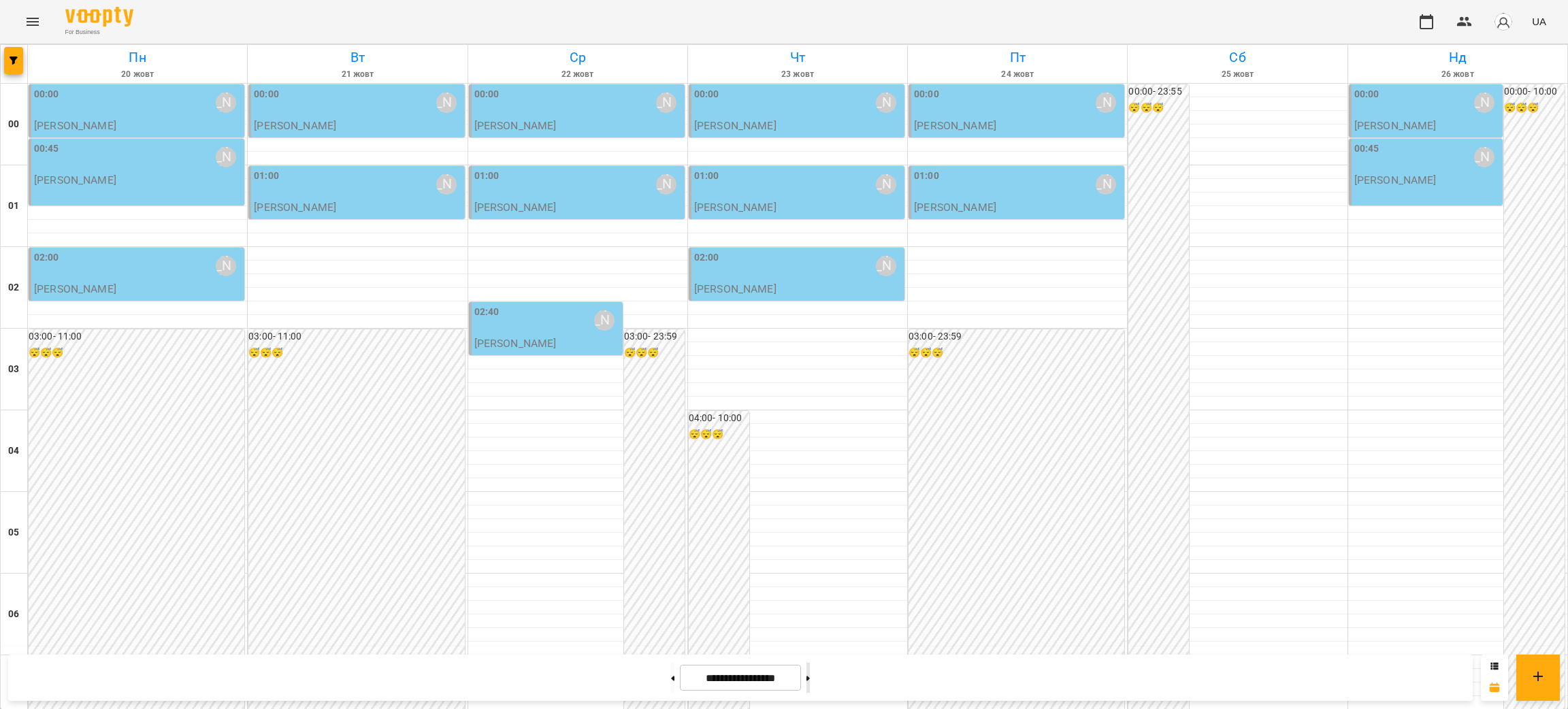
type input "**********"
click at [356, 253] on div at bounding box center [357, 254] width 219 height 14
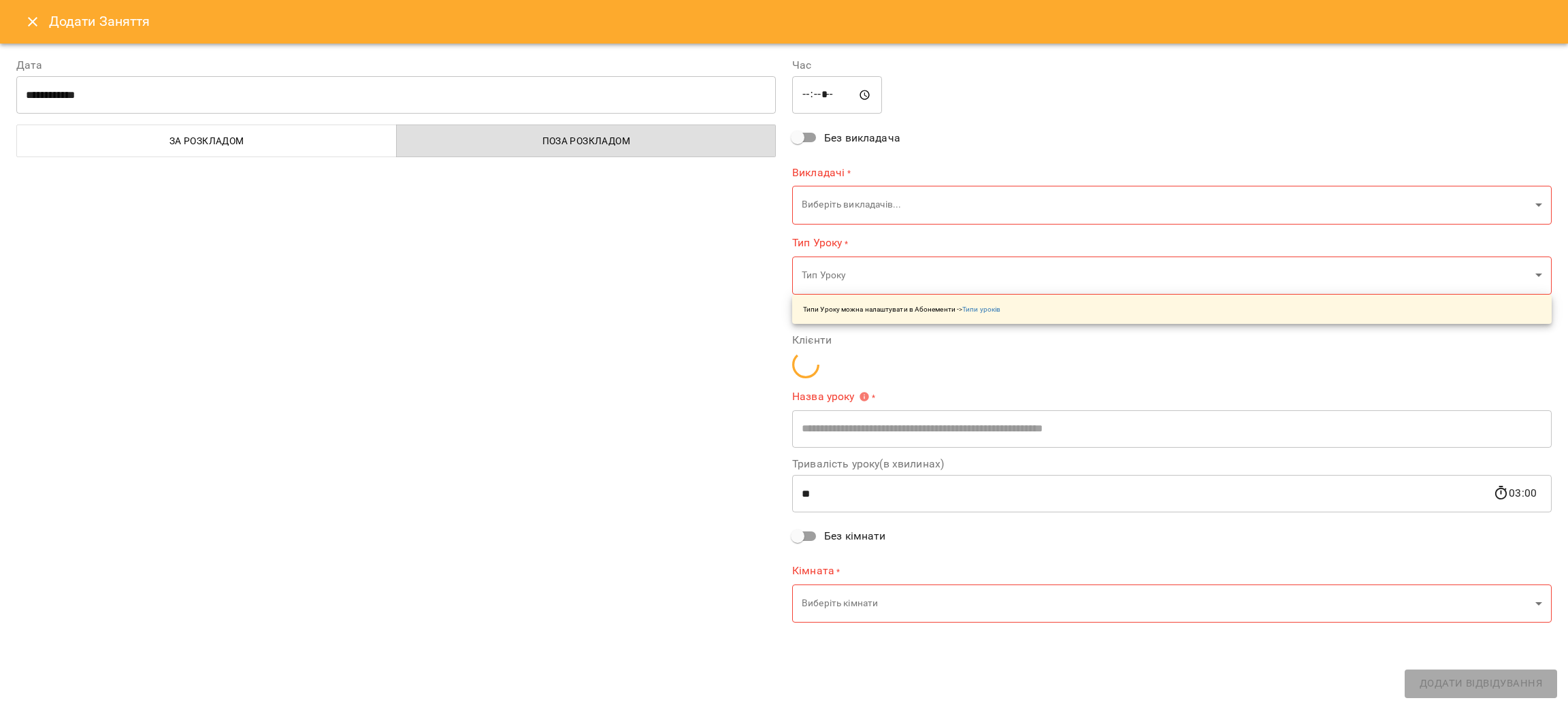
type input "**********"
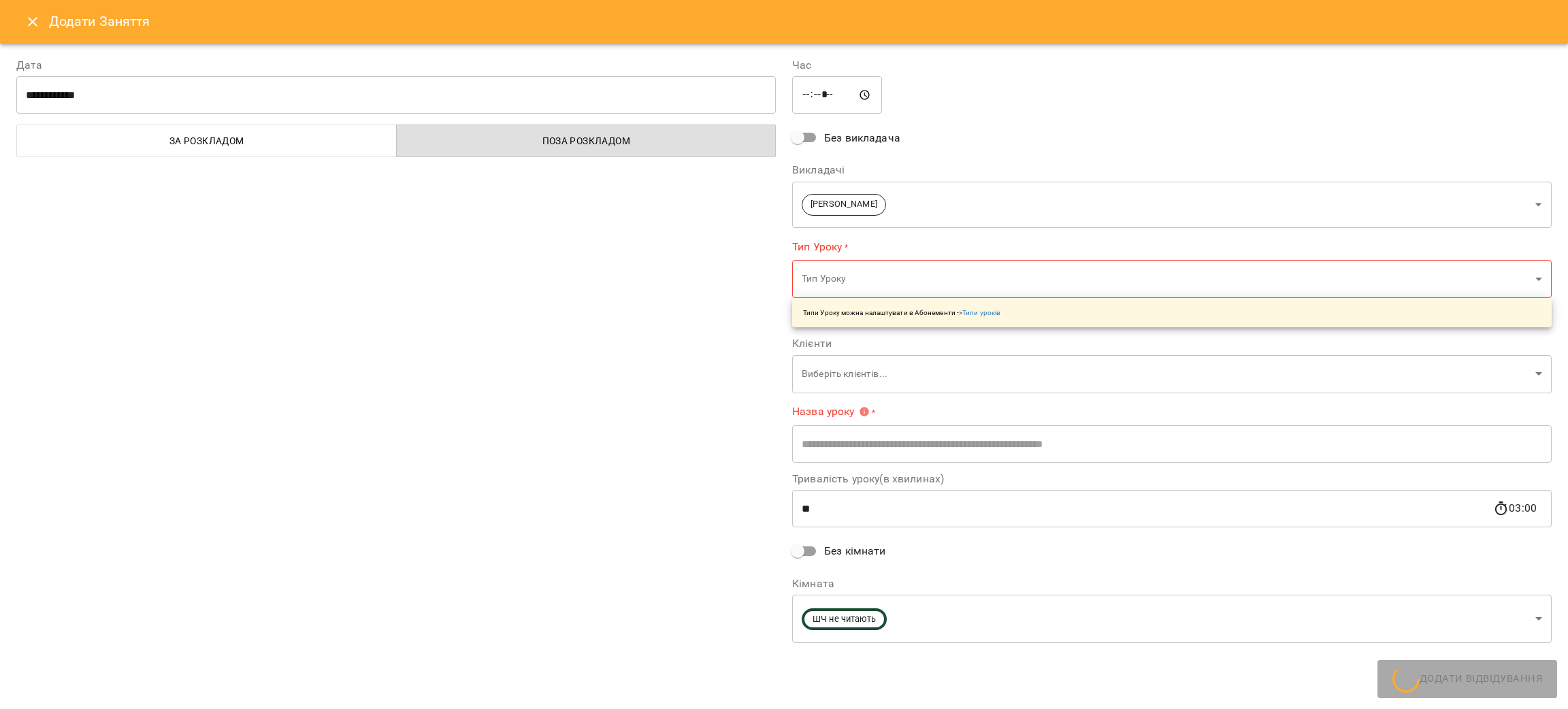
click at [32, 20] on icon "Close" at bounding box center [33, 22] width 17 height 17
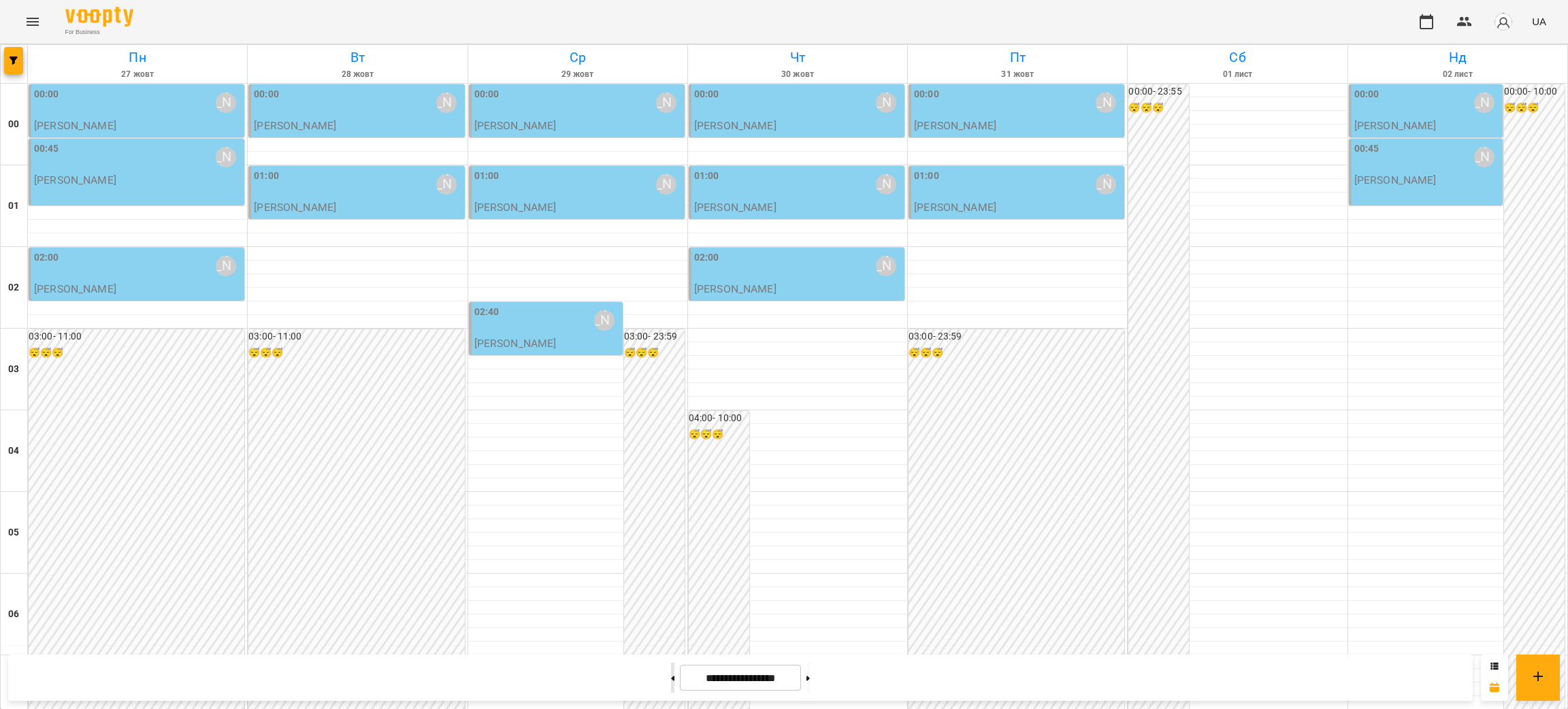
click at [671, 678] on button at bounding box center [672, 677] width 3 height 30
type input "**********"
click at [29, 18] on icon "Menu" at bounding box center [33, 22] width 17 height 17
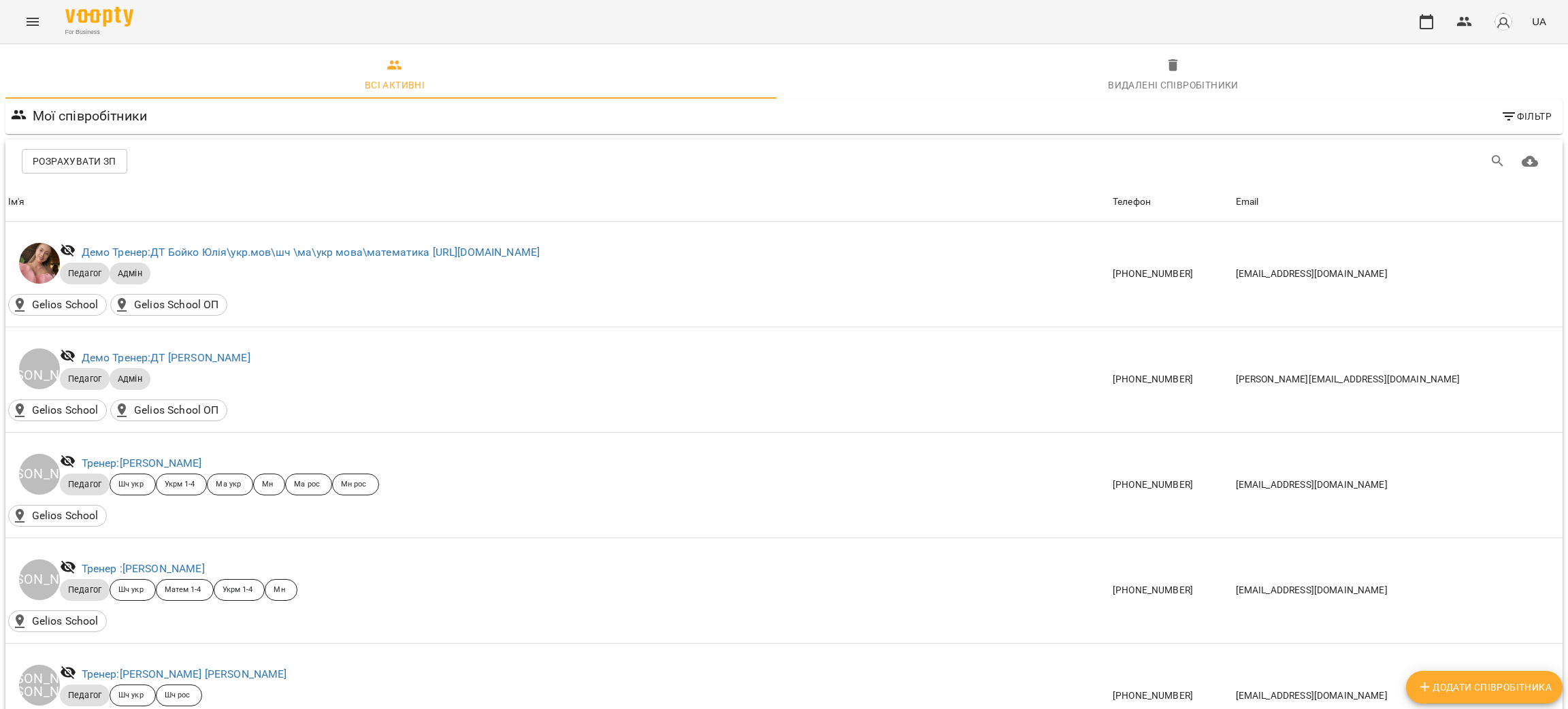
click at [31, 16] on icon "Menu" at bounding box center [33, 22] width 17 height 17
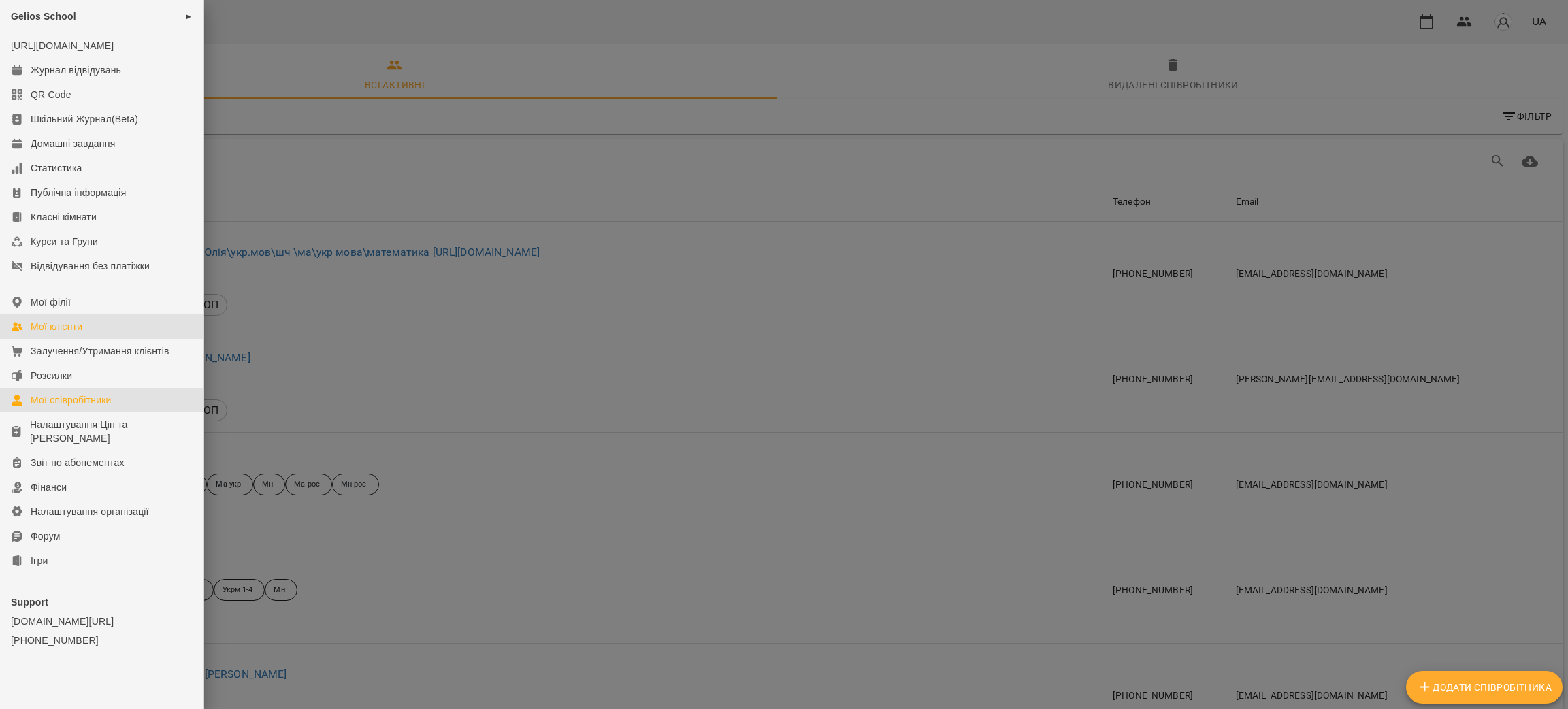
click at [72, 334] on div "Мої клієнти" at bounding box center [56, 327] width 52 height 14
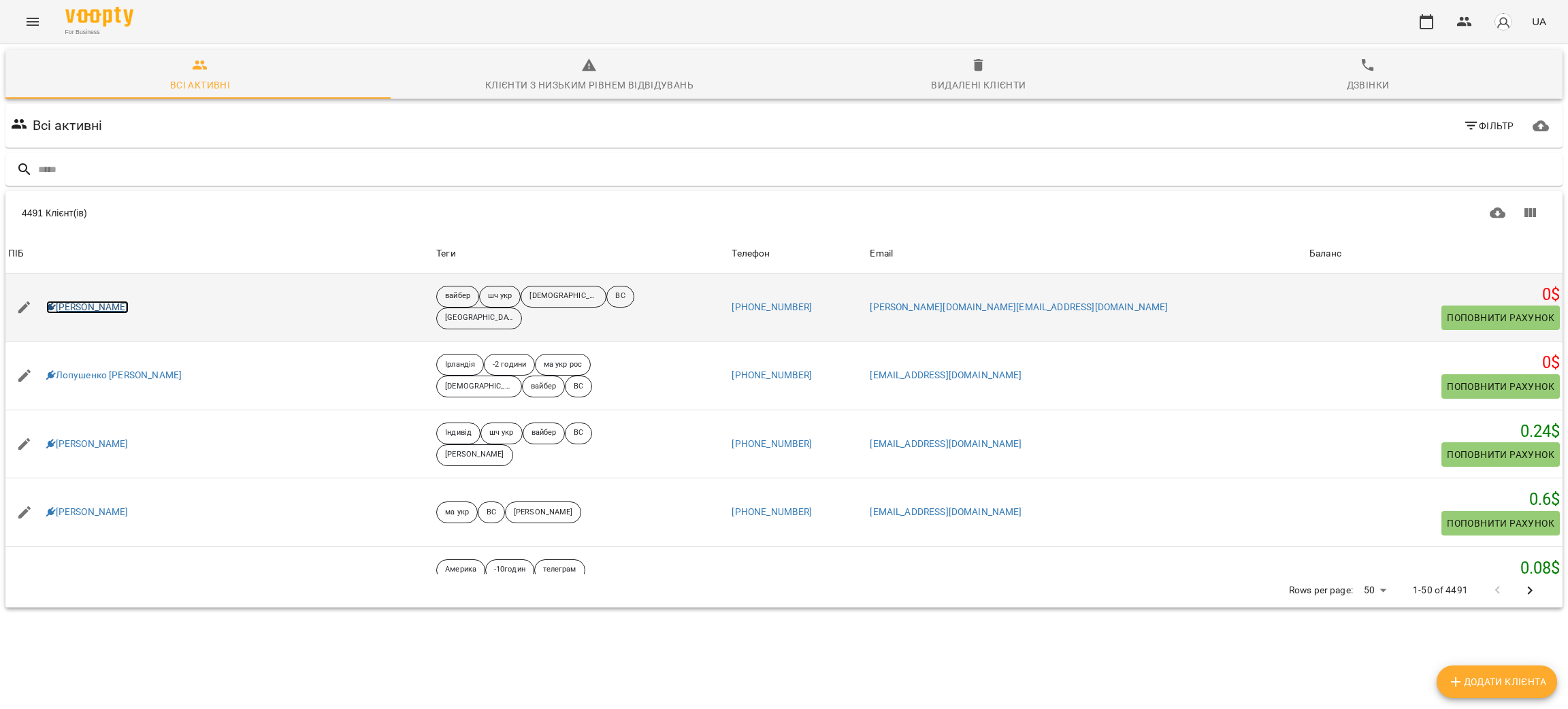
click at [96, 310] on link "Вікторія Поліщук" at bounding box center [87, 307] width 82 height 14
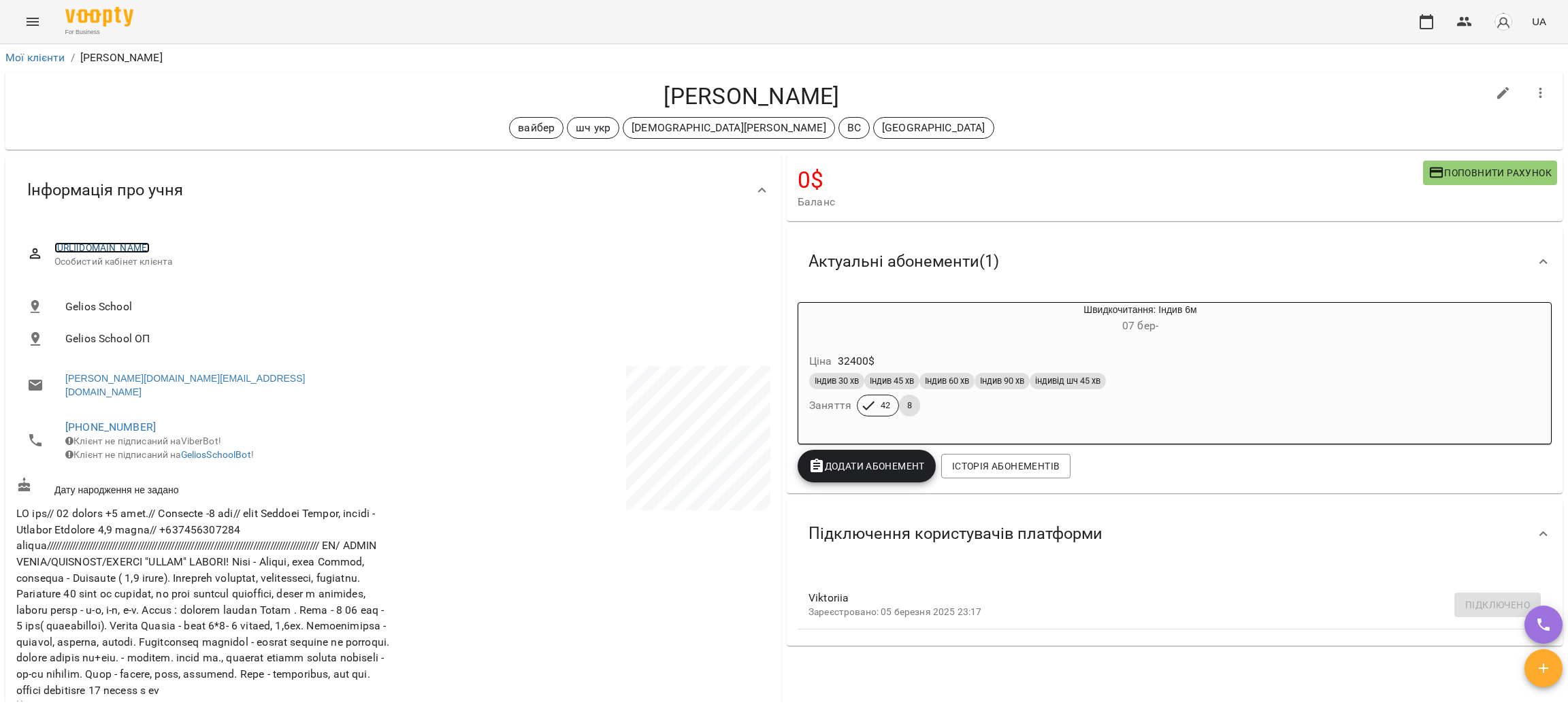
click at [150, 249] on link "https://platform.gelios-school.com/client/65d0c78f332c5598ddc2bd28/67be1d0c8af4…" at bounding box center [103, 248] width 96 height 11
